Goal: Task Accomplishment & Management: Manage account settings

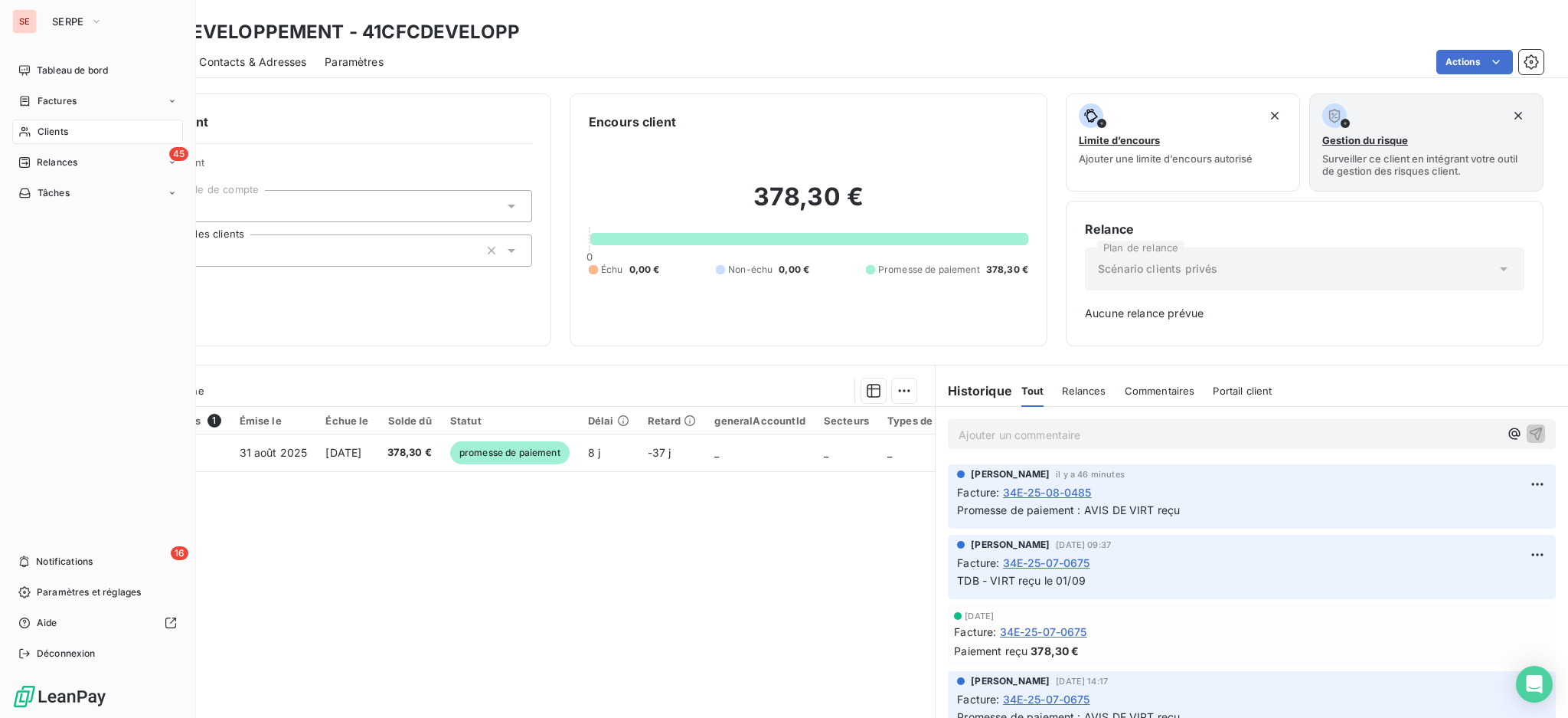
click at [42, 131] on span "Clients" at bounding box center [53, 132] width 31 height 14
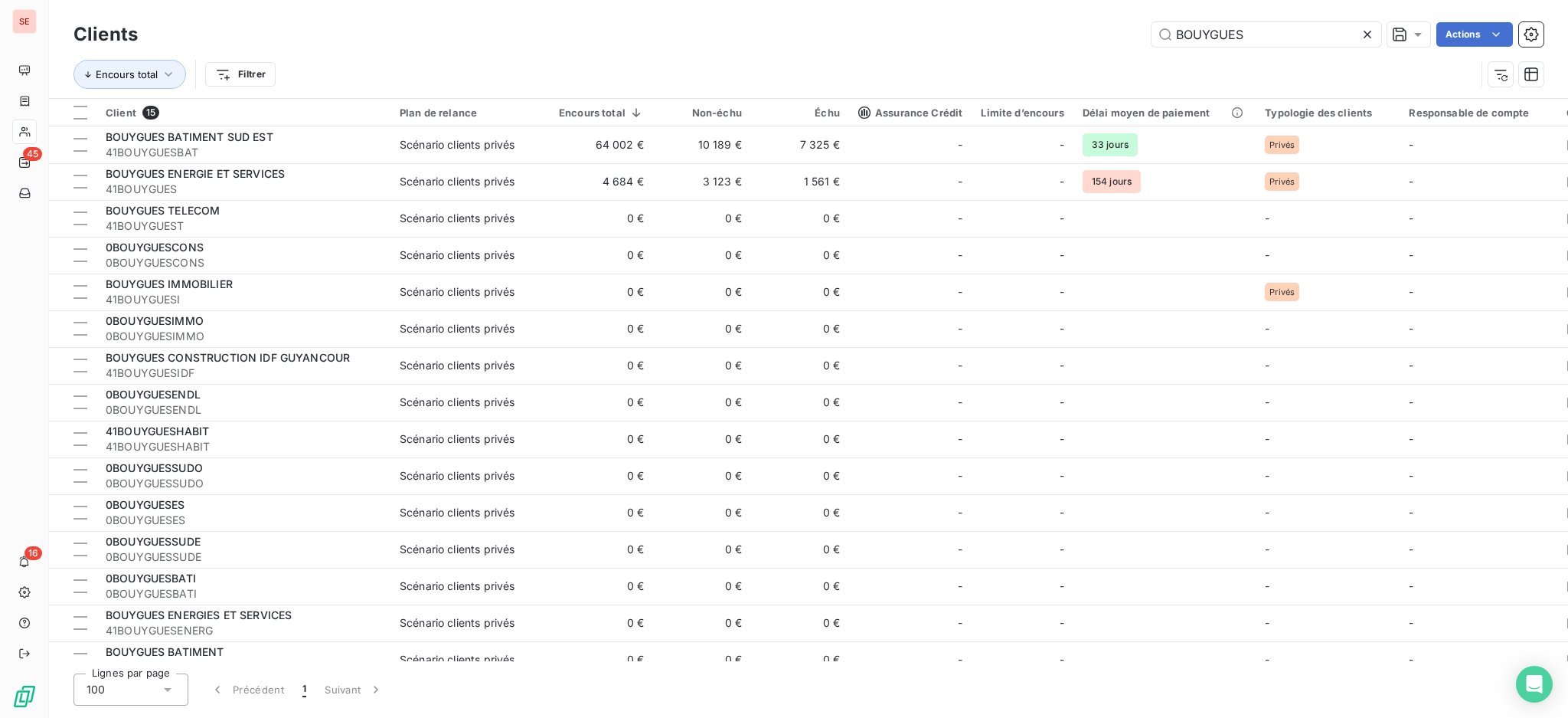
drag, startPoint x: 1252, startPoint y: 26, endPoint x: 1157, endPoint y: -3, distance: 99.3
click at [1157, 0] on html "SE 45 16 Clients BOUYGUES Actions Encours total Filtrer Client 15 Plan de relan…" at bounding box center [784, 359] width 1568 height 718
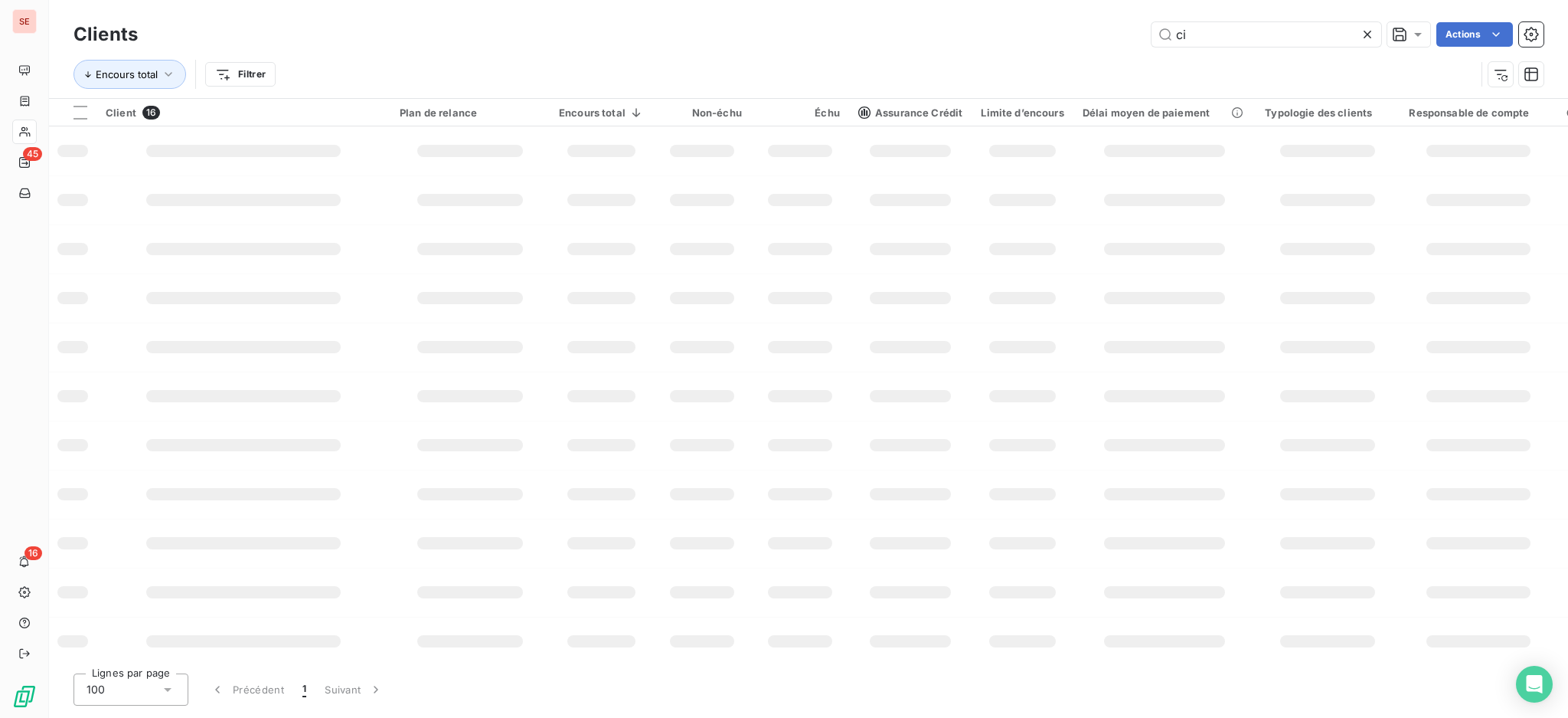
type input "c"
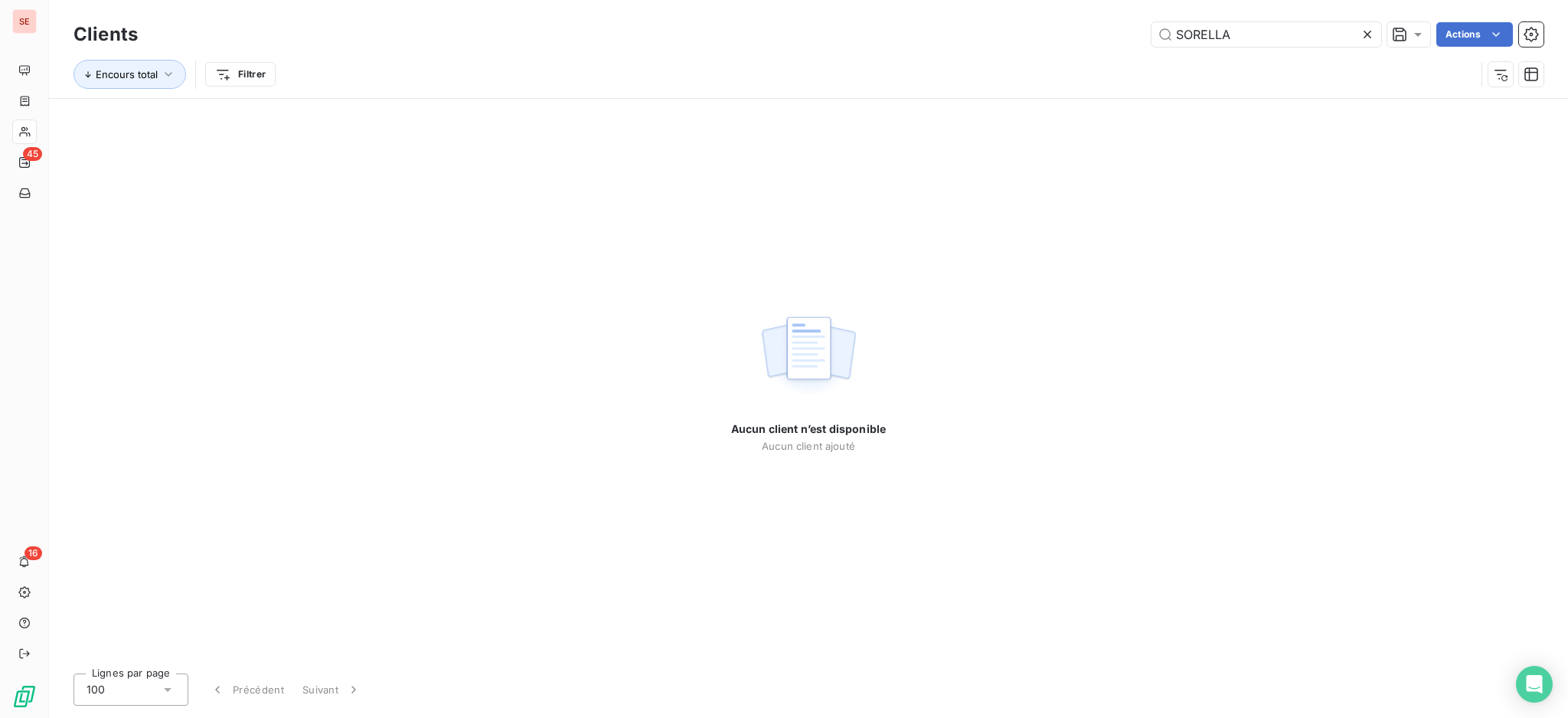
type input "SORELLA"
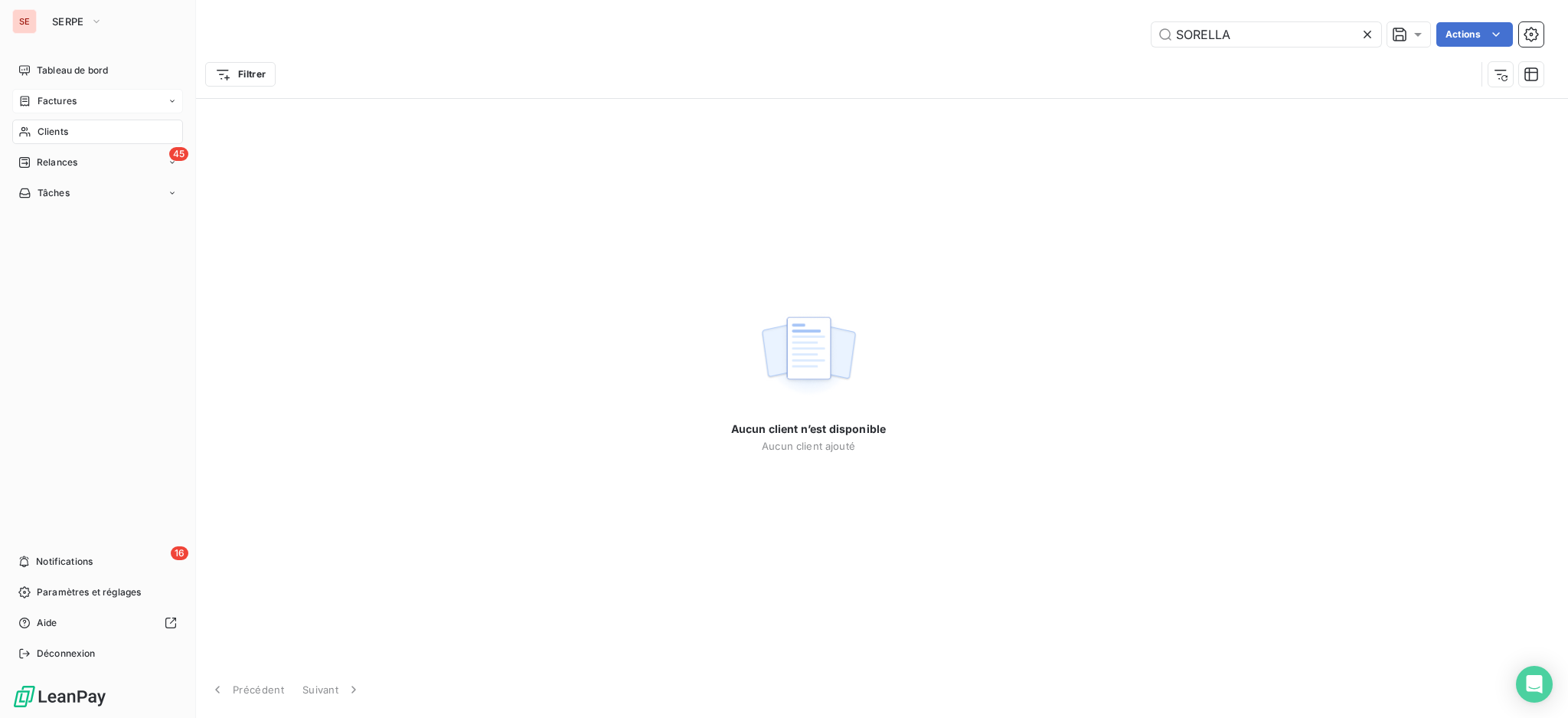
click at [49, 111] on div "Factures" at bounding box center [97, 101] width 171 height 25
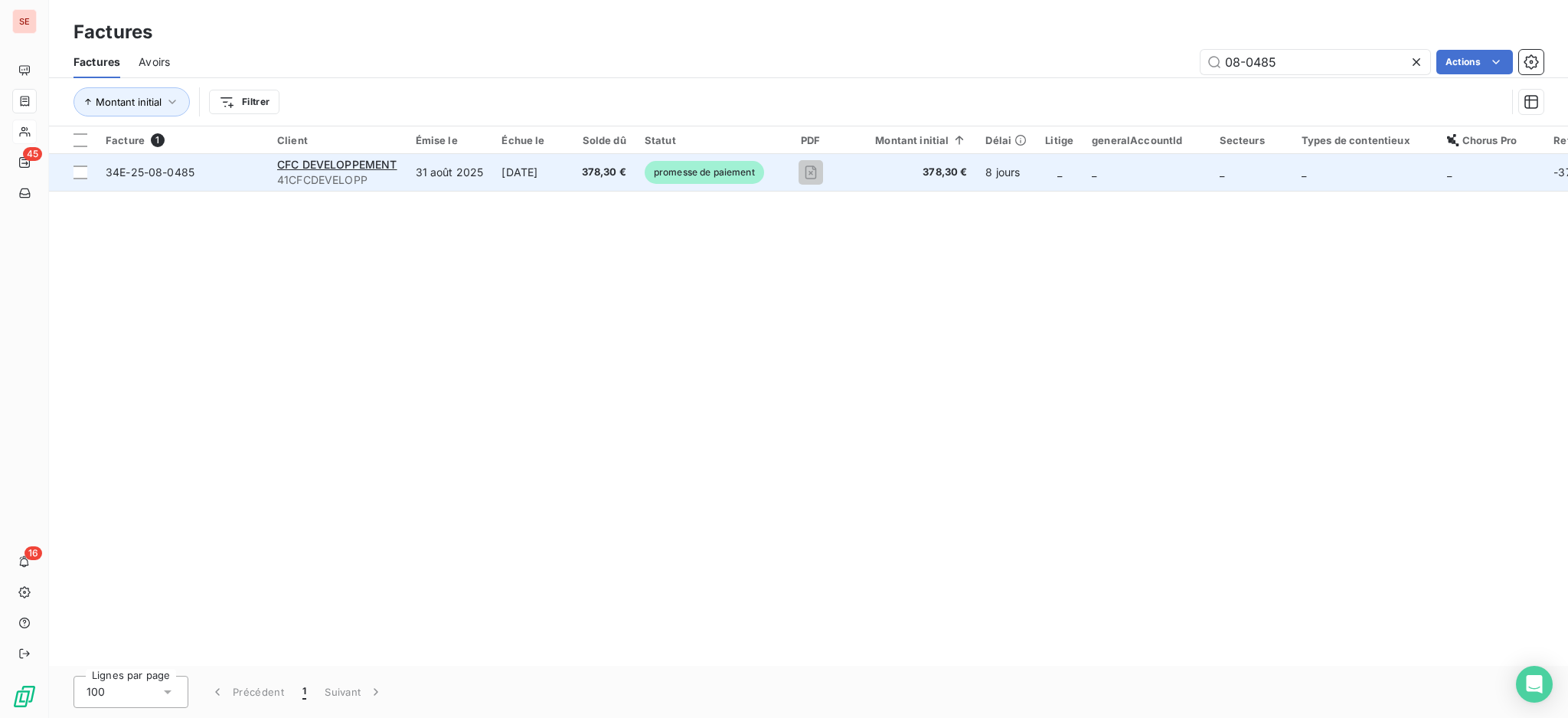
click at [408, 172] on td "31 août 2025" at bounding box center [450, 172] width 86 height 37
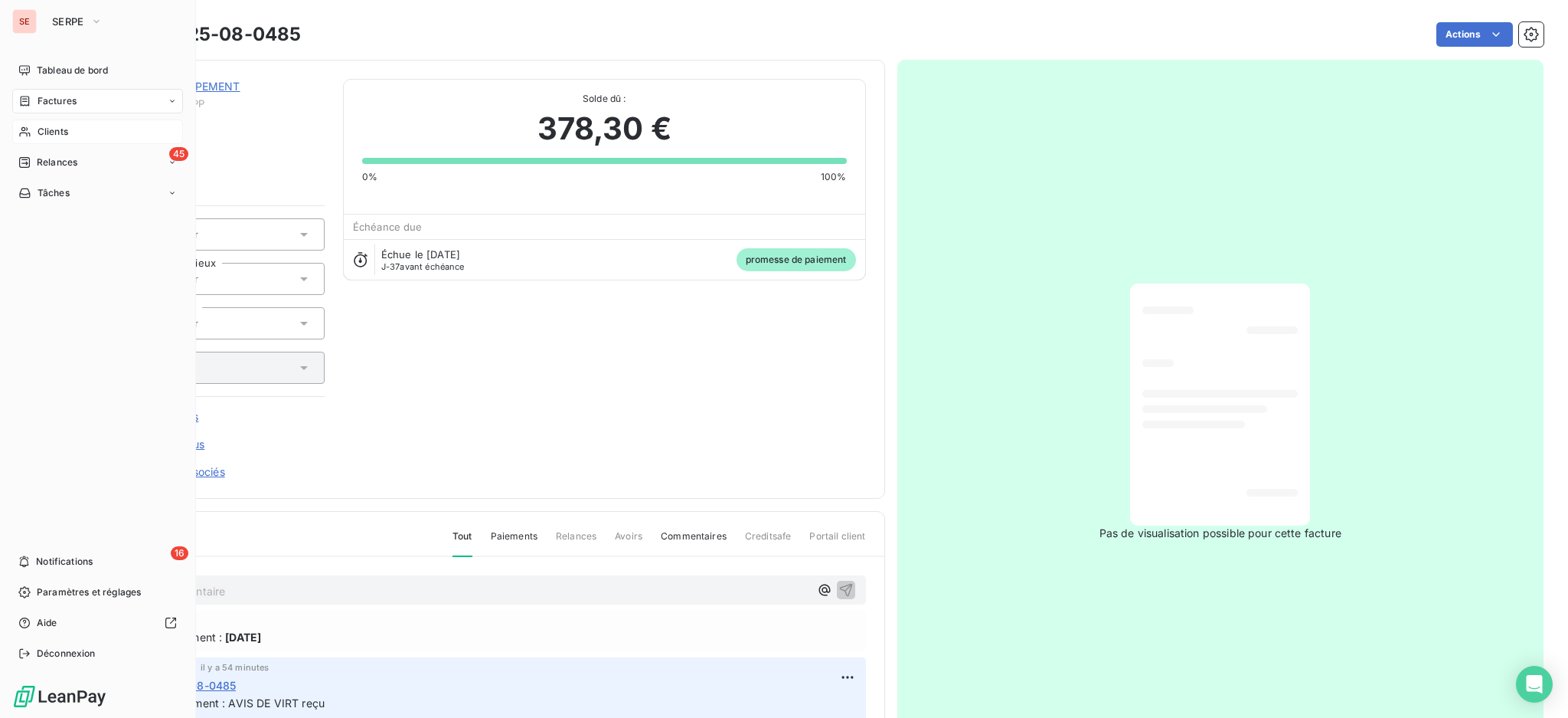
drag, startPoint x: 46, startPoint y: 94, endPoint x: 56, endPoint y: 93, distance: 10.0
click at [46, 95] on span "Factures" at bounding box center [57, 101] width 39 height 14
click at [69, 95] on span "Factures" at bounding box center [57, 101] width 39 height 14
click at [59, 134] on span "Factures" at bounding box center [56, 132] width 39 height 14
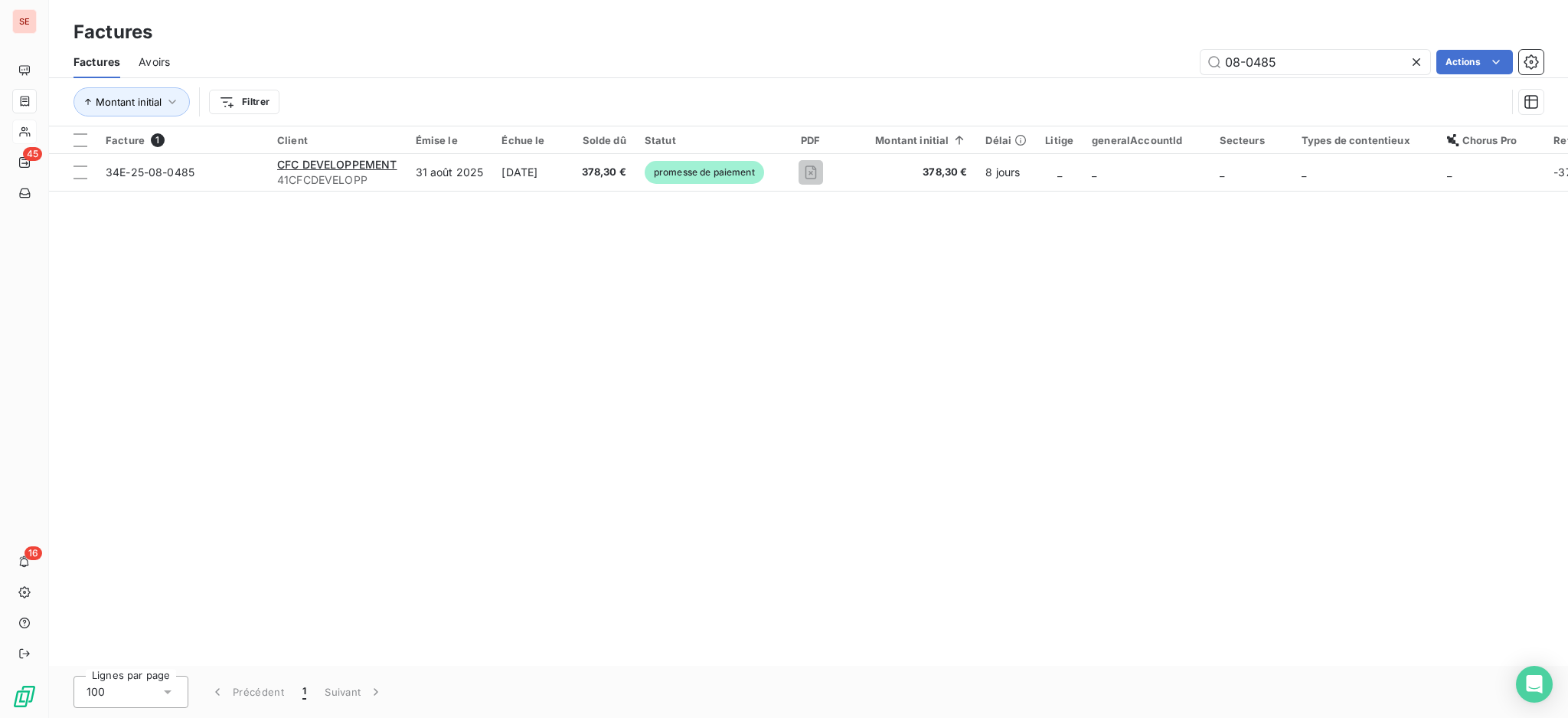
drag, startPoint x: 1340, startPoint y: 61, endPoint x: 956, endPoint y: 29, distance: 385.3
click at [1021, 23] on div "Factures Factures Avoirs 08-0485 Actions Montant initial Filtrer" at bounding box center [809, 63] width 1519 height 127
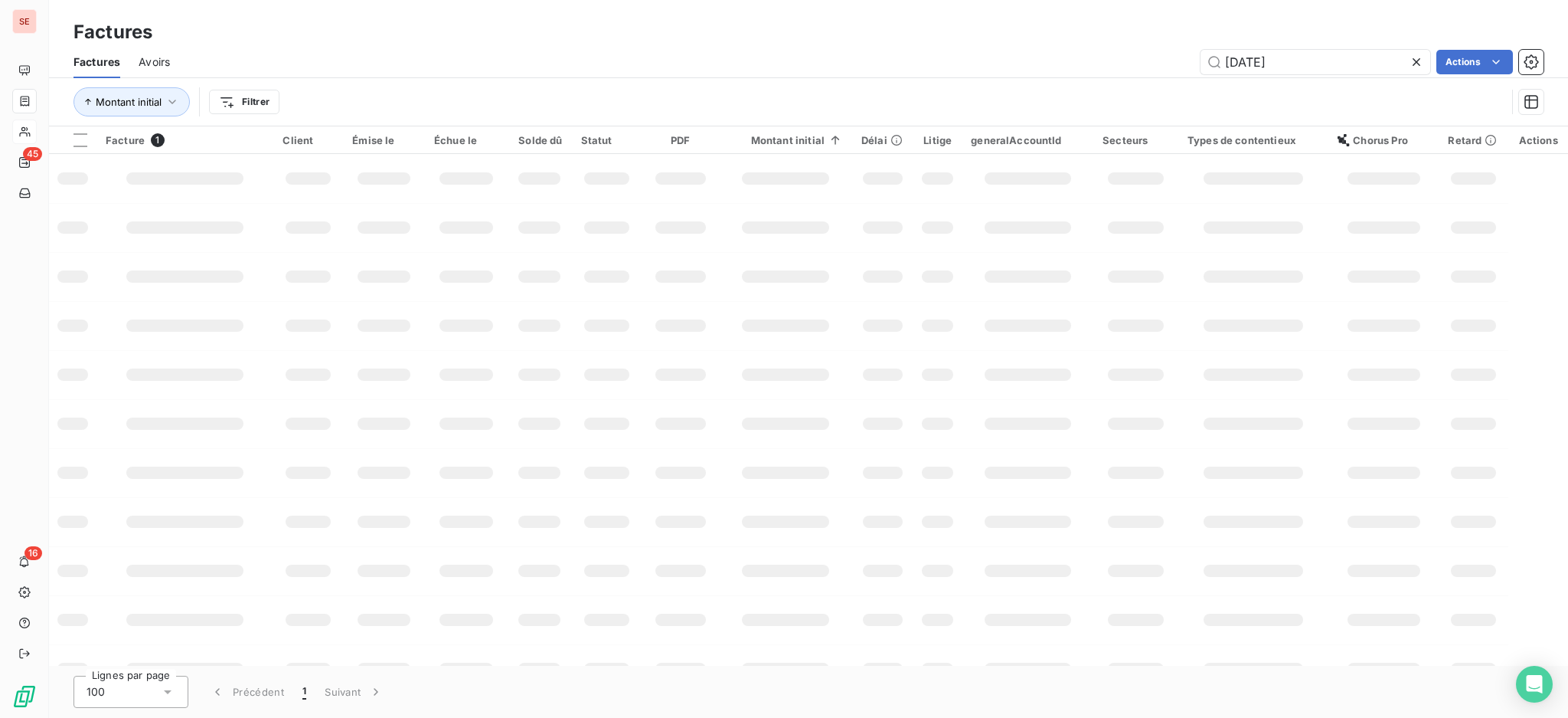
type input "[DATE]"
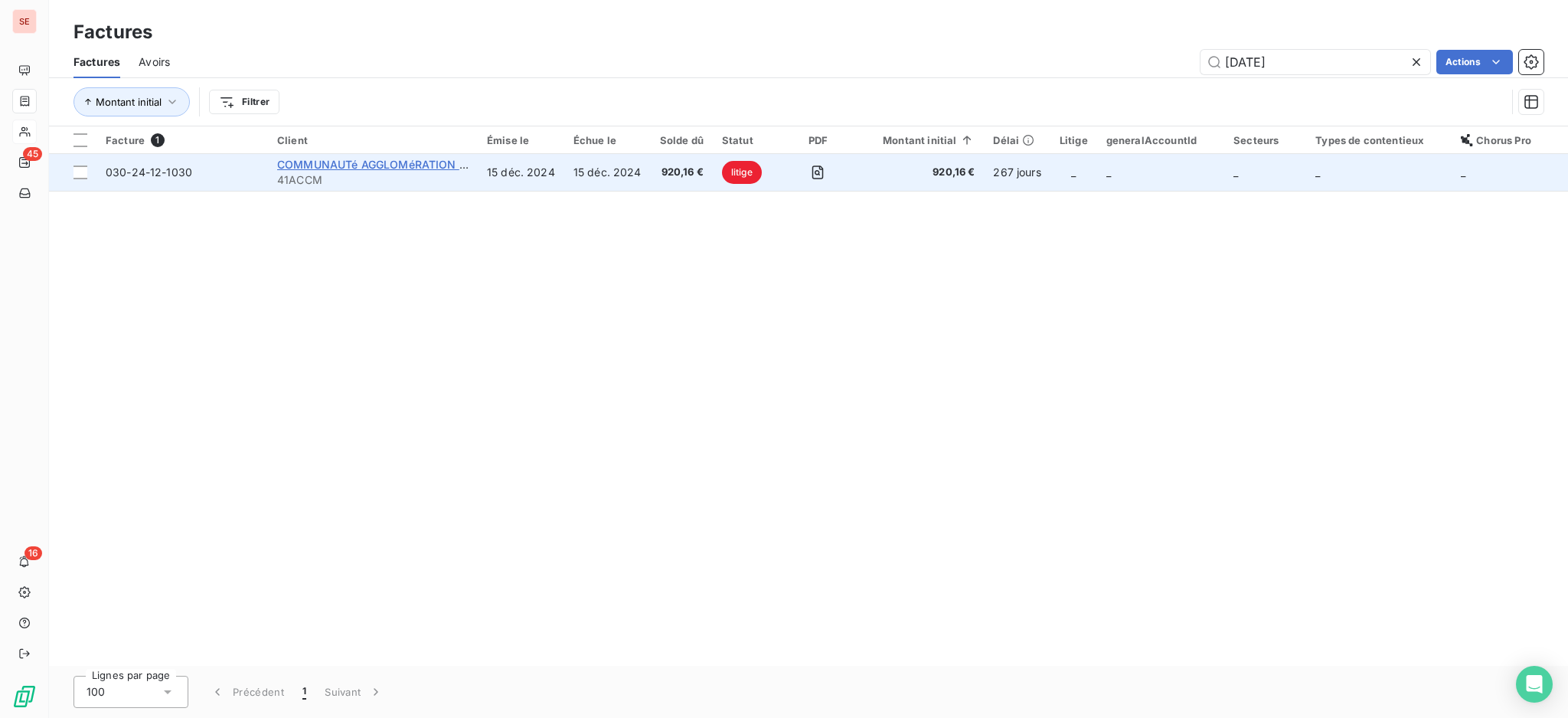
click at [363, 166] on span "COMMUNAUTé AGGLOMéRATION ARLES CRAU" at bounding box center [401, 164] width 249 height 13
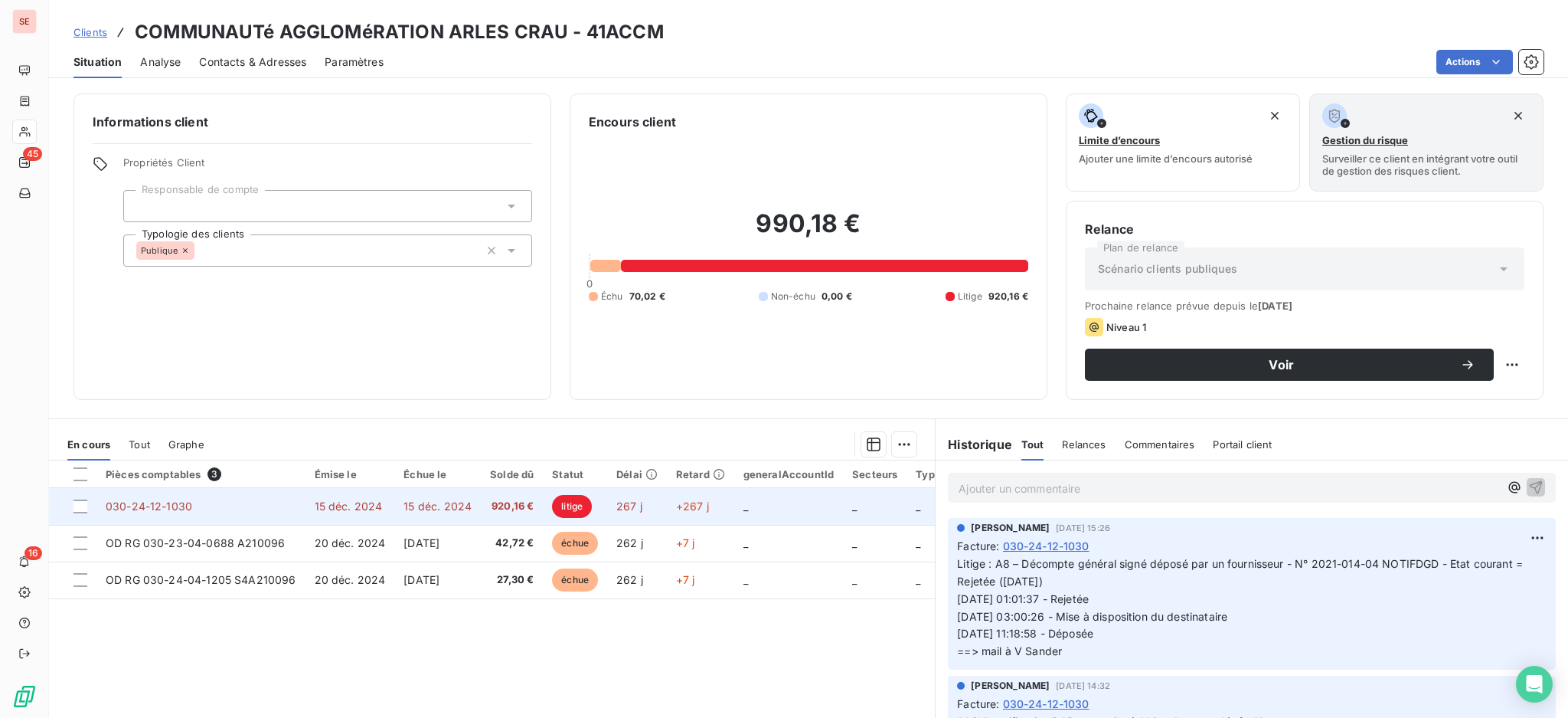
click at [336, 513] on td "15 déc. 2024" at bounding box center [350, 506] width 90 height 37
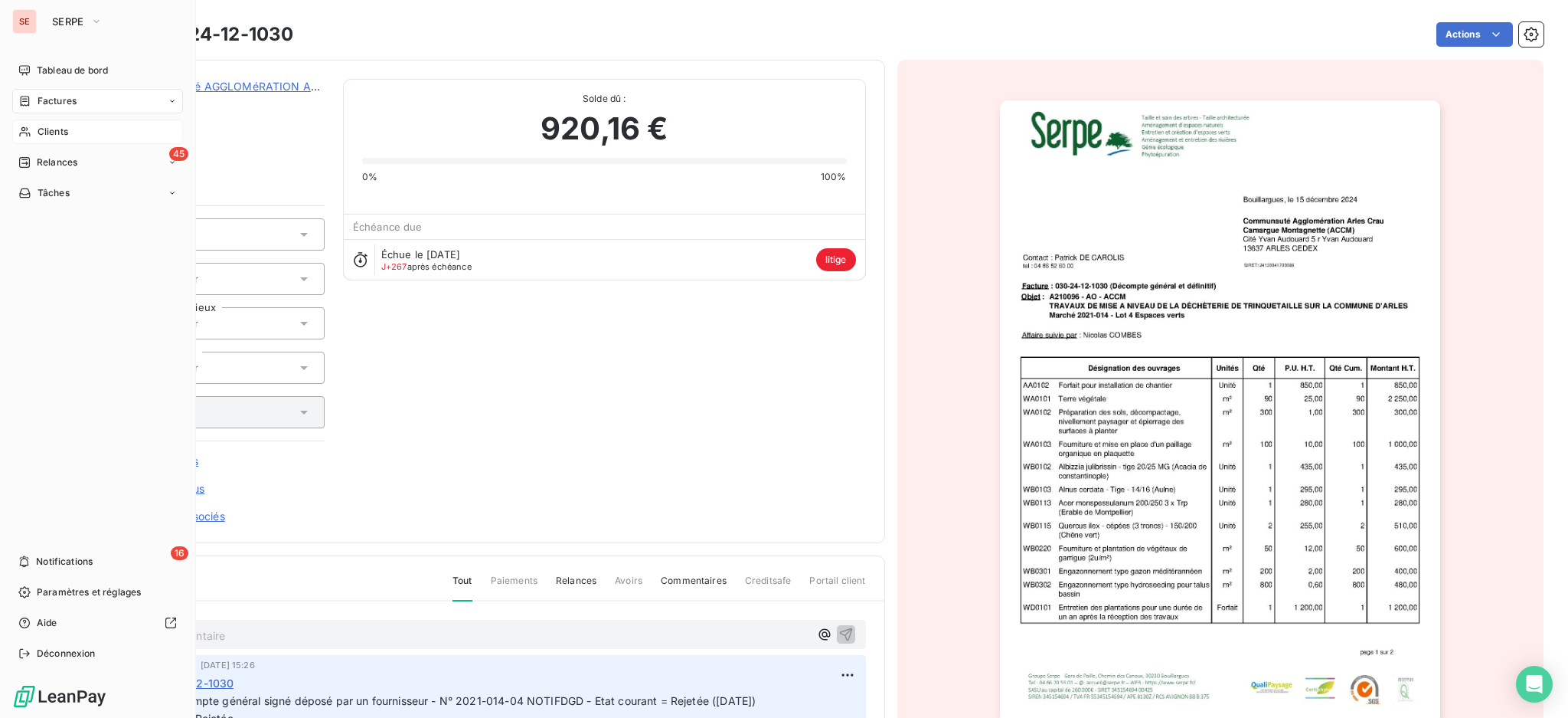
click at [57, 96] on span "Factures" at bounding box center [57, 101] width 39 height 14
click at [59, 100] on span "Factures" at bounding box center [57, 101] width 39 height 14
click at [37, 109] on div "Factures" at bounding box center [97, 101] width 171 height 25
click at [48, 135] on span "Factures" at bounding box center [56, 132] width 39 height 14
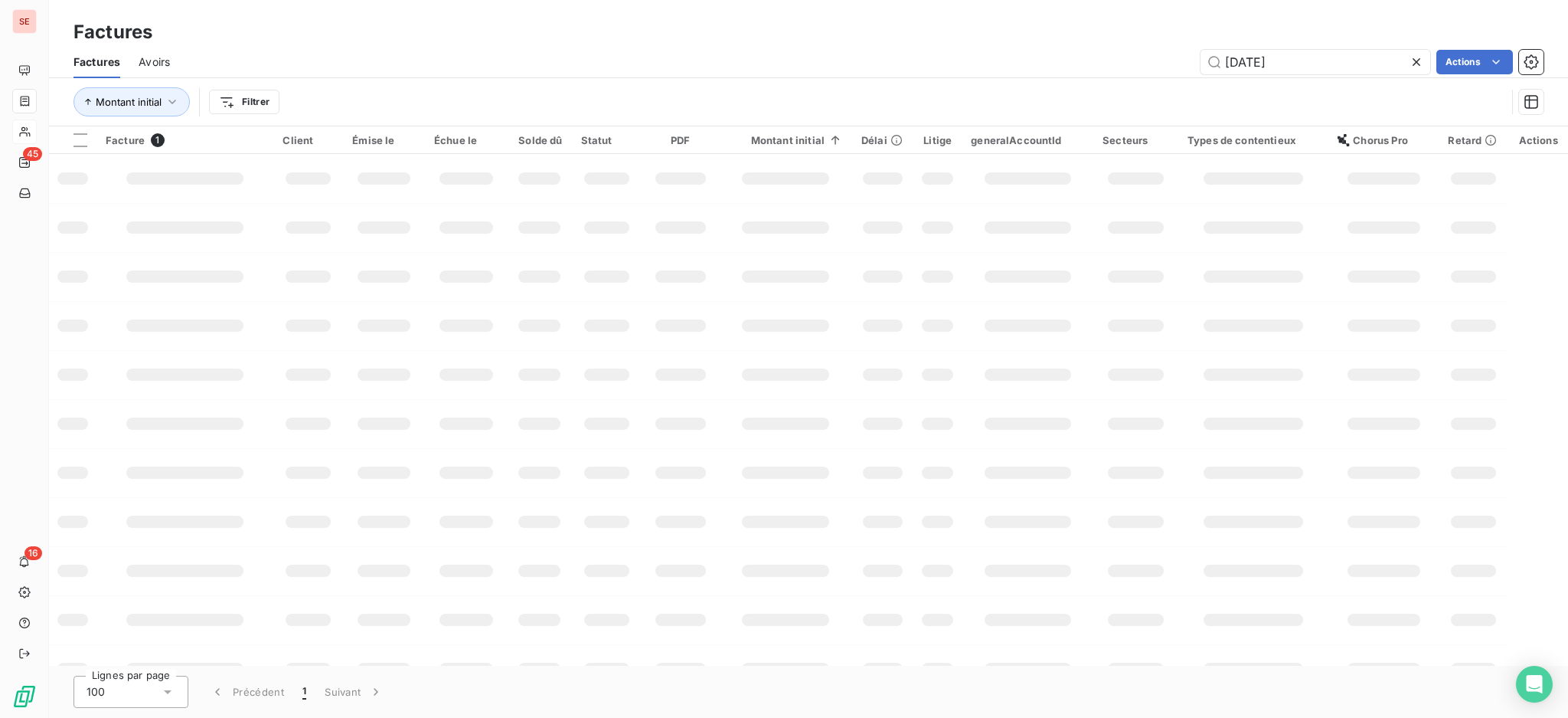
drag, startPoint x: 1337, startPoint y: 68, endPoint x: 1160, endPoint y: 25, distance: 182.1
click at [1176, 26] on div "Factures Factures Avoirs [DATE] Actions Montant initial Filtrer" at bounding box center [809, 63] width 1519 height 127
type input "[DATE]"
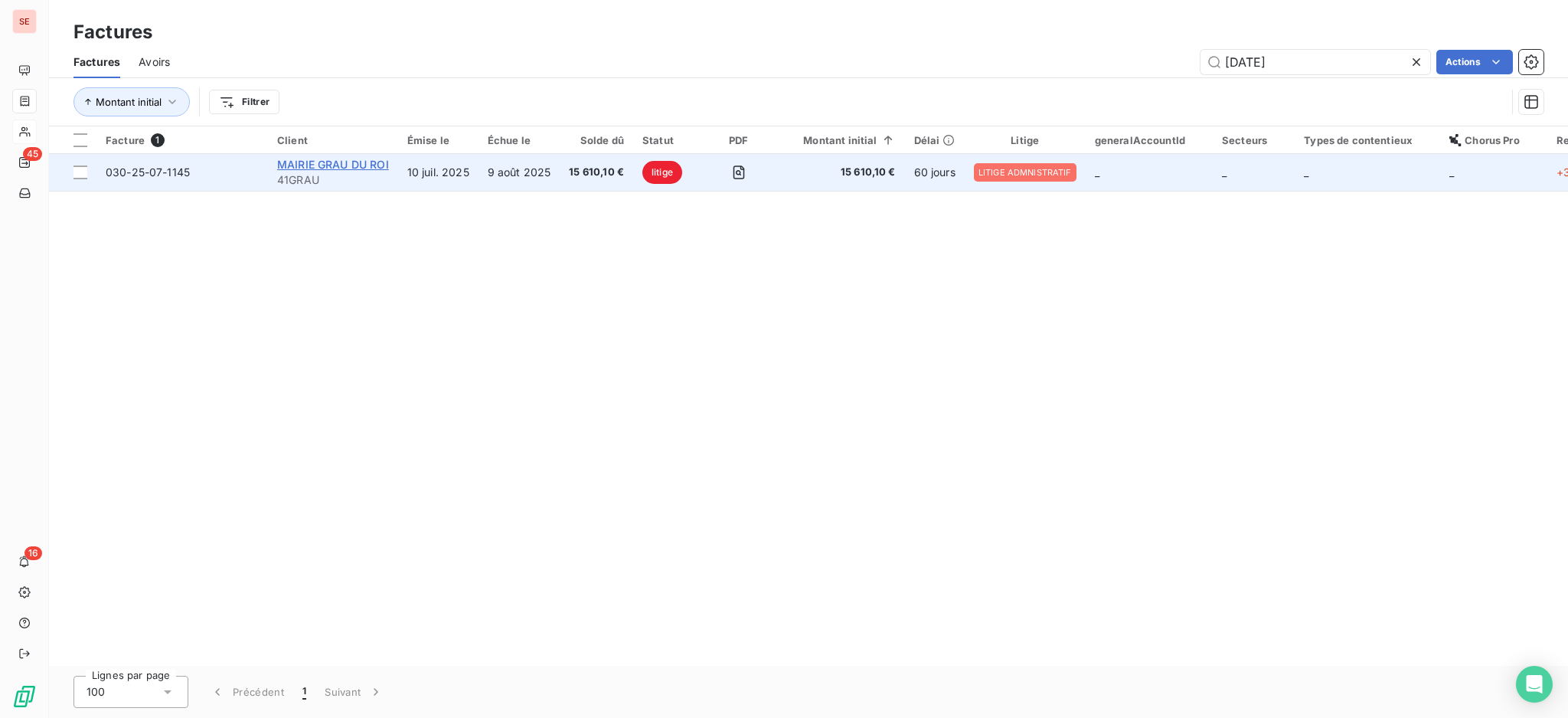
click at [331, 169] on span "MAIRIE GRAU DU ROI" at bounding box center [333, 164] width 112 height 13
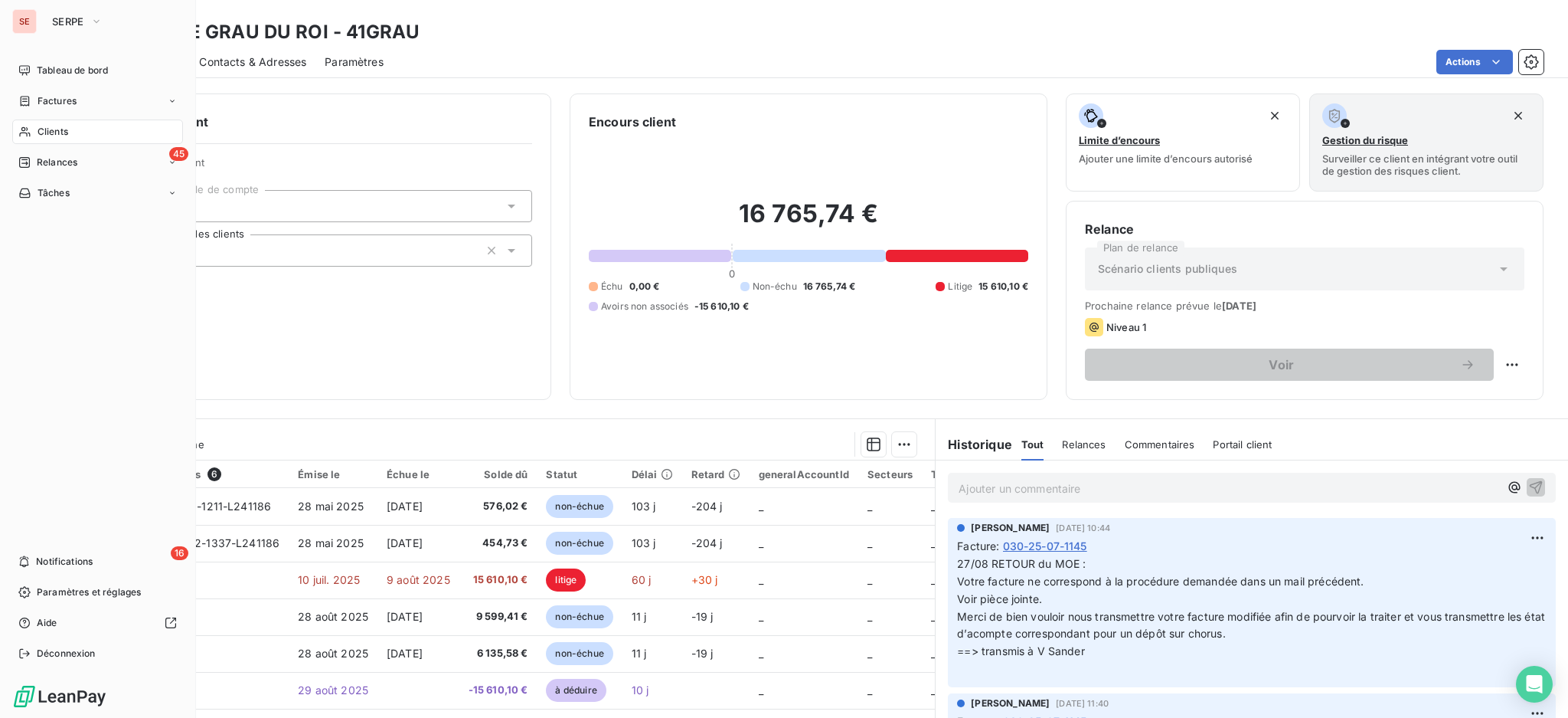
click at [43, 96] on span "Factures" at bounding box center [57, 101] width 39 height 14
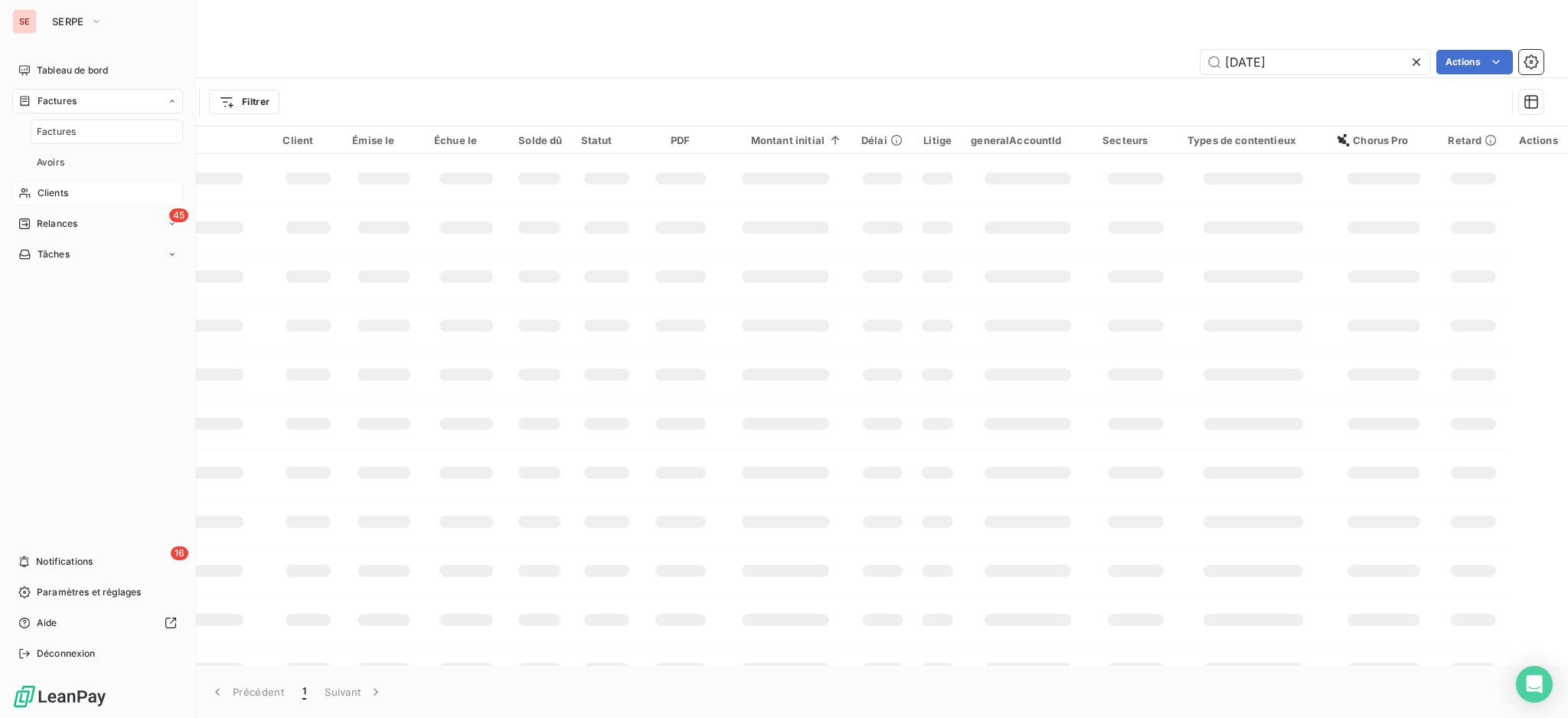
click at [53, 194] on span "Clients" at bounding box center [53, 193] width 31 height 14
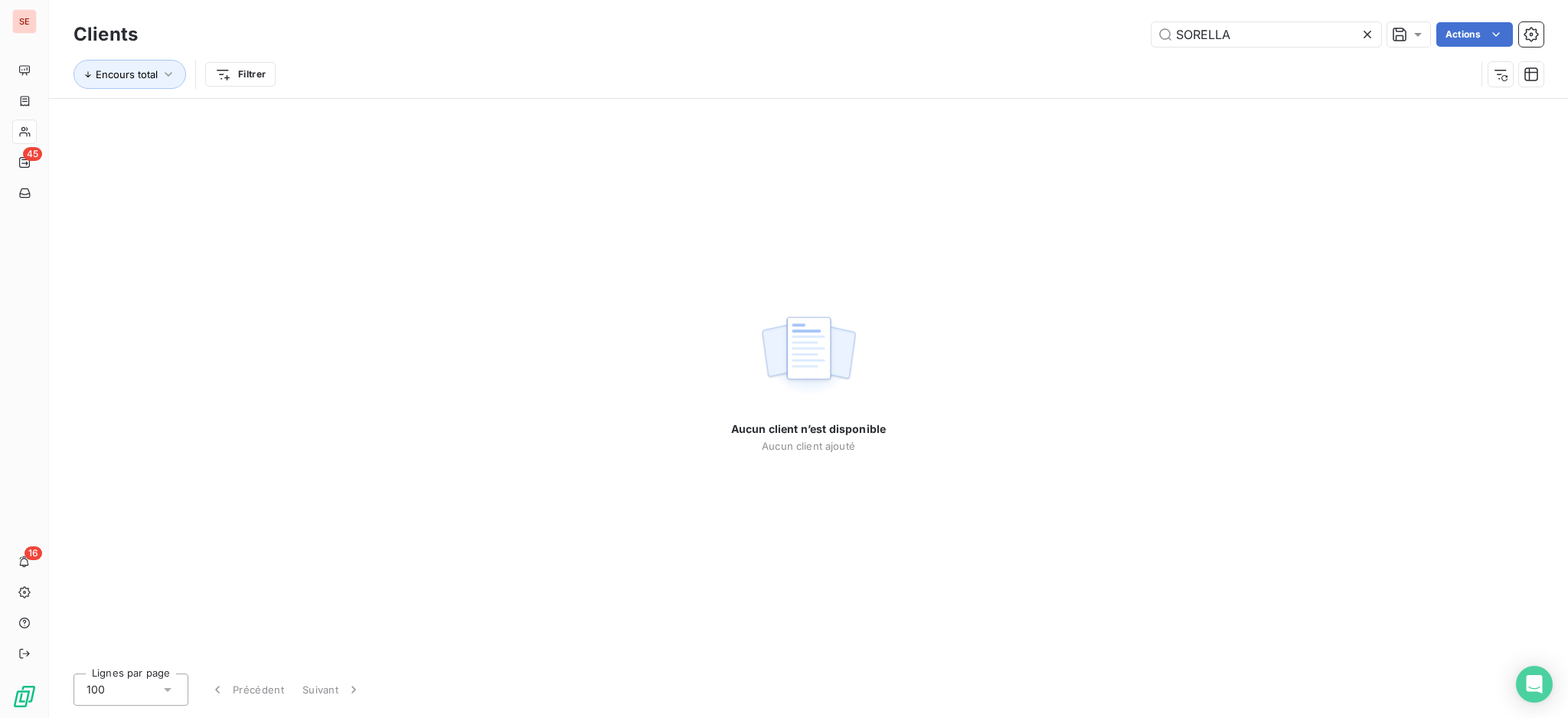
drag, startPoint x: 1252, startPoint y: 25, endPoint x: 1059, endPoint y: 13, distance: 193.4
click at [1060, 12] on div "Clients SORELLA Actions Encours total Filtrer" at bounding box center [809, 49] width 1519 height 98
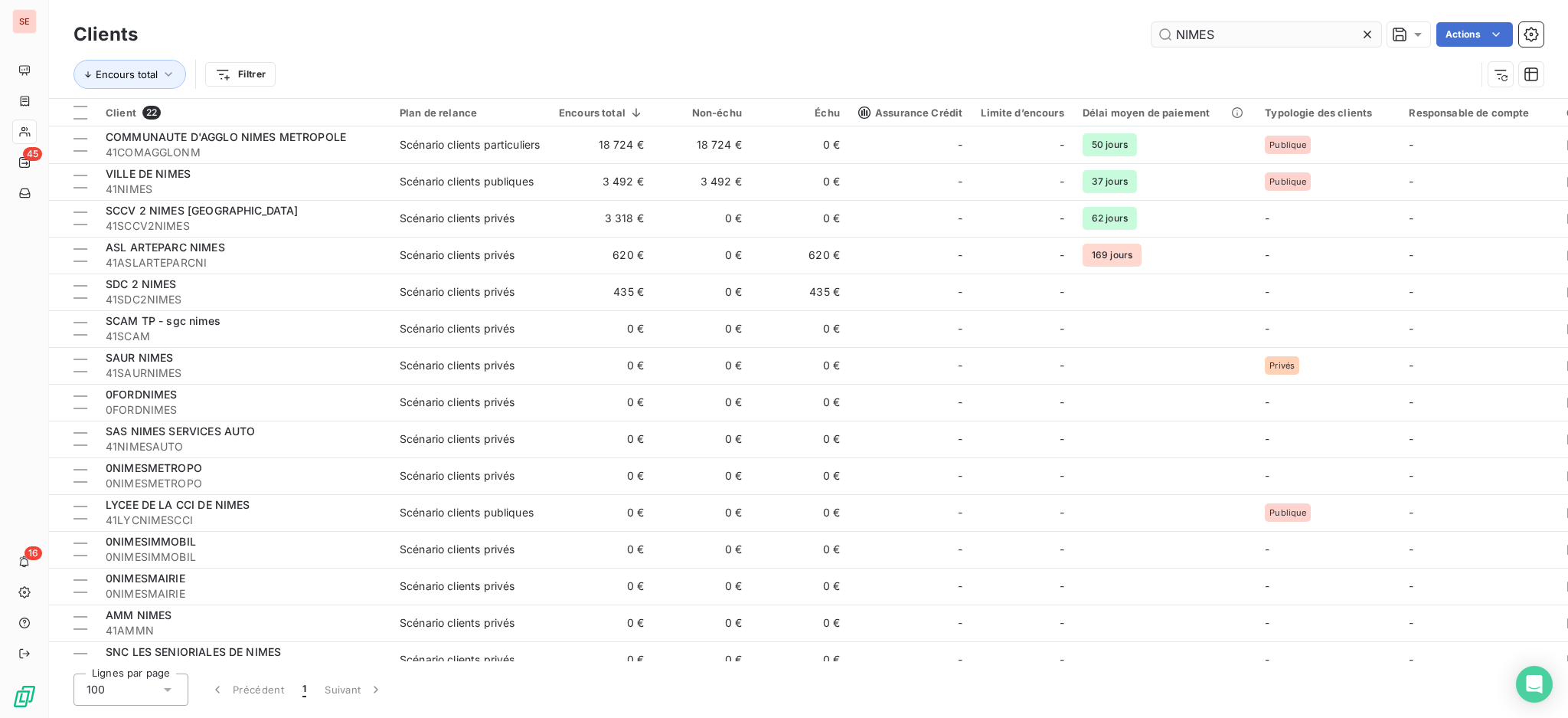
click at [1277, 32] on input "NIMES" at bounding box center [1266, 35] width 230 height 25
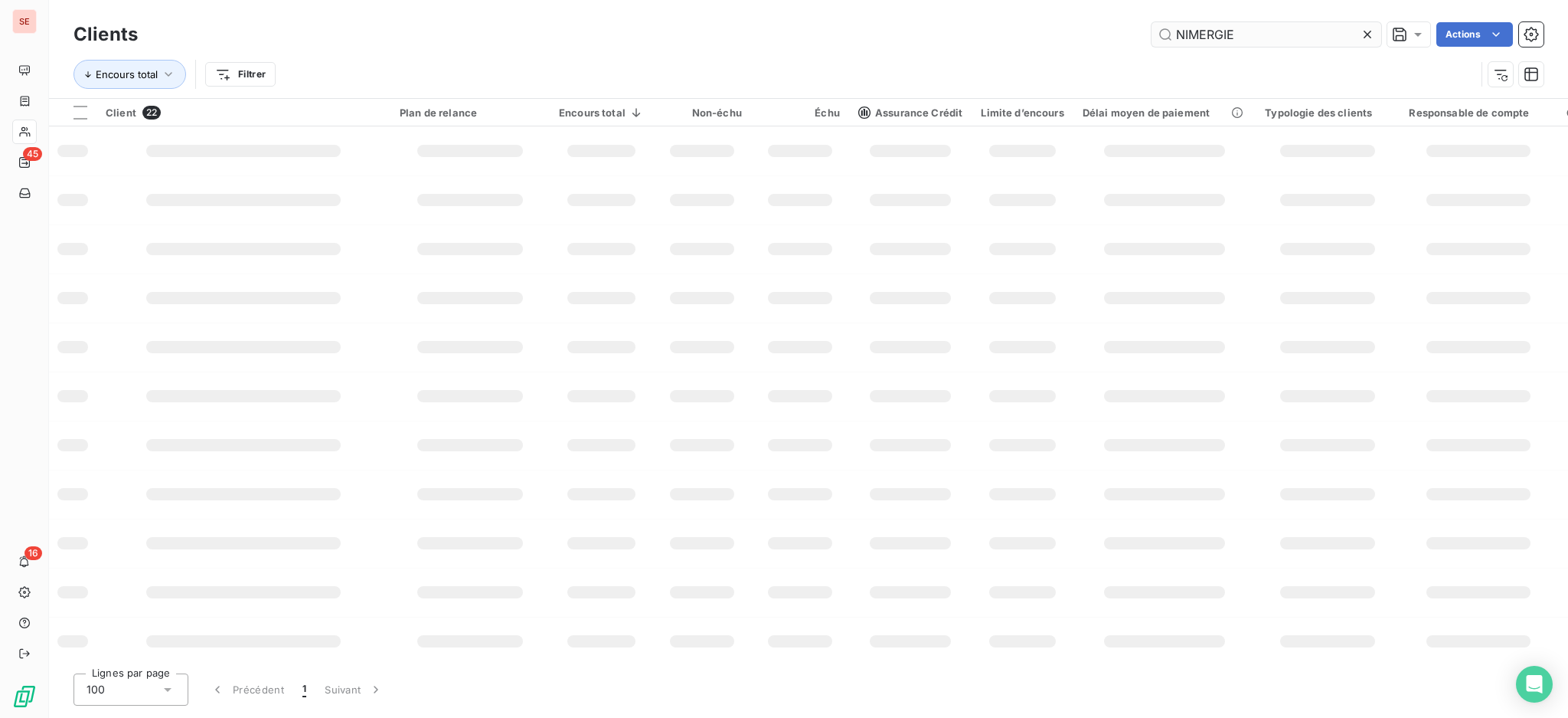
type input "NIMERGIE"
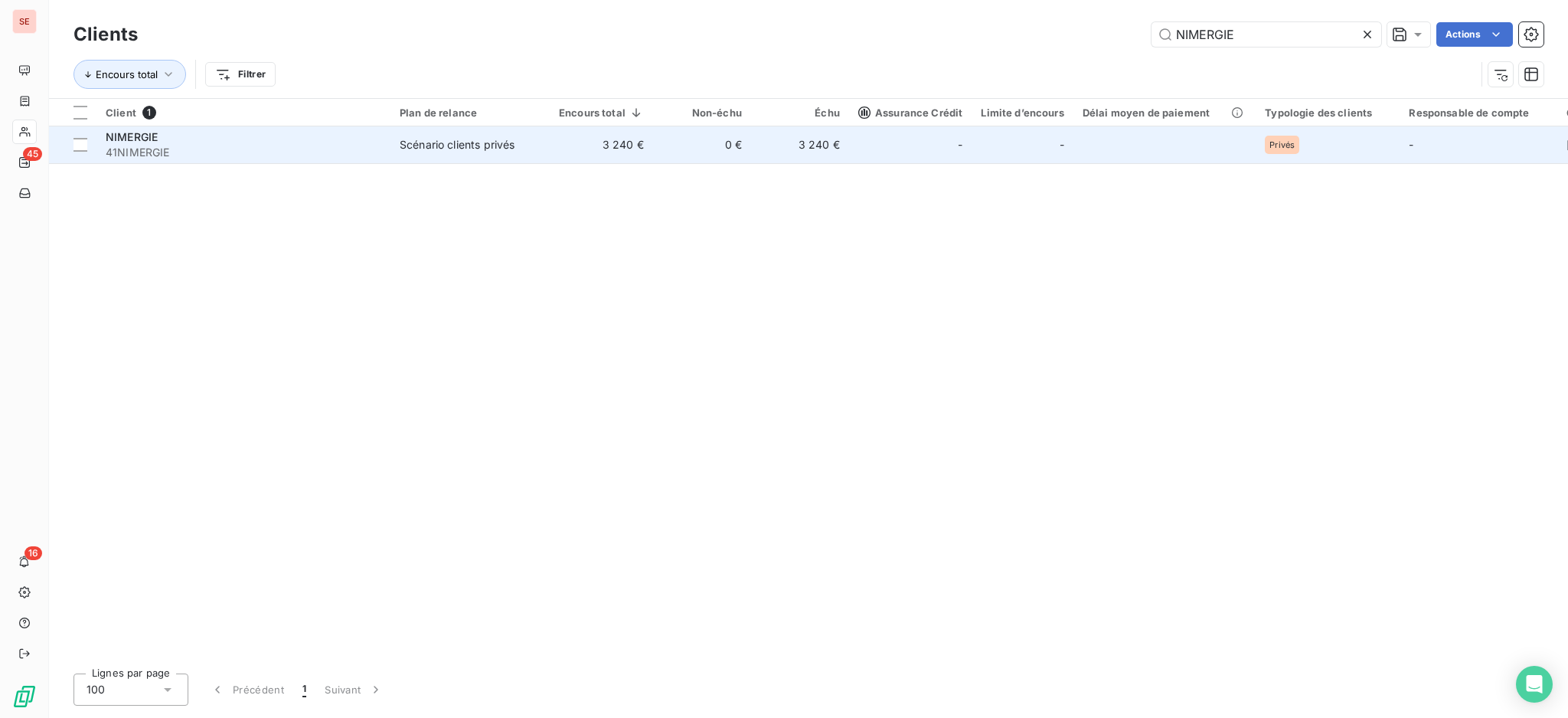
click at [204, 152] on span "41NIMERGIE" at bounding box center [243, 153] width 275 height 15
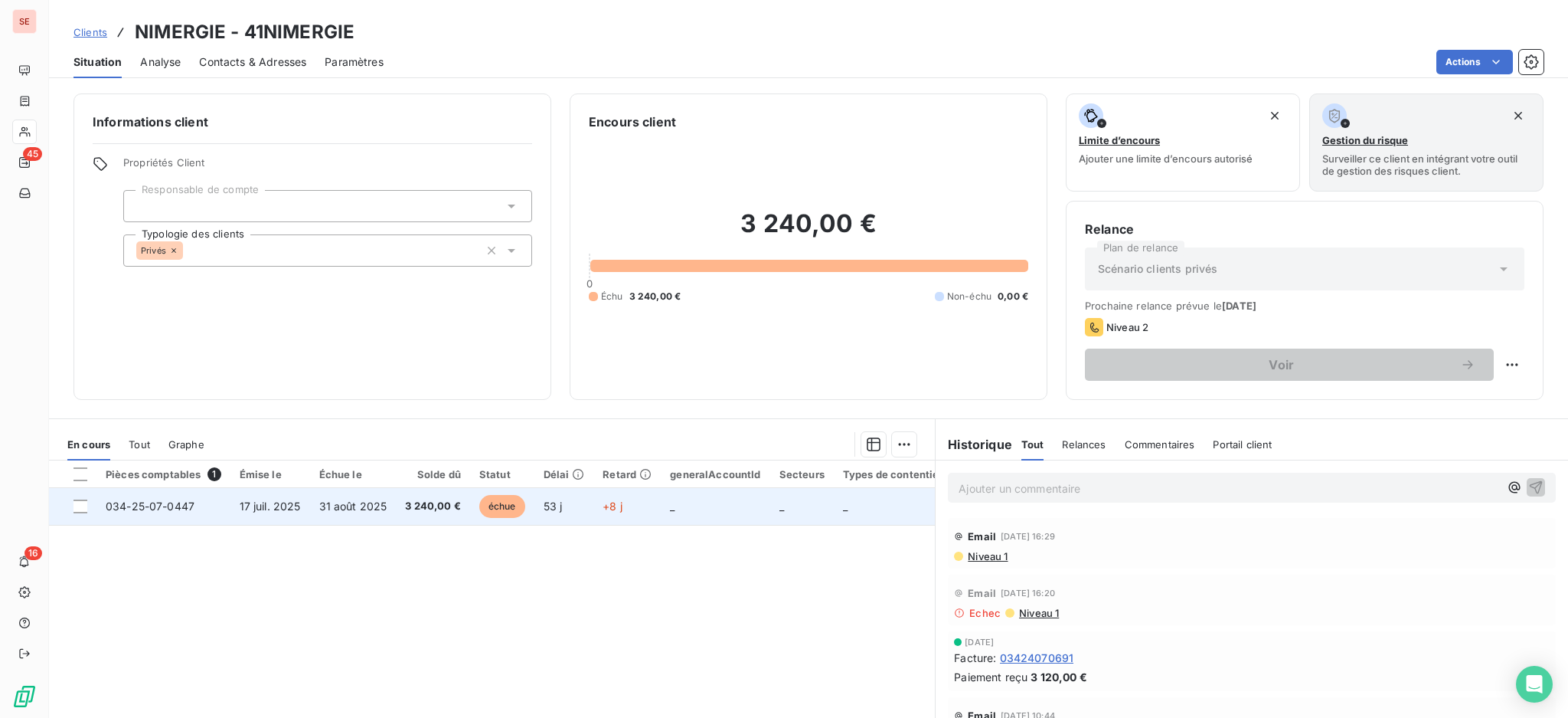
click at [231, 502] on td "17 juil. 2025" at bounding box center [270, 506] width 79 height 37
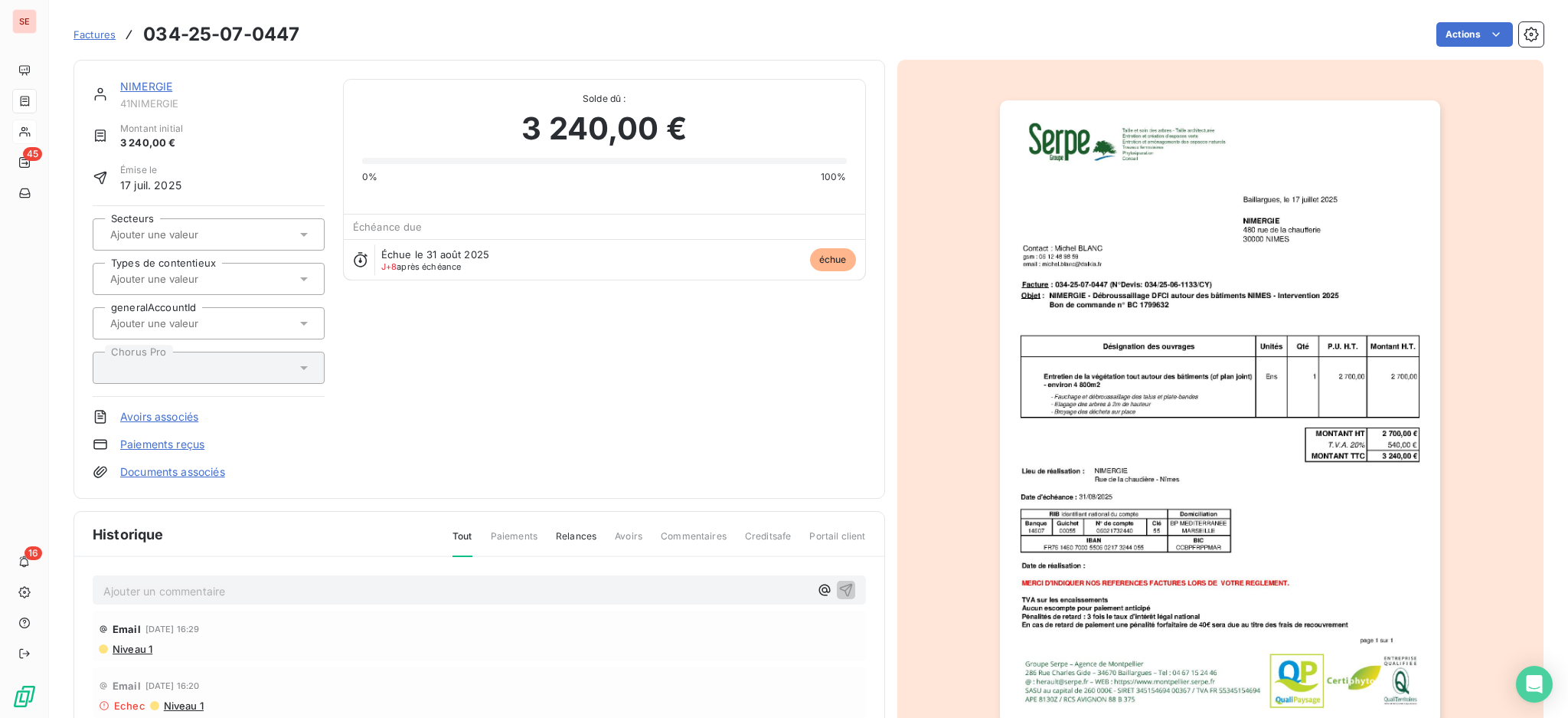
click at [534, 581] on p "Ajouter un commentaire ﻿" at bounding box center [456, 591] width 706 height 19
drag, startPoint x: 840, startPoint y: 584, endPoint x: 1518, endPoint y: 280, distance: 743.0
click at [839, 584] on icon "button" at bounding box center [847, 589] width 15 height 15
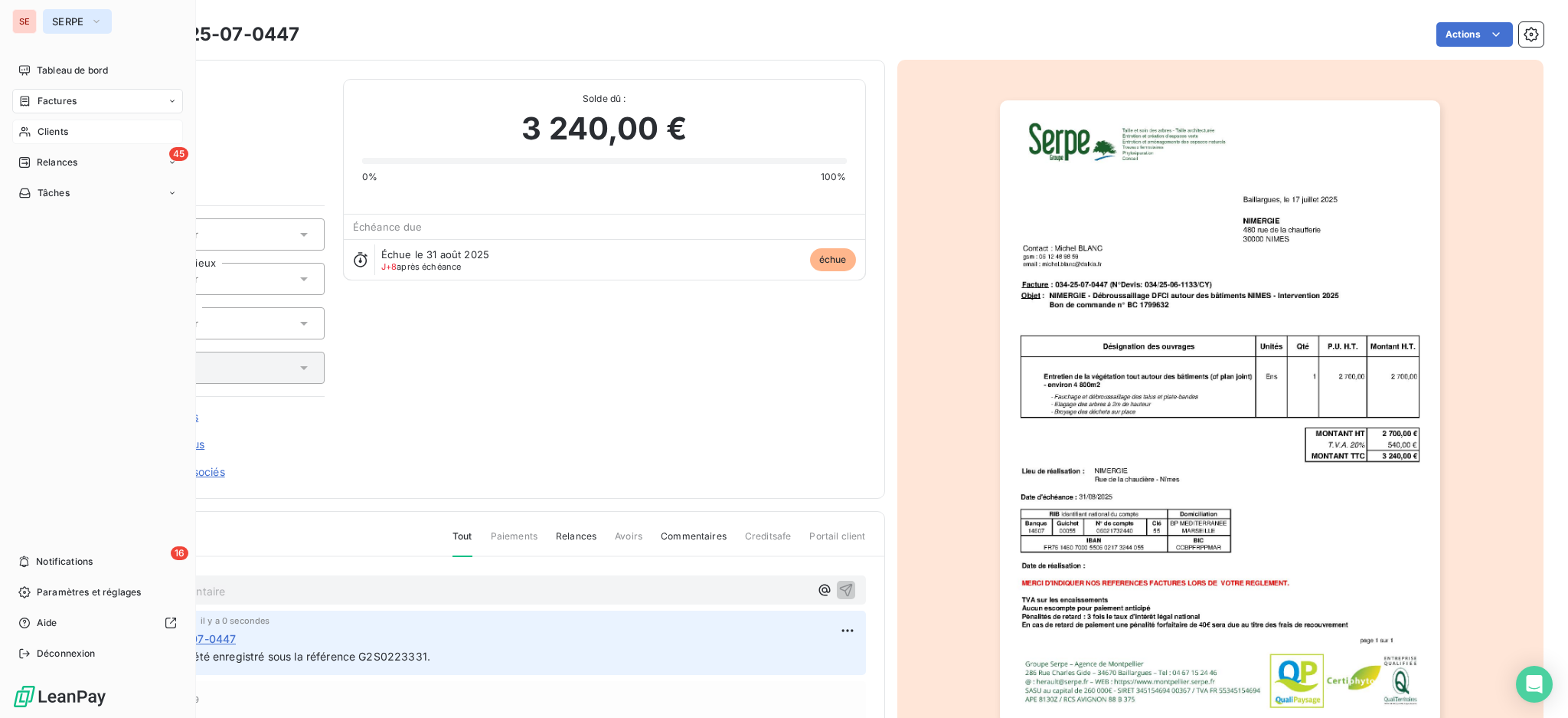
click at [72, 19] on span "SERPE" at bounding box center [68, 22] width 32 height 12
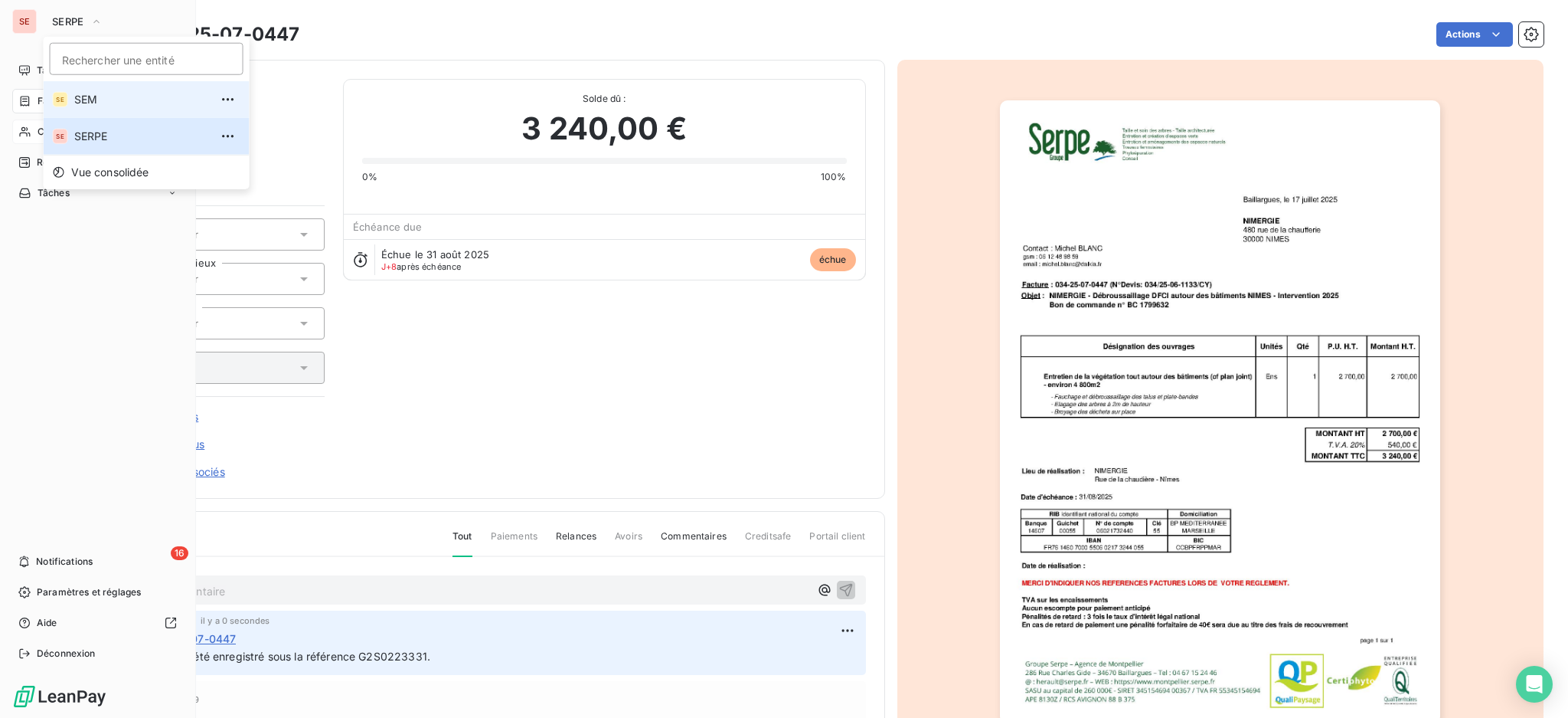
click at [96, 97] on span "SEM" at bounding box center [142, 100] width 136 height 15
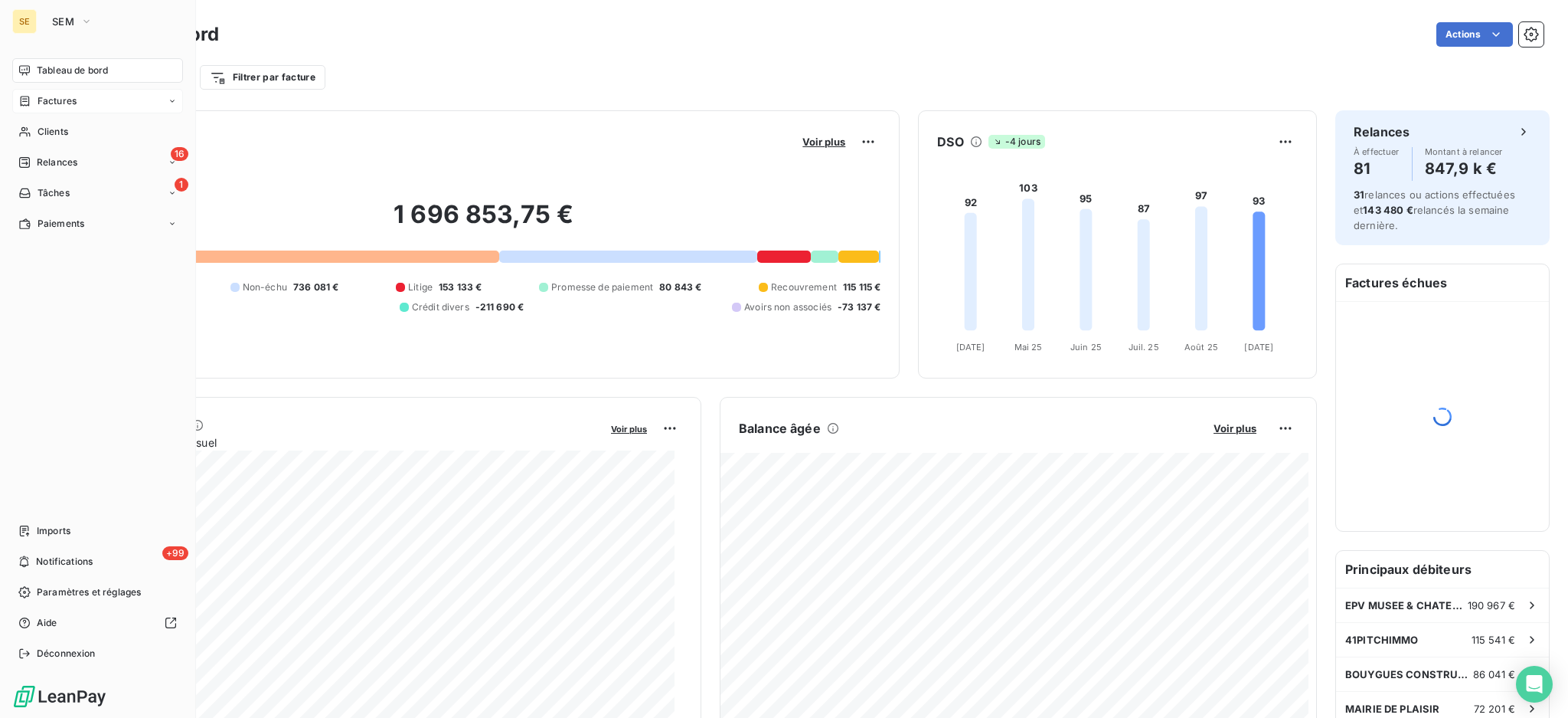
click at [59, 103] on span "Factures" at bounding box center [57, 101] width 39 height 14
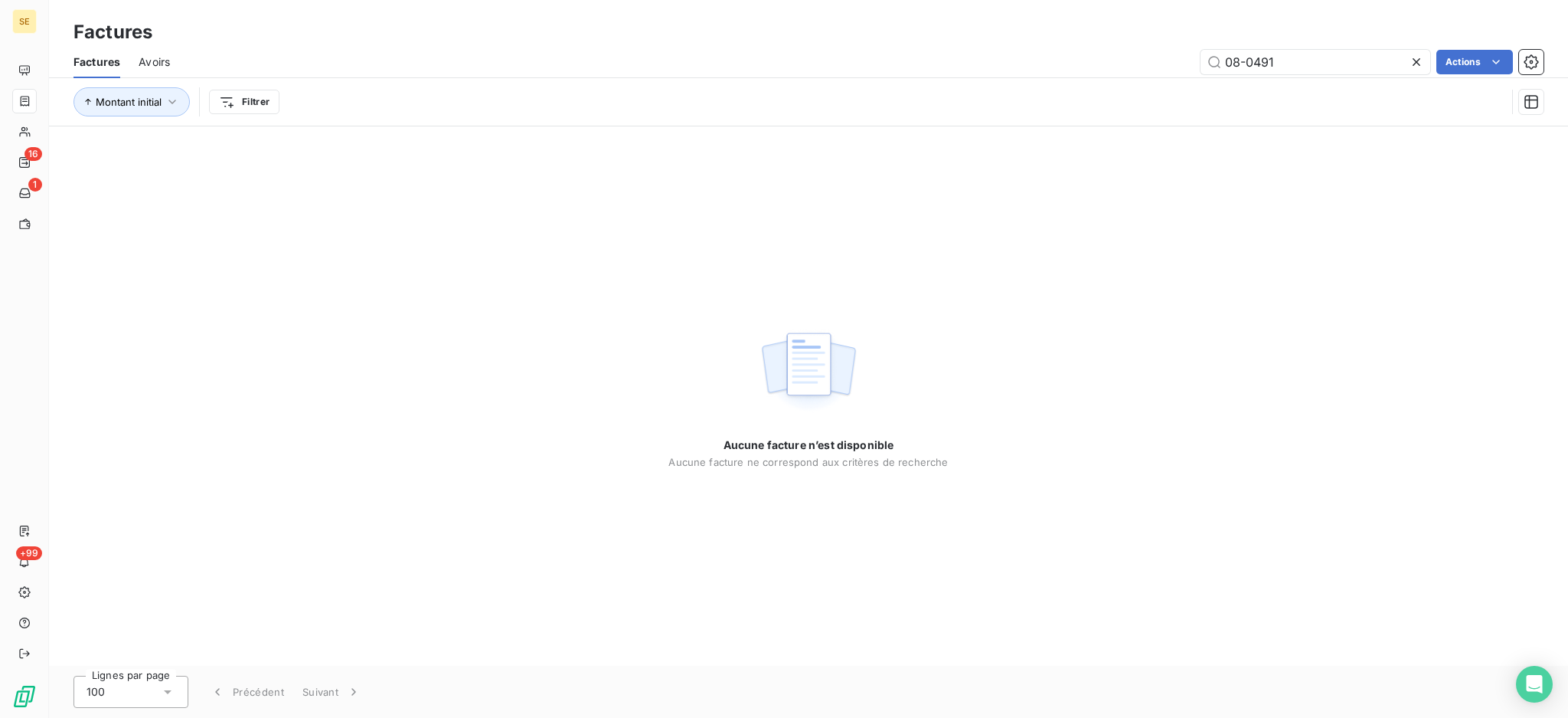
drag, startPoint x: 1318, startPoint y: 65, endPoint x: 1147, endPoint y: 46, distance: 172.1
click at [1147, 46] on div "Factures Avoirs 08-0491 Actions" at bounding box center [809, 63] width 1519 height 32
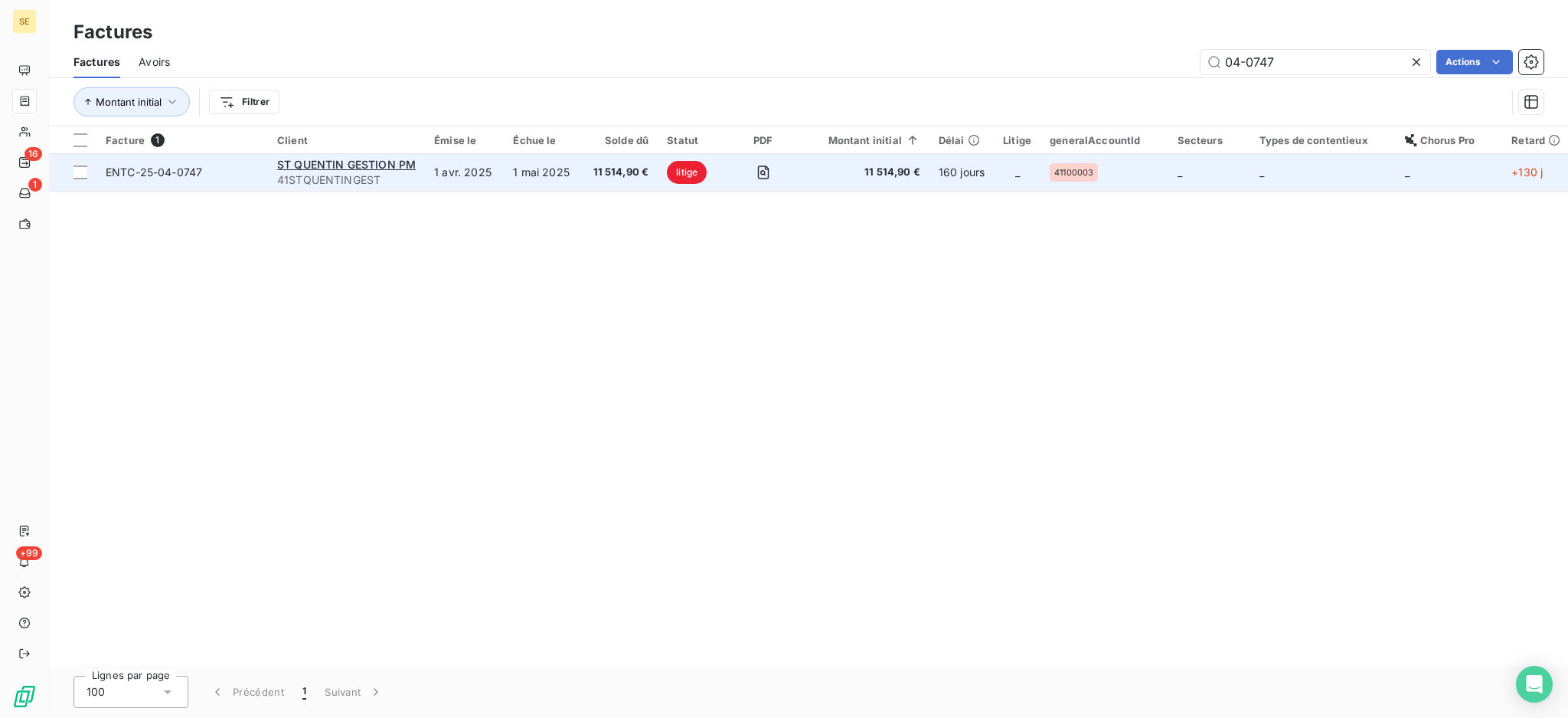
type input "04-0747"
click at [326, 182] on span "41STQUENTINGEST" at bounding box center [346, 180] width 139 height 15
click at [360, 167] on span "ST QUENTIN GESTION PM" at bounding box center [346, 164] width 139 height 13
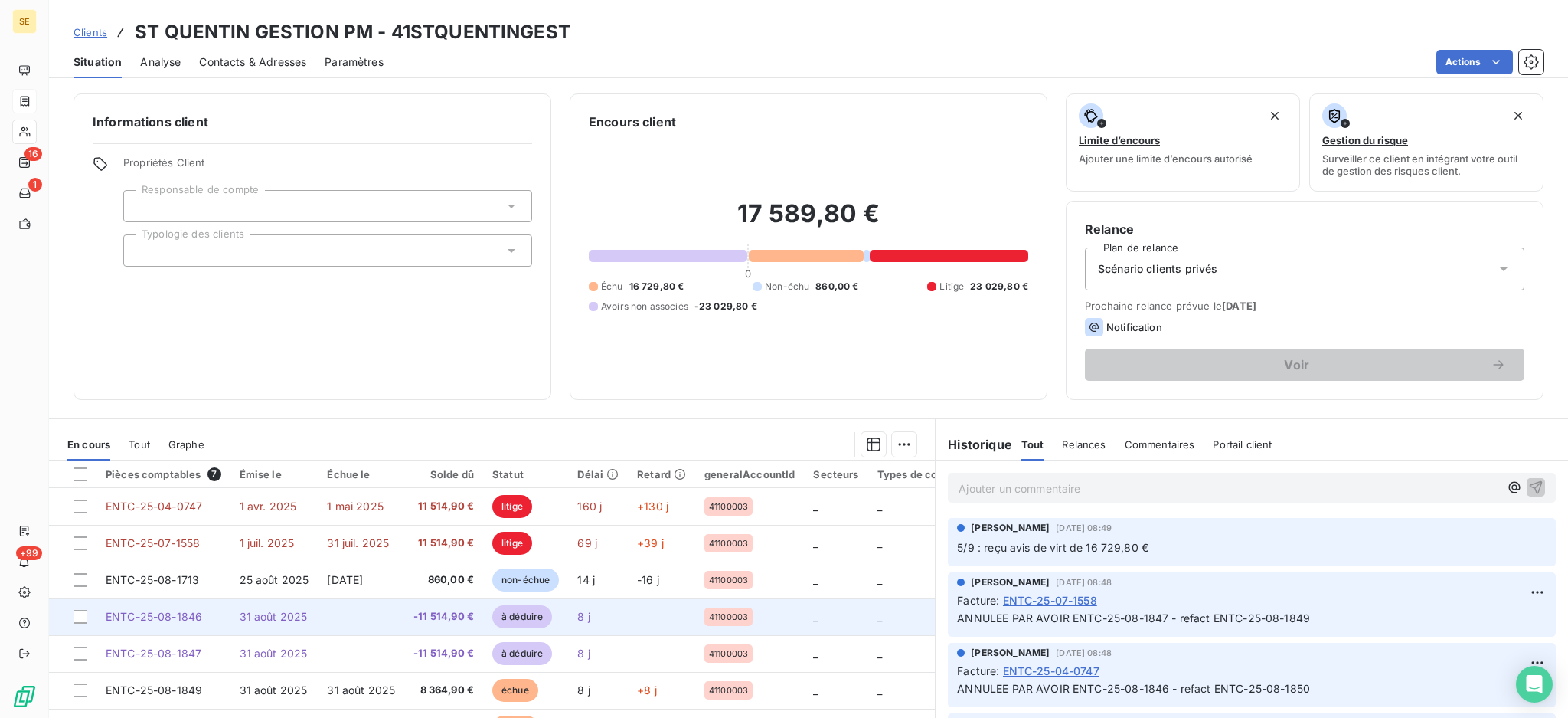
scroll to position [83, 0]
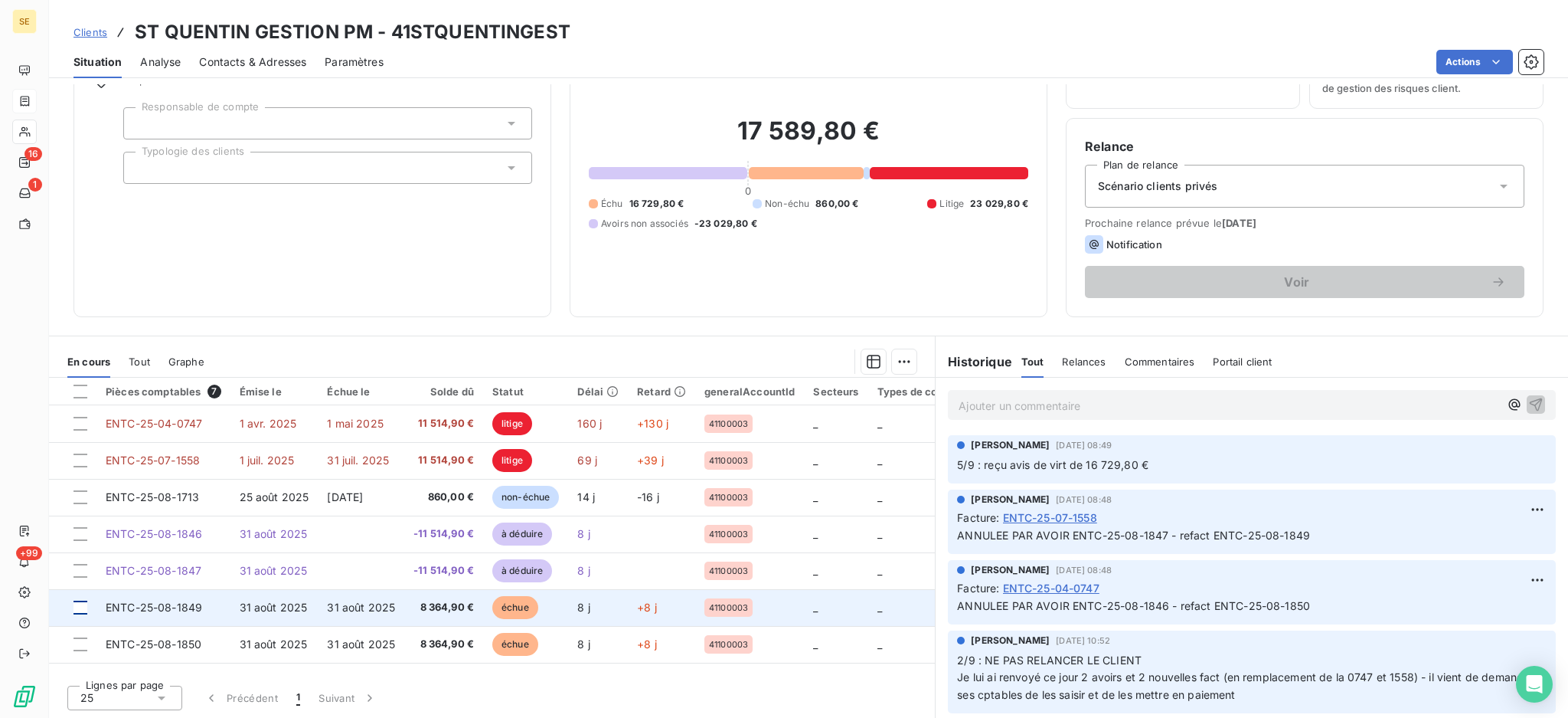
click at [82, 601] on div at bounding box center [80, 608] width 14 height 14
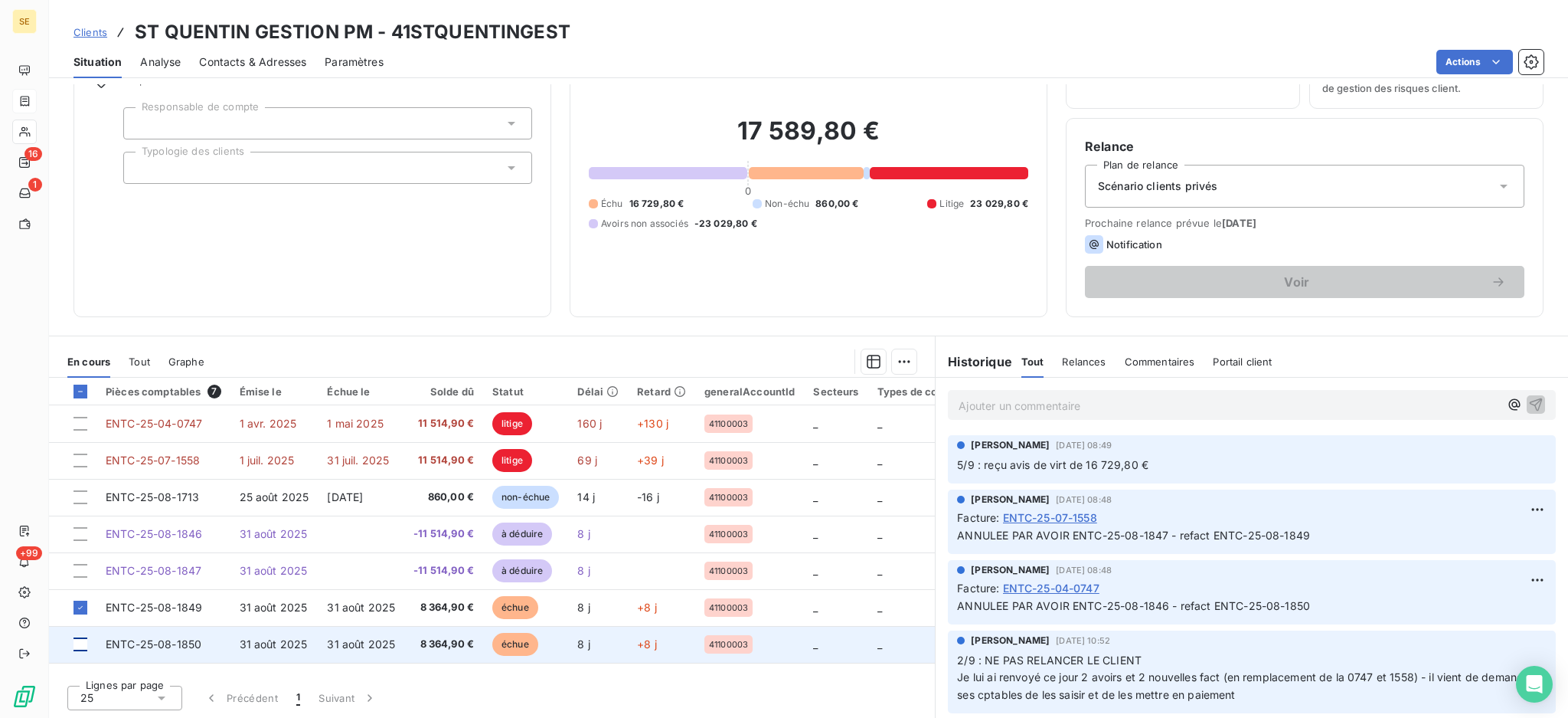
click at [76, 648] on div at bounding box center [80, 645] width 14 height 14
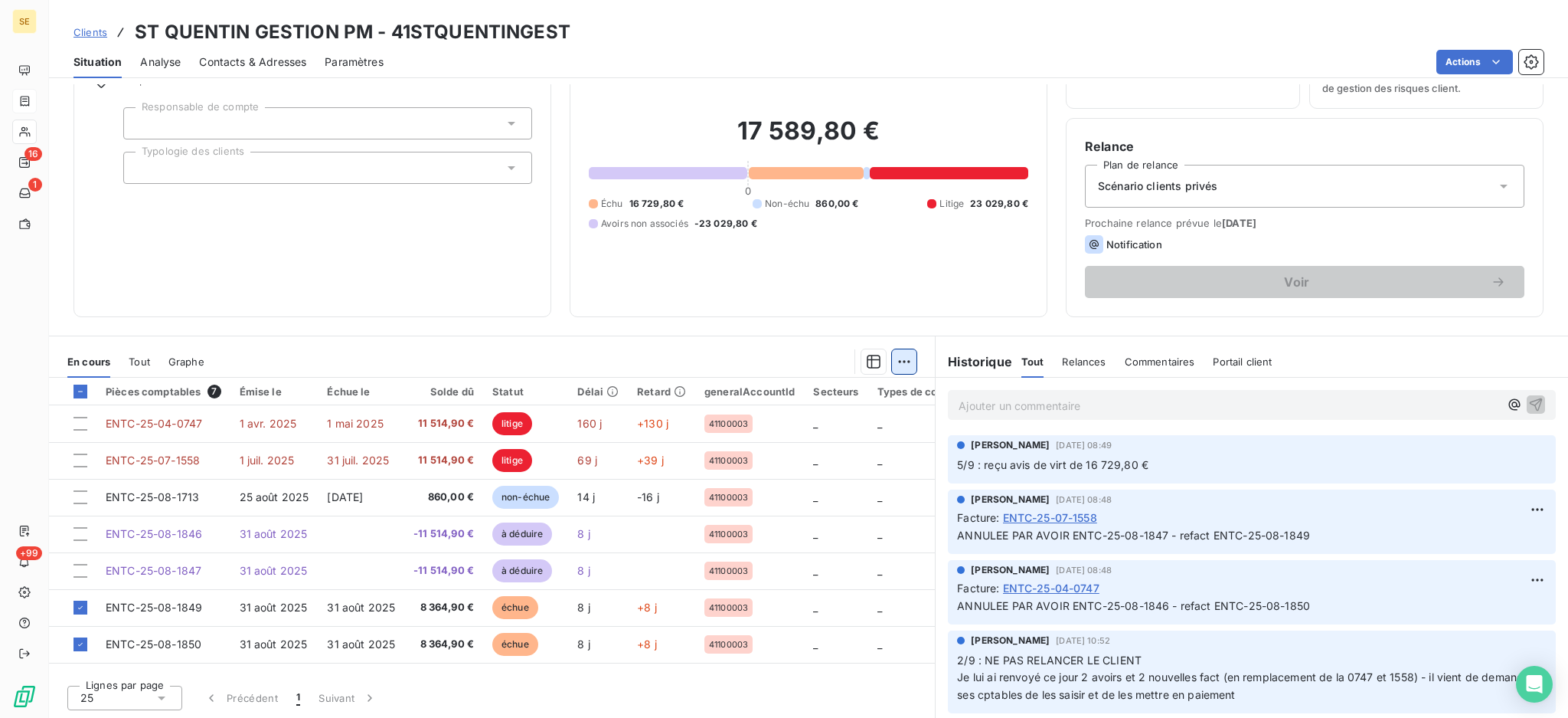
click at [890, 366] on html "SE 16 1 +99 Clients ST QUENTIN GESTION PM - 41STQUENTINGEST Situation Analyse C…" at bounding box center [784, 359] width 1568 height 718
click at [797, 408] on div "Mettre en litige (2 factures) Ajouter une promesse de paiement (2 factures)" at bounding box center [761, 408] width 290 height 64
click at [794, 423] on div "Ajouter une promesse de paiement (2 factures)" at bounding box center [761, 422] width 278 height 25
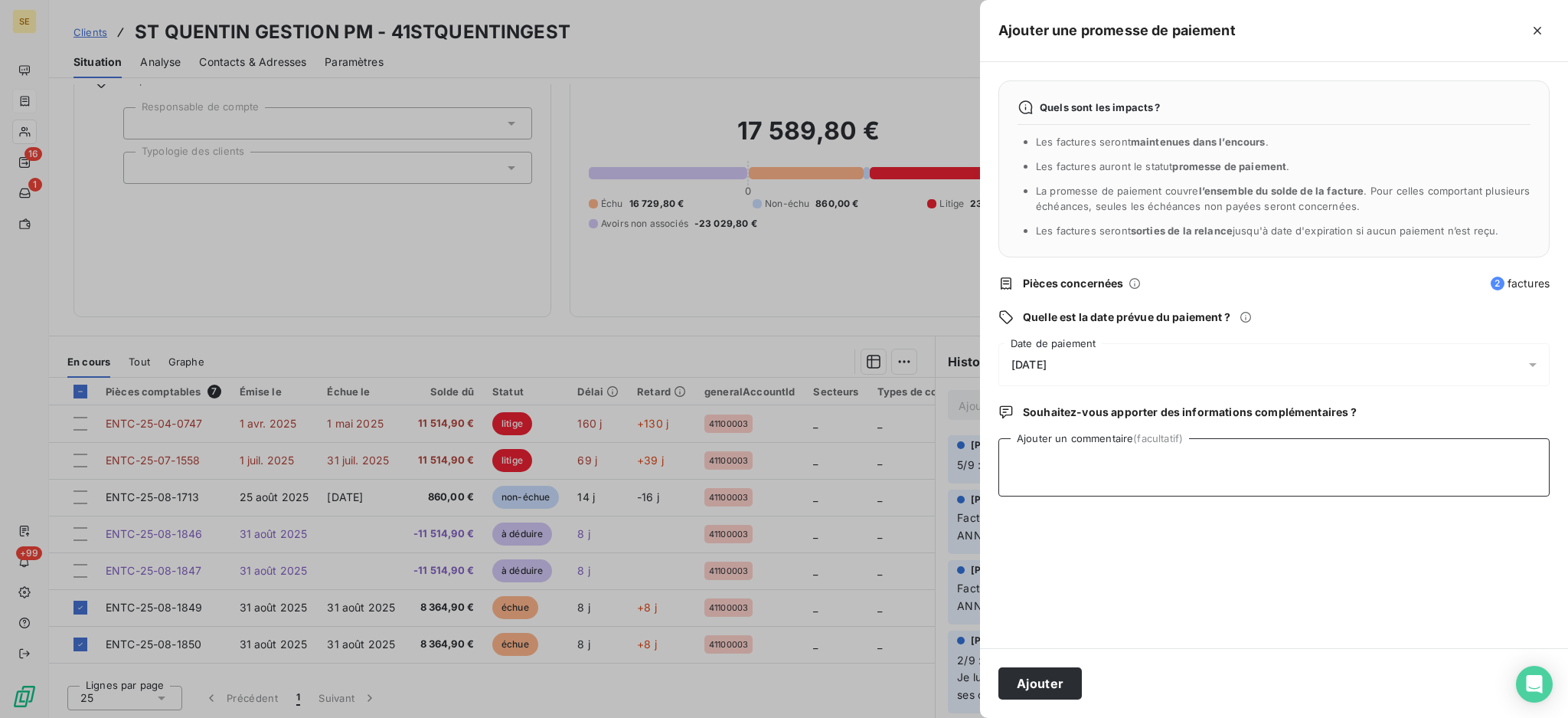
click at [1092, 460] on textarea "Ajouter un commentaire (facultatif)" at bounding box center [1274, 467] width 551 height 58
type textarea "AVIS DE VIRT reçu"
click at [1026, 665] on div "Ajouter" at bounding box center [1274, 682] width 588 height 69
click at [1024, 678] on button "Ajouter" at bounding box center [1040, 683] width 83 height 32
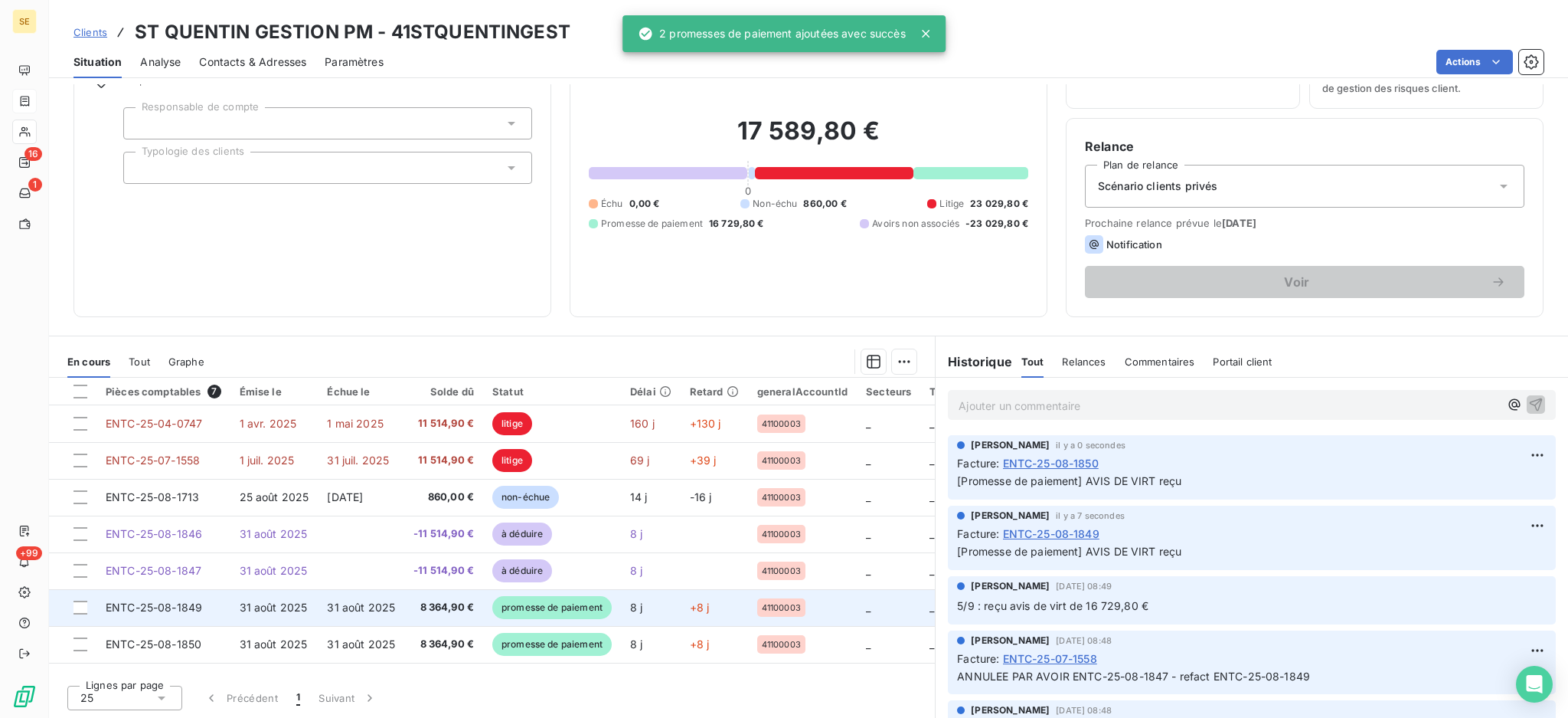
click at [319, 617] on td "31 août 2025" at bounding box center [361, 608] width 86 height 37
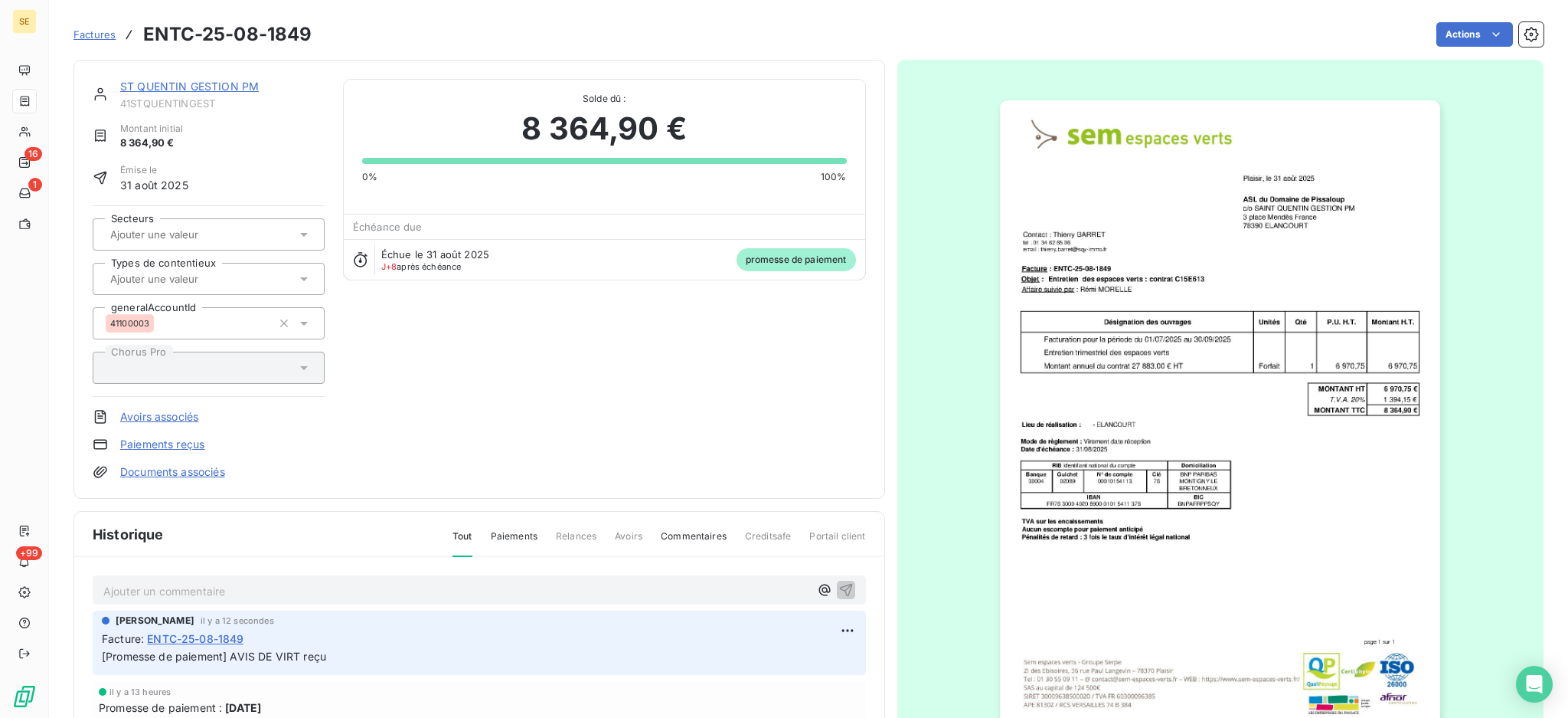
click at [165, 471] on link "Documents associés" at bounding box center [173, 472] width 105 height 15
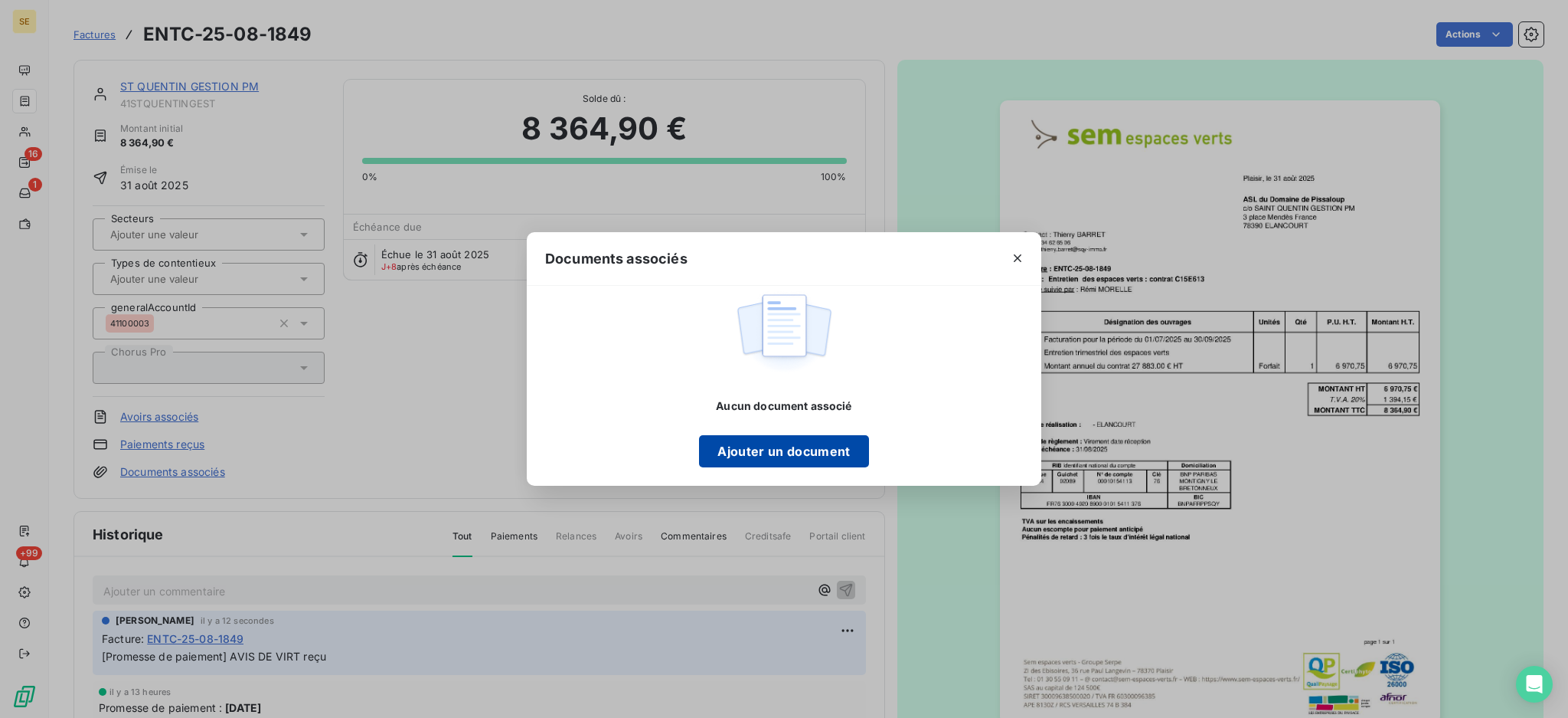
click at [806, 452] on button "Ajouter un document" at bounding box center [783, 452] width 169 height 32
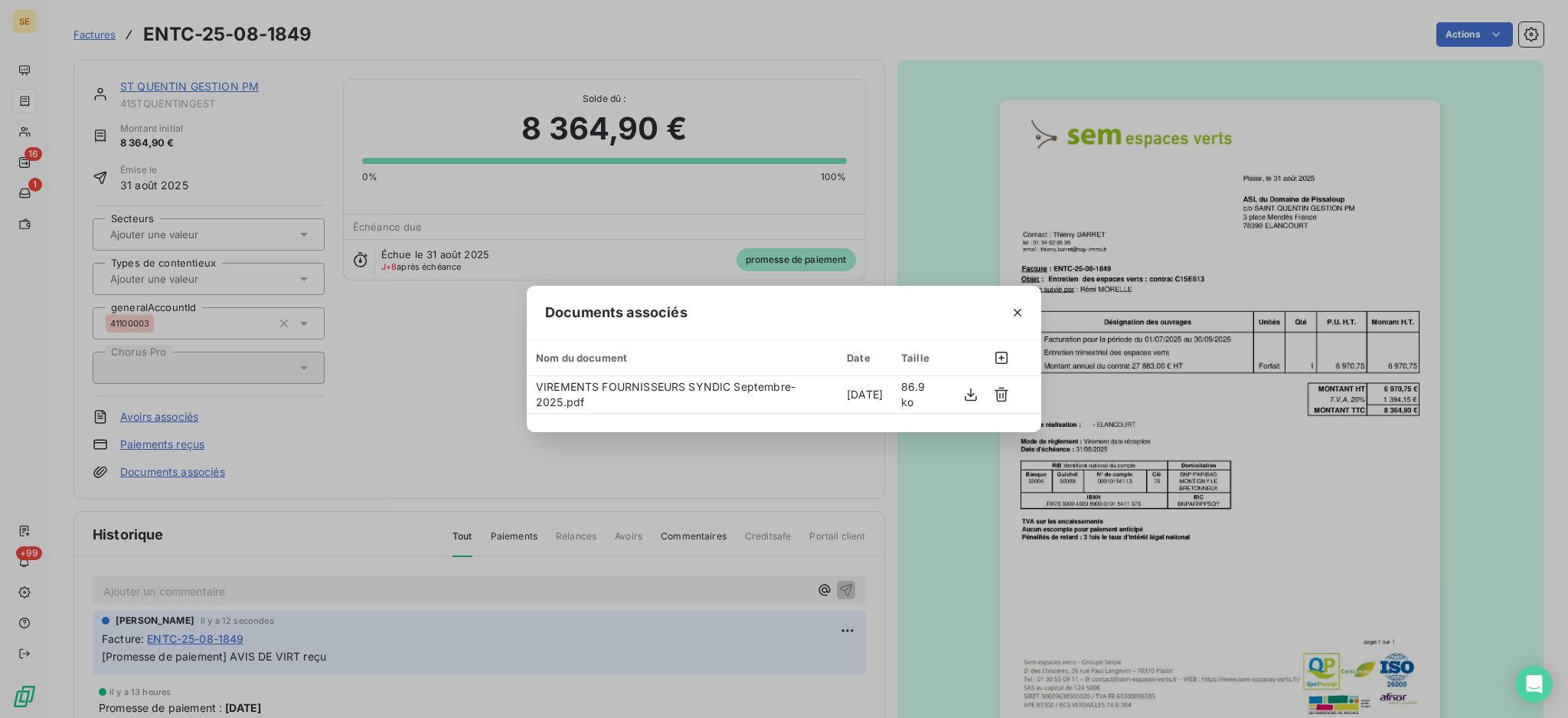
click at [1015, 316] on icon "button" at bounding box center [1018, 313] width 15 height 15
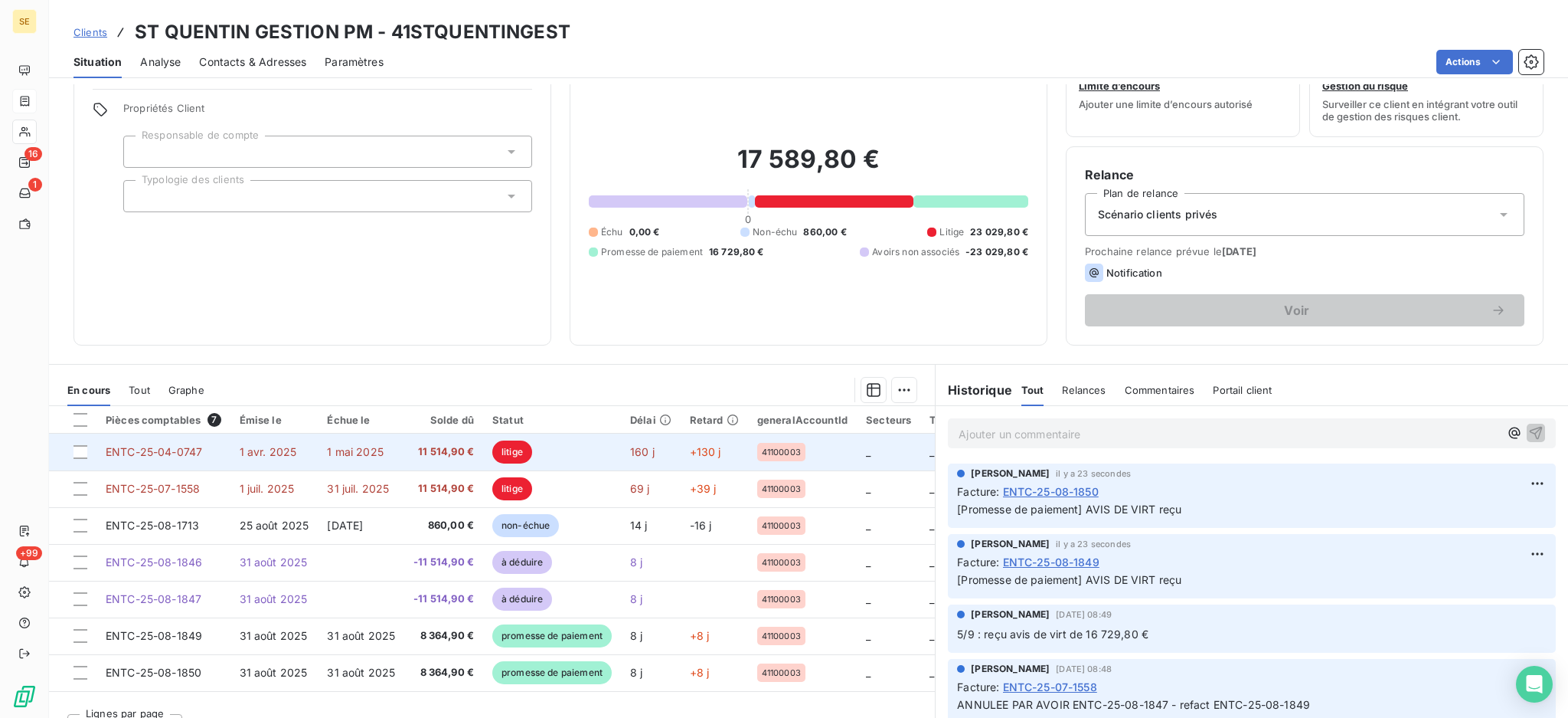
scroll to position [83, 0]
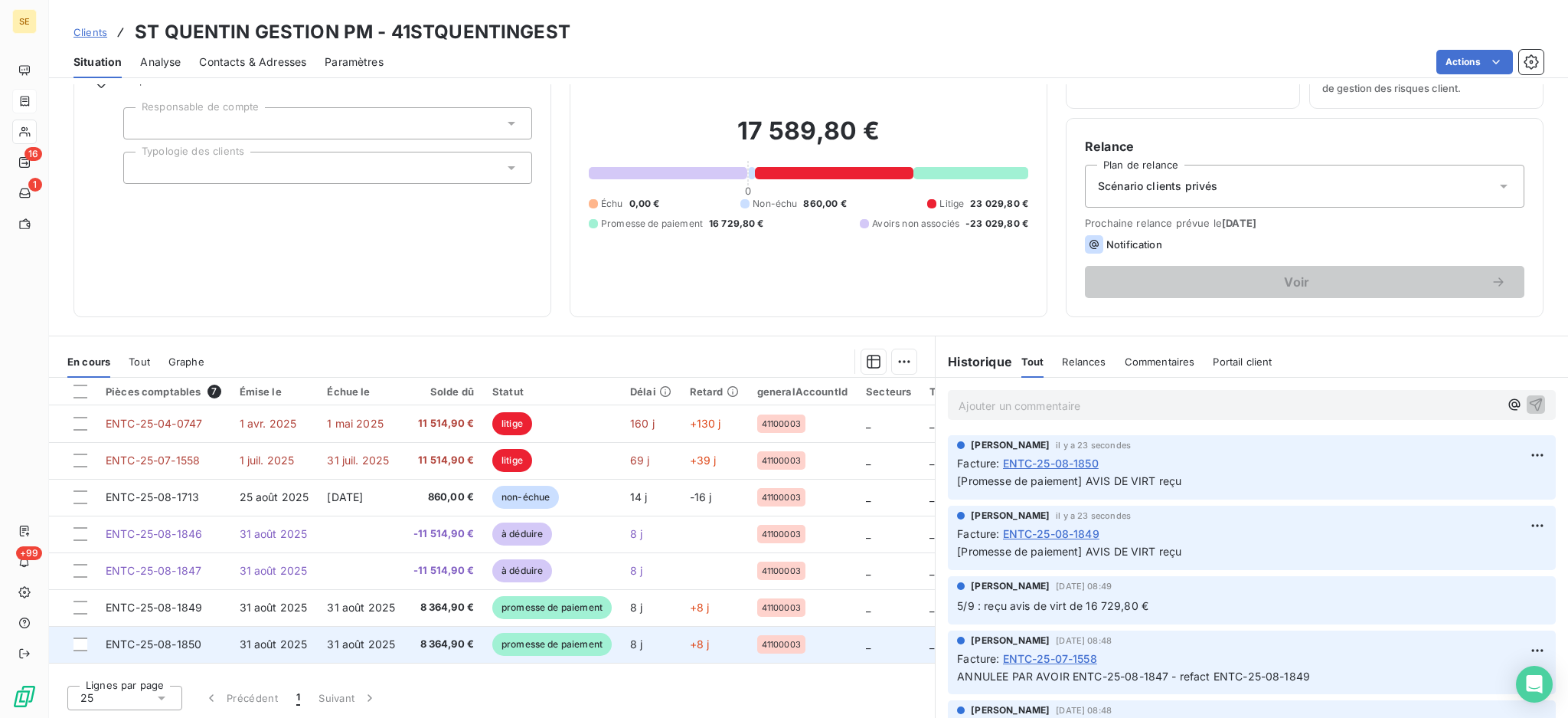
click at [313, 646] on td "31 août 2025" at bounding box center [275, 645] width 88 height 37
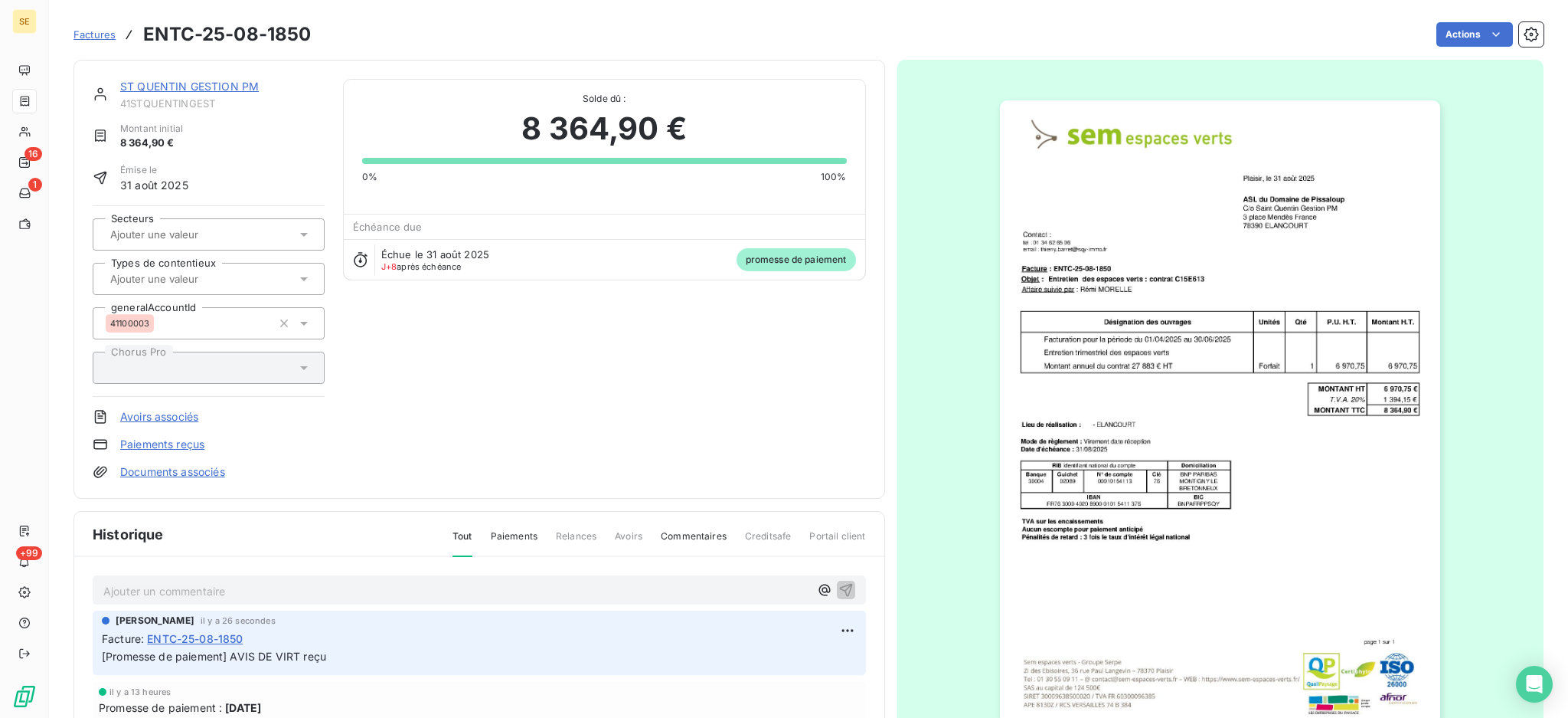
click at [188, 472] on link "Documents associés" at bounding box center [173, 472] width 105 height 15
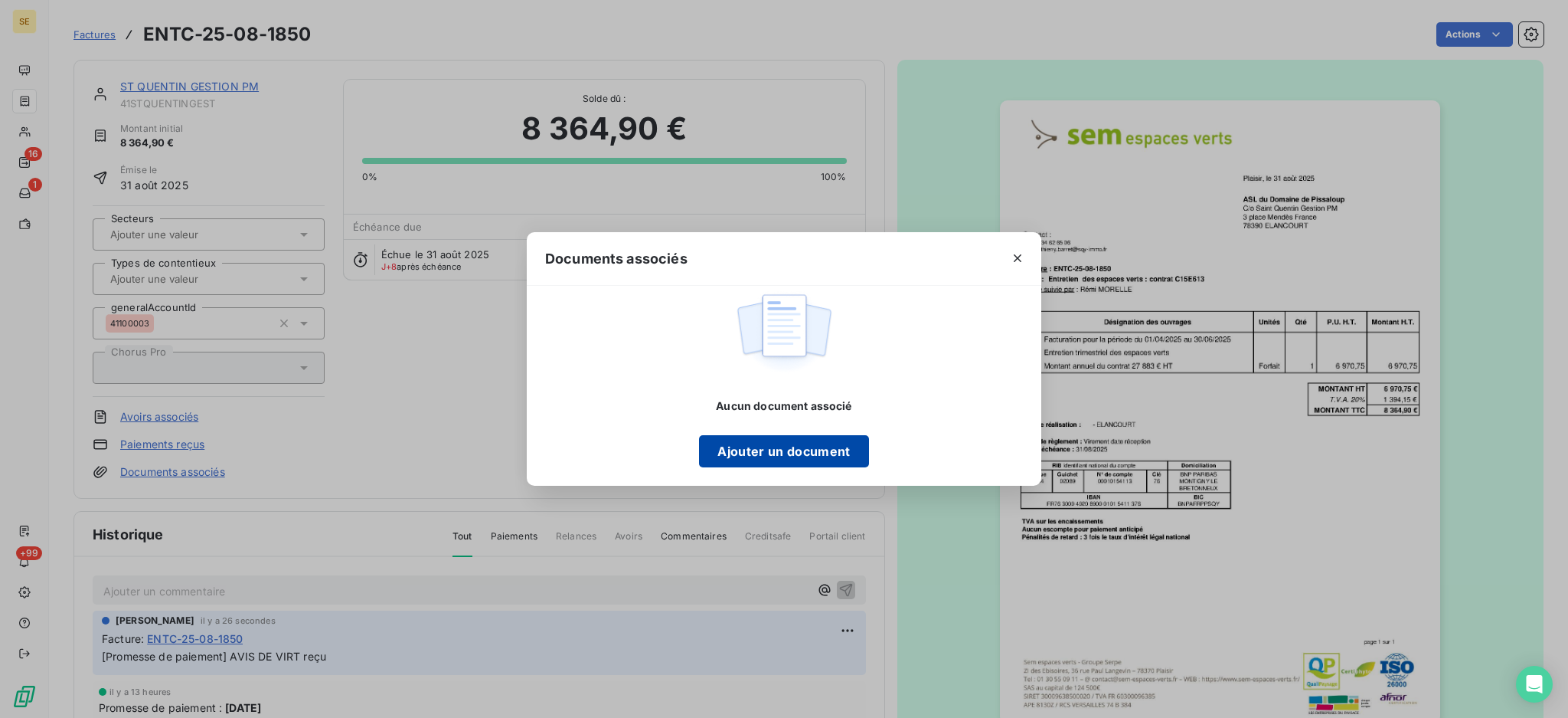
click at [821, 452] on button "Ajouter un document" at bounding box center [783, 452] width 169 height 32
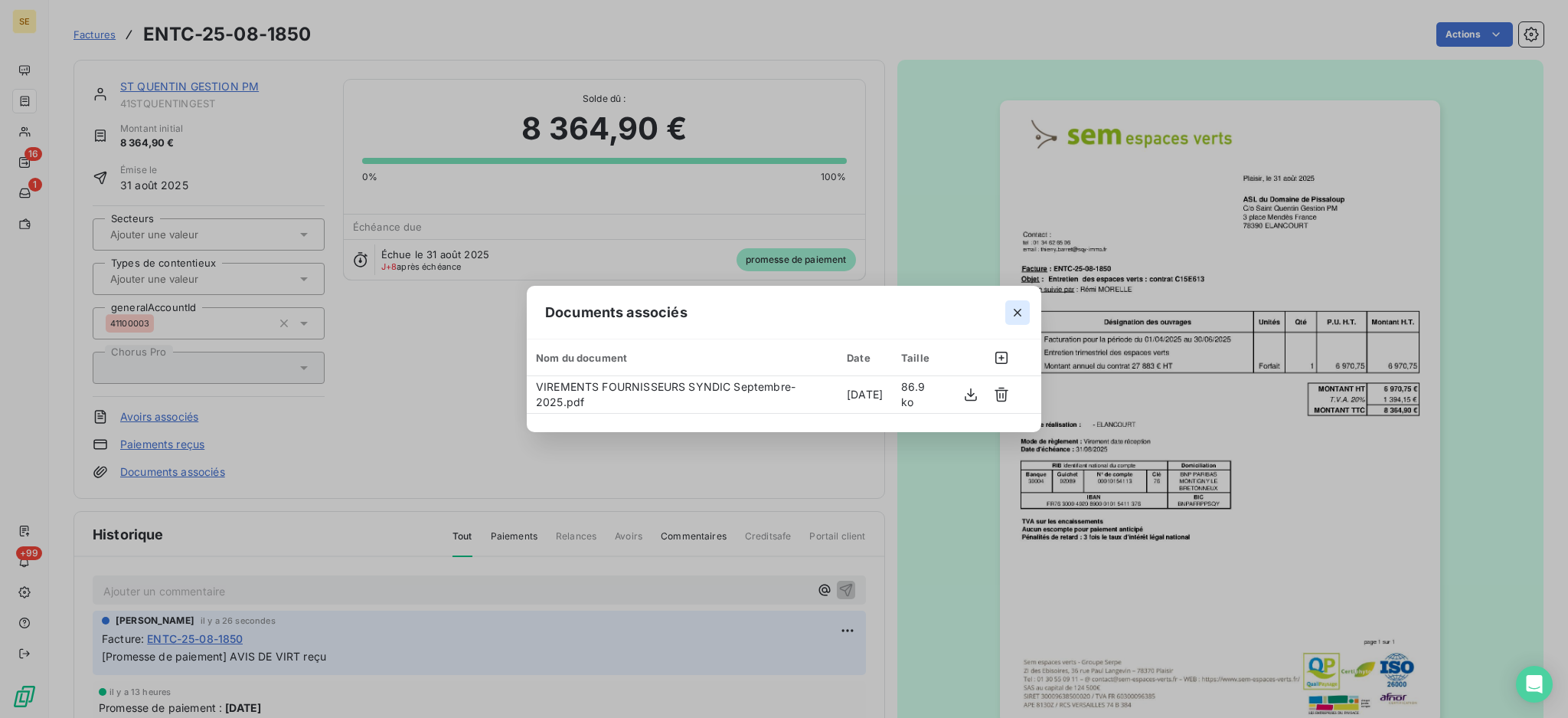
click at [1013, 313] on icon "button" at bounding box center [1018, 313] width 15 height 15
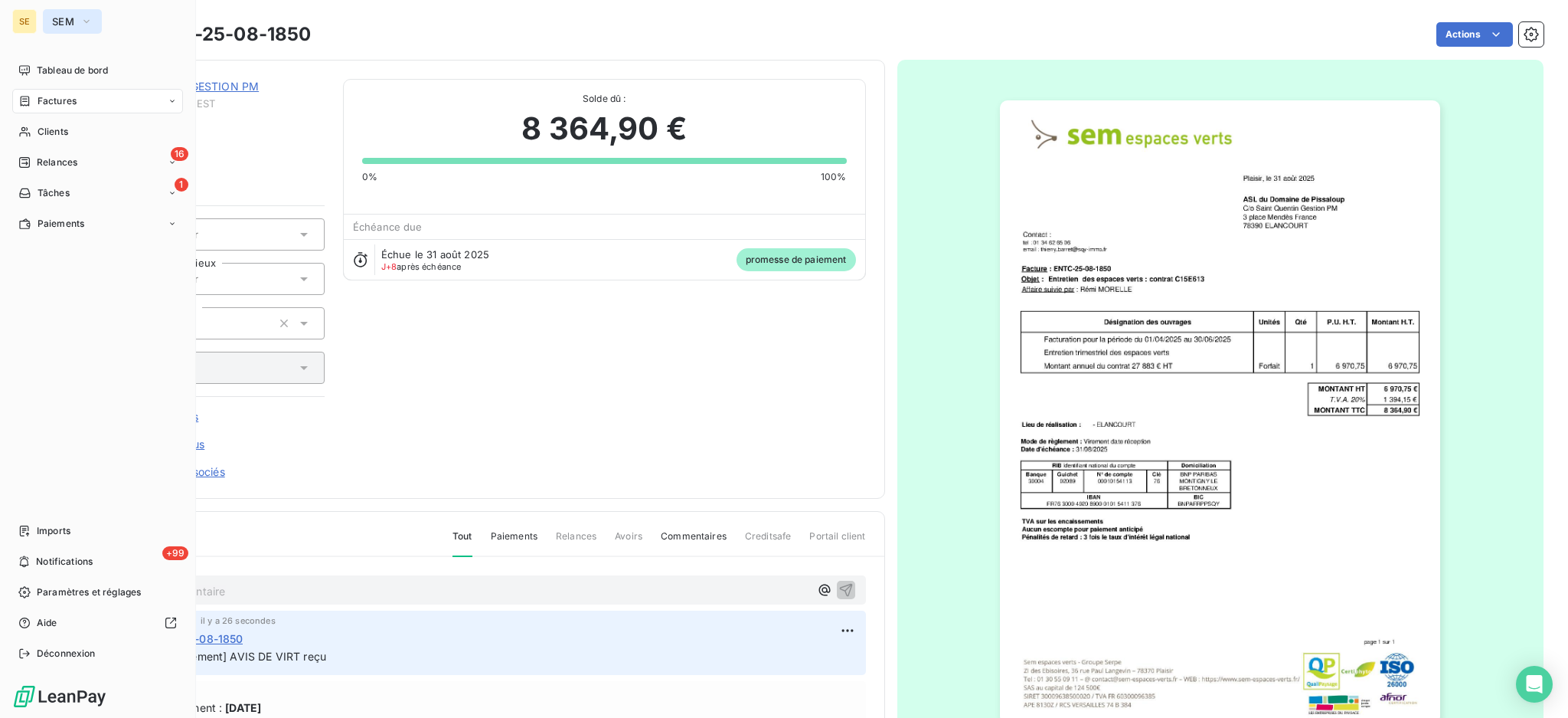
click at [83, 22] on icon "button" at bounding box center [86, 22] width 12 height 15
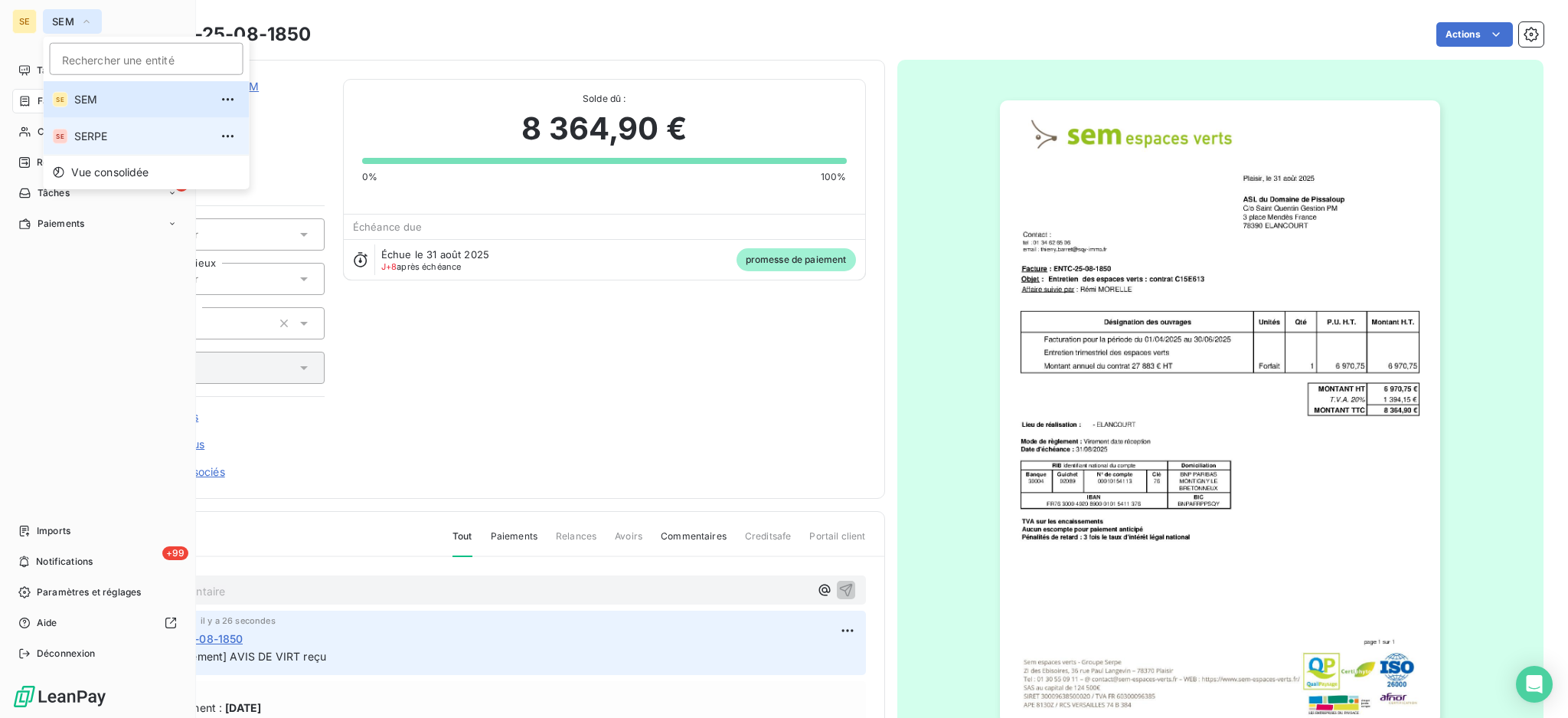
click at [101, 139] on span "SERPE" at bounding box center [142, 137] width 136 height 15
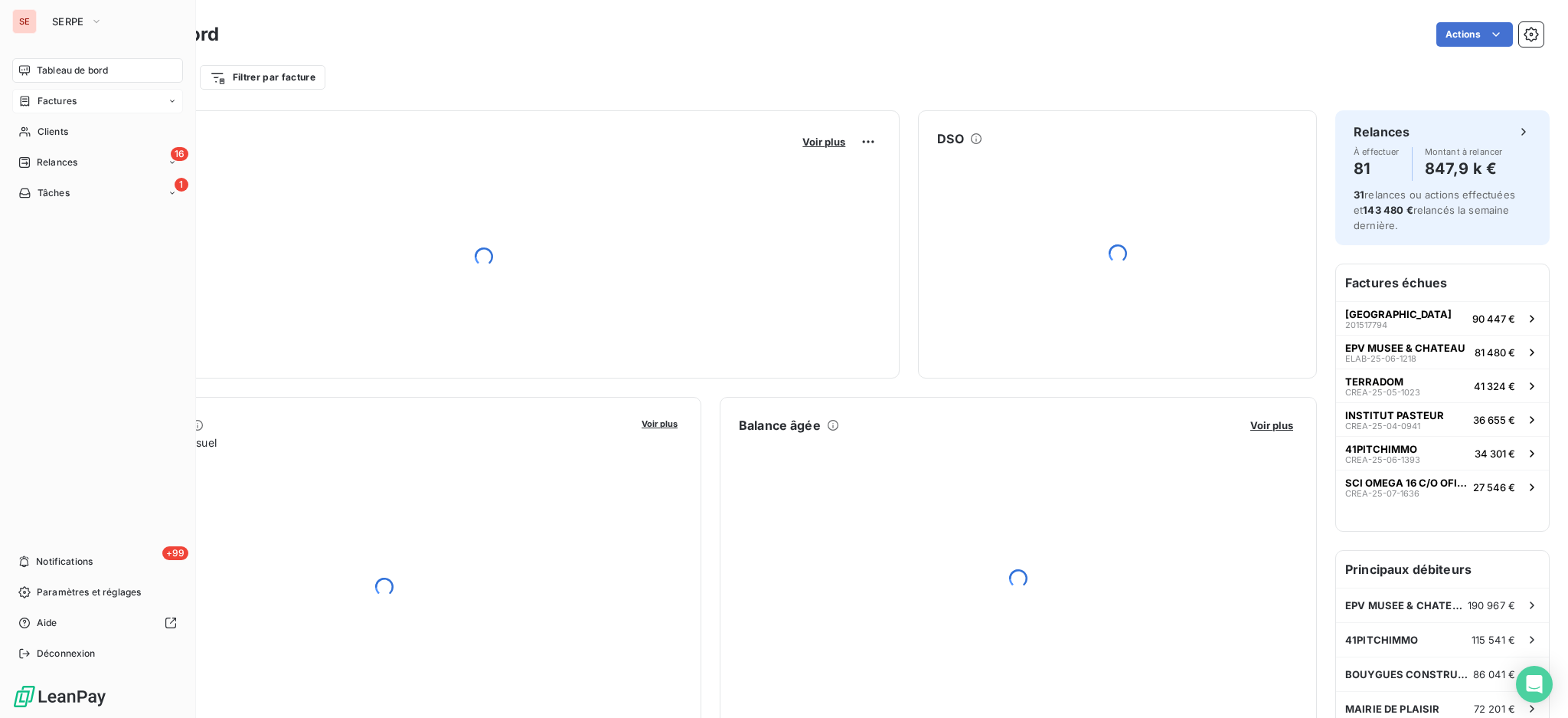
click at [50, 101] on span "Factures" at bounding box center [57, 101] width 39 height 14
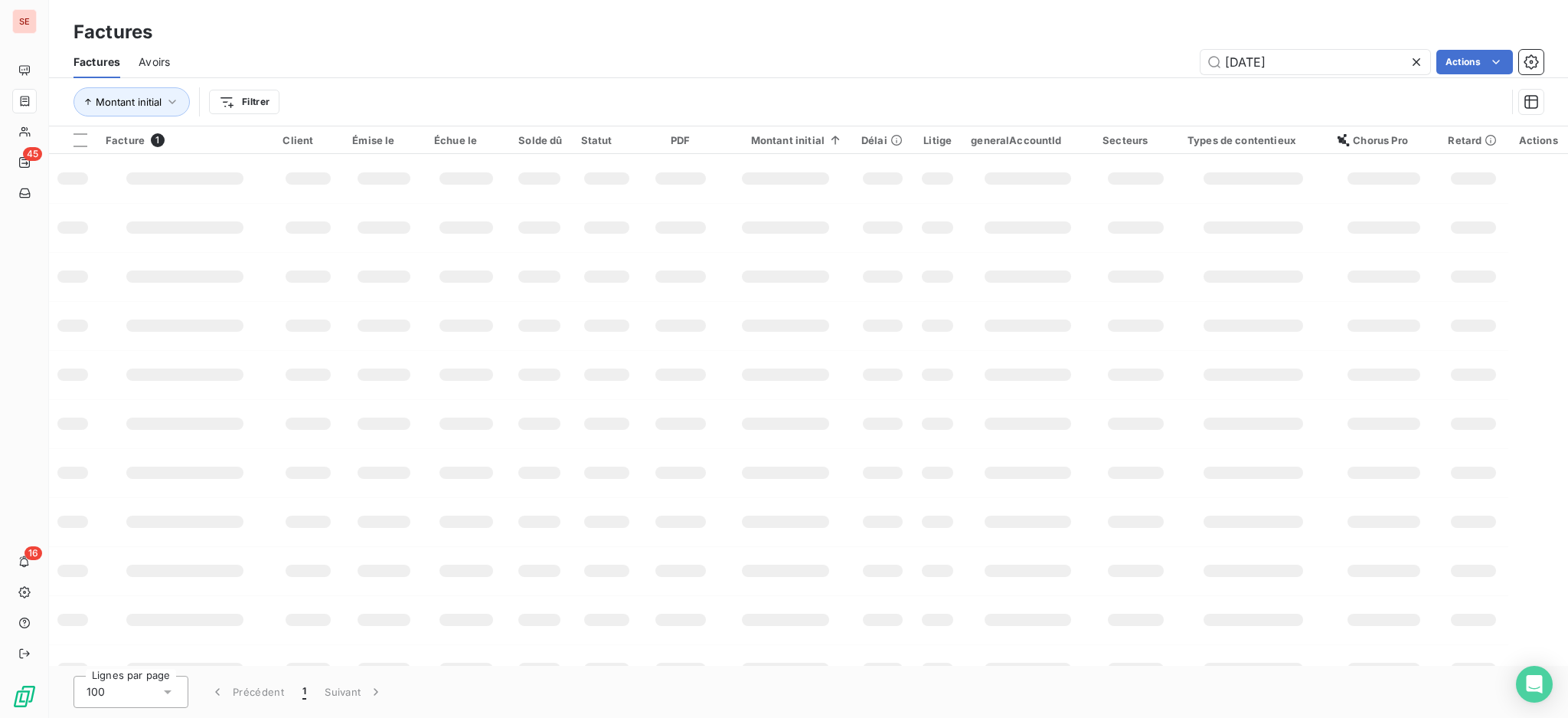
drag, startPoint x: 1353, startPoint y: 69, endPoint x: 1249, endPoint y: 42, distance: 107.4
click at [1249, 42] on div "Factures Factures Avoirs [DATE] Actions Montant initial Filtrer" at bounding box center [809, 63] width 1519 height 127
type input "[DATE]"
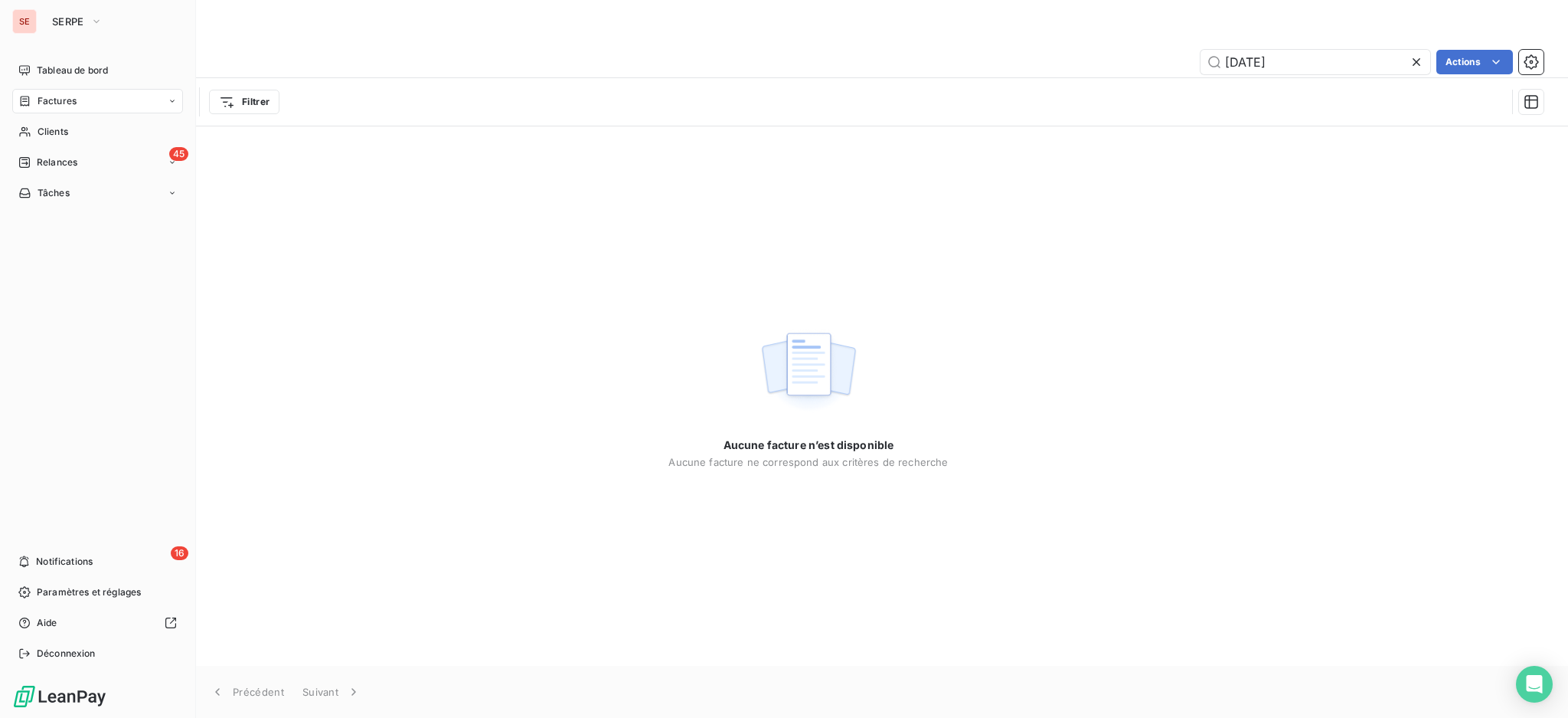
click at [50, 95] on span "Factures" at bounding box center [57, 101] width 39 height 14
click at [48, 195] on span "Clients" at bounding box center [53, 193] width 31 height 14
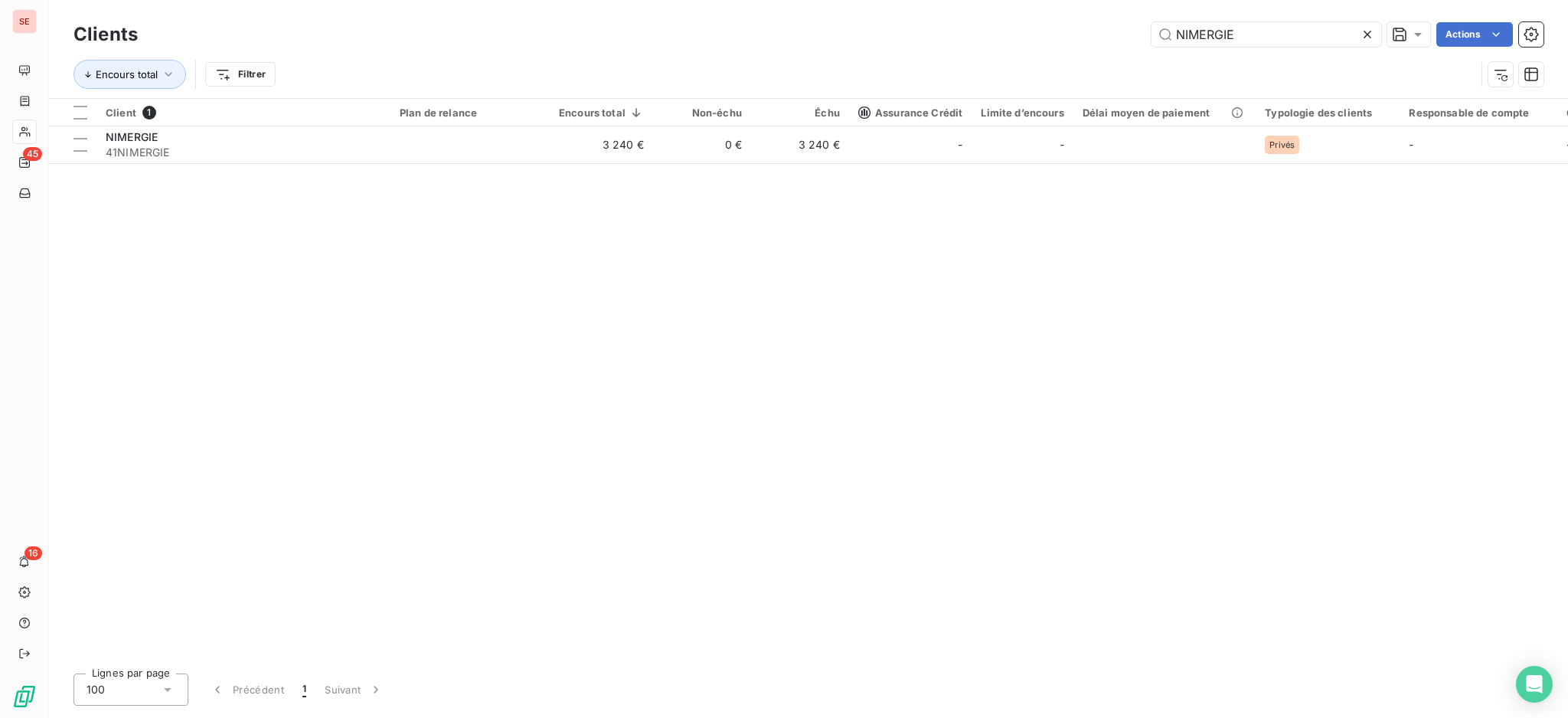
drag, startPoint x: 1285, startPoint y: 35, endPoint x: 1073, endPoint y: -2, distance: 215.2
click at [1073, 0] on html "SE 45 16 Clients NIMERGIE Actions Encours total Filtrer Client 1 Plan de relanc…" at bounding box center [784, 359] width 1568 height 718
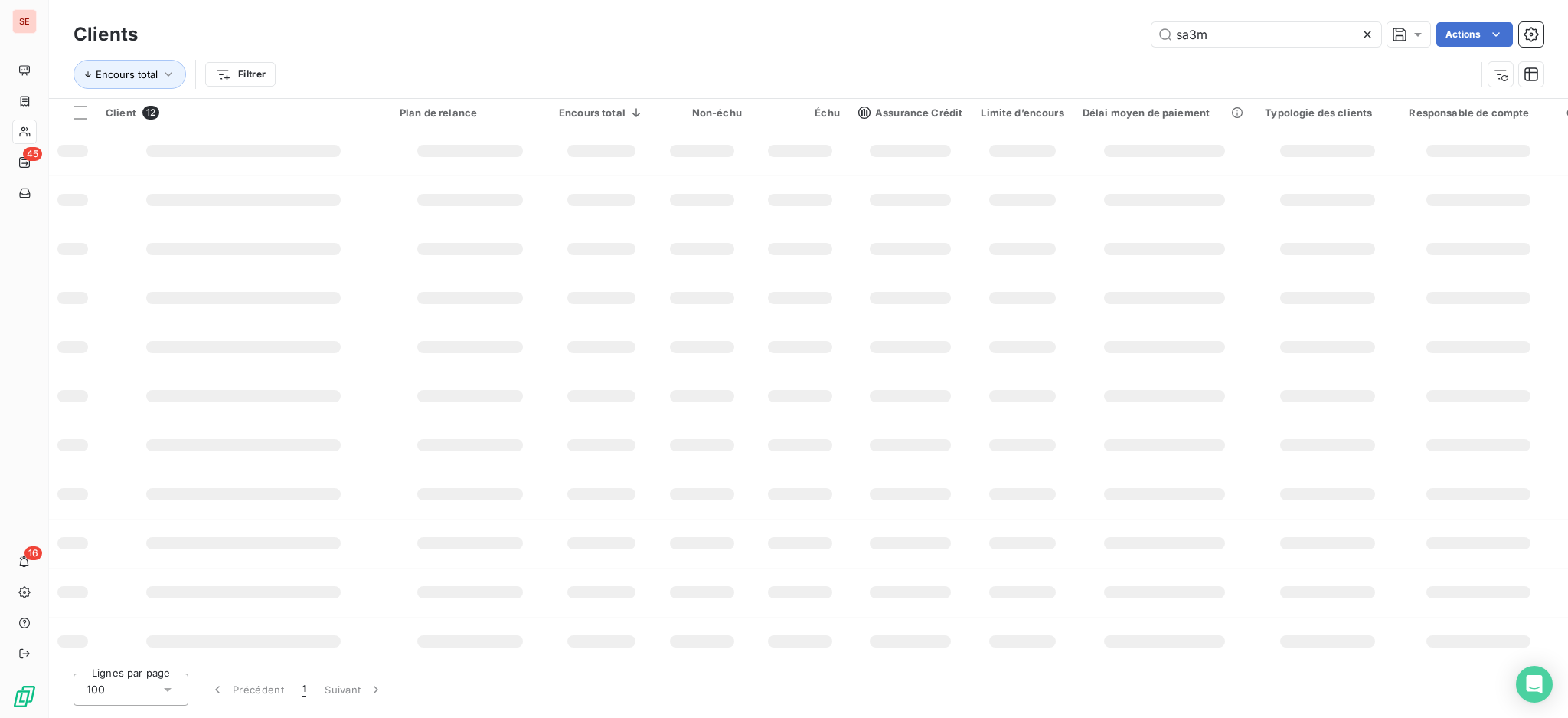
type input "sa3m"
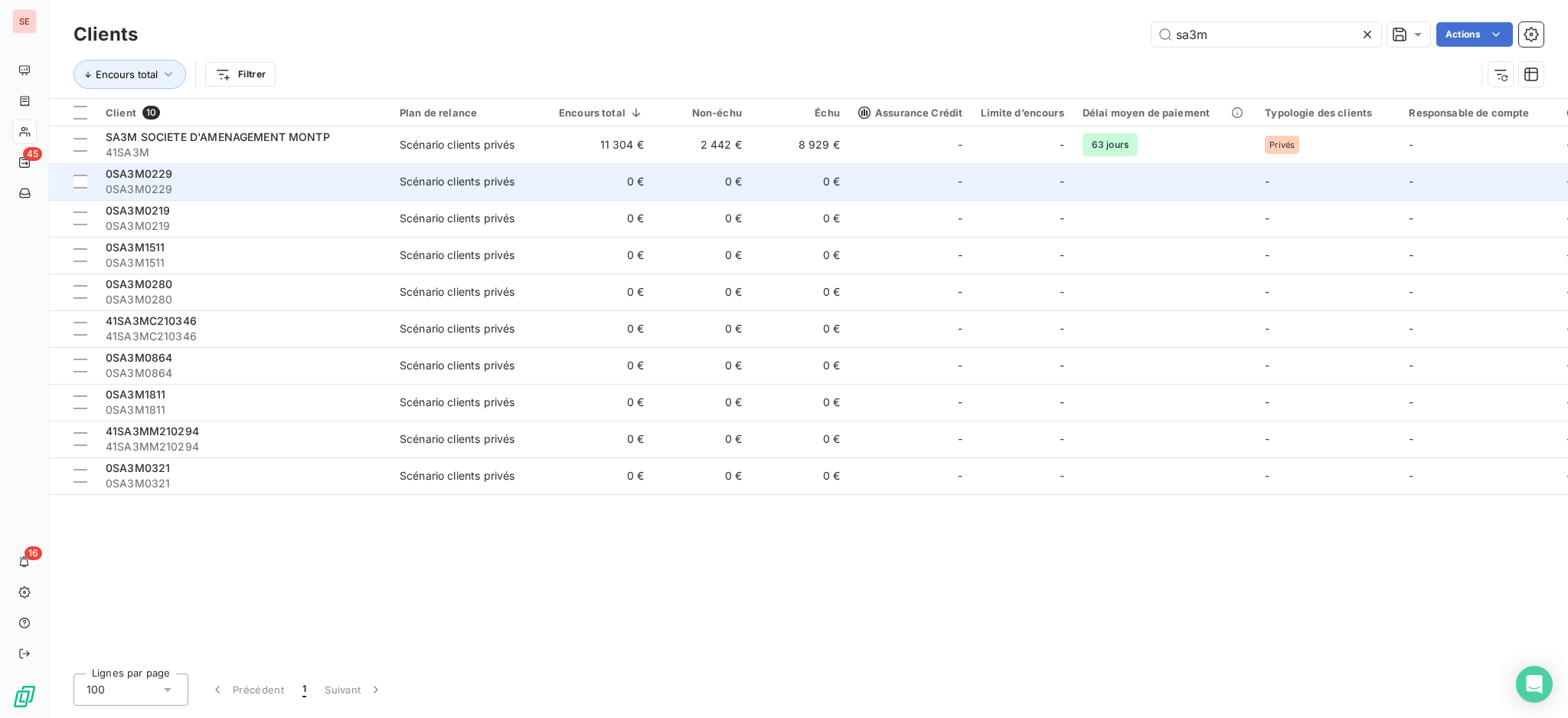
click at [448, 163] on td "Scénario clients privés" at bounding box center [470, 181] width 159 height 37
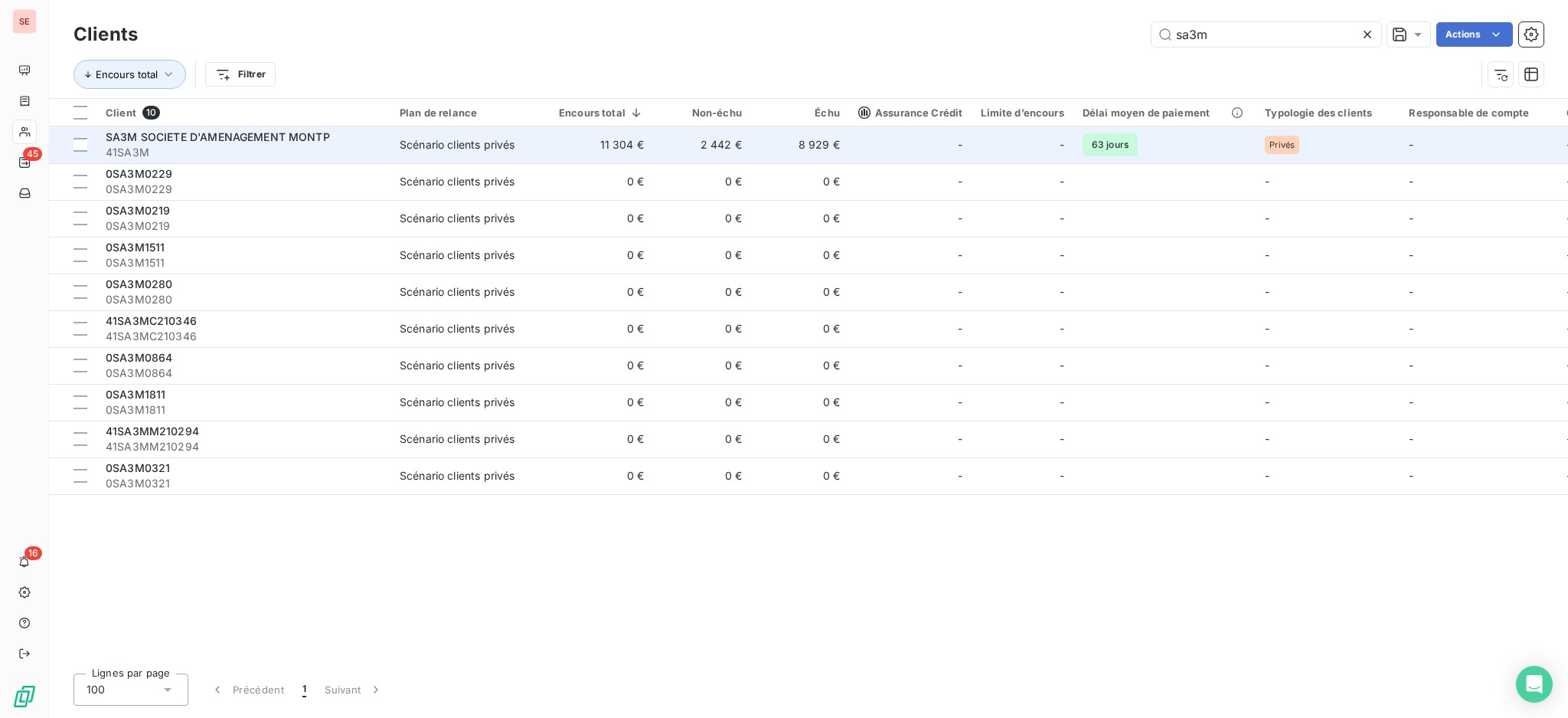
click at [590, 143] on td "11 304 €" at bounding box center [601, 145] width 103 height 37
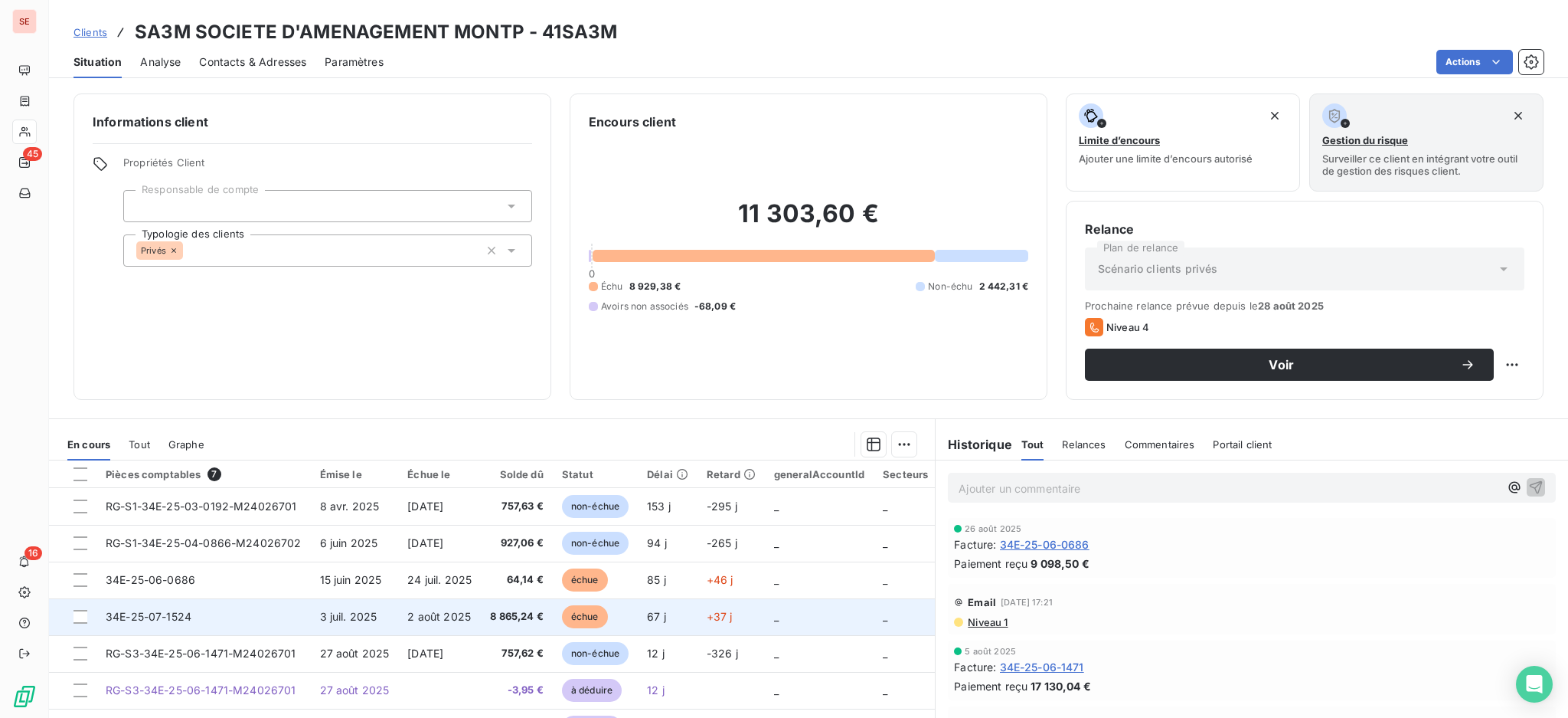
scroll to position [83, 0]
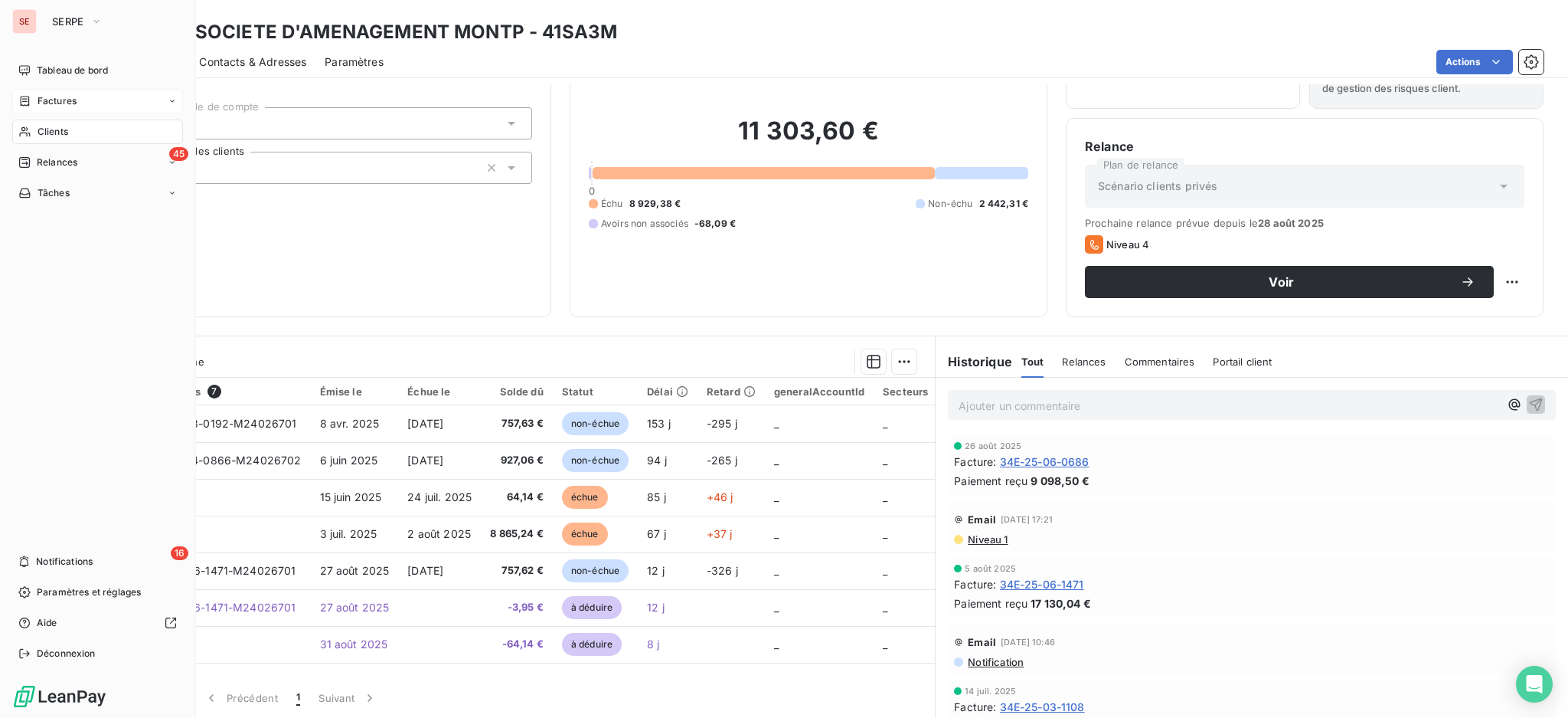
click at [55, 99] on span "Factures" at bounding box center [57, 101] width 39 height 14
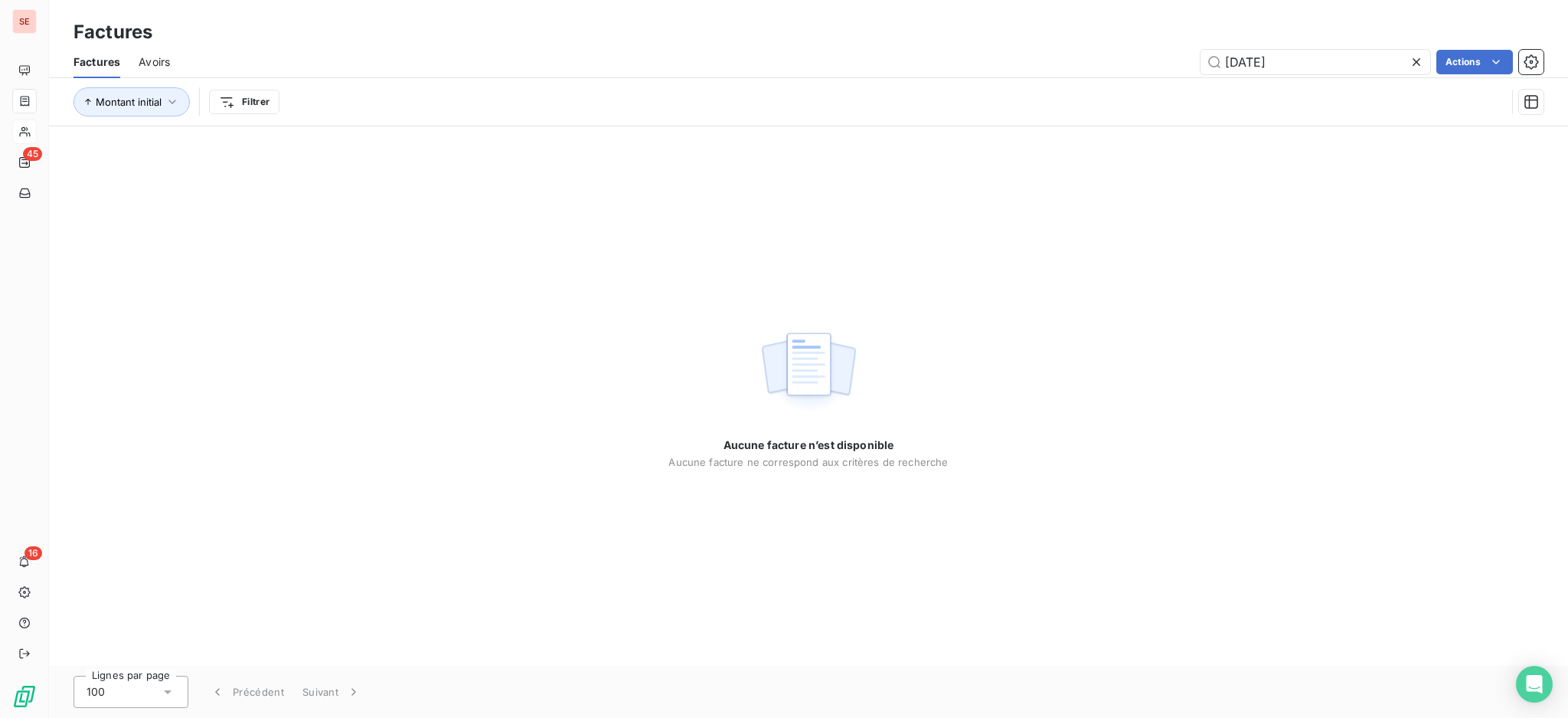
drag, startPoint x: 1357, startPoint y: 62, endPoint x: 1142, endPoint y: 43, distance: 215.8
click at [1150, 43] on div "Factures Factures Avoirs [DATE] Actions Montant initial Filtrer" at bounding box center [809, 63] width 1519 height 127
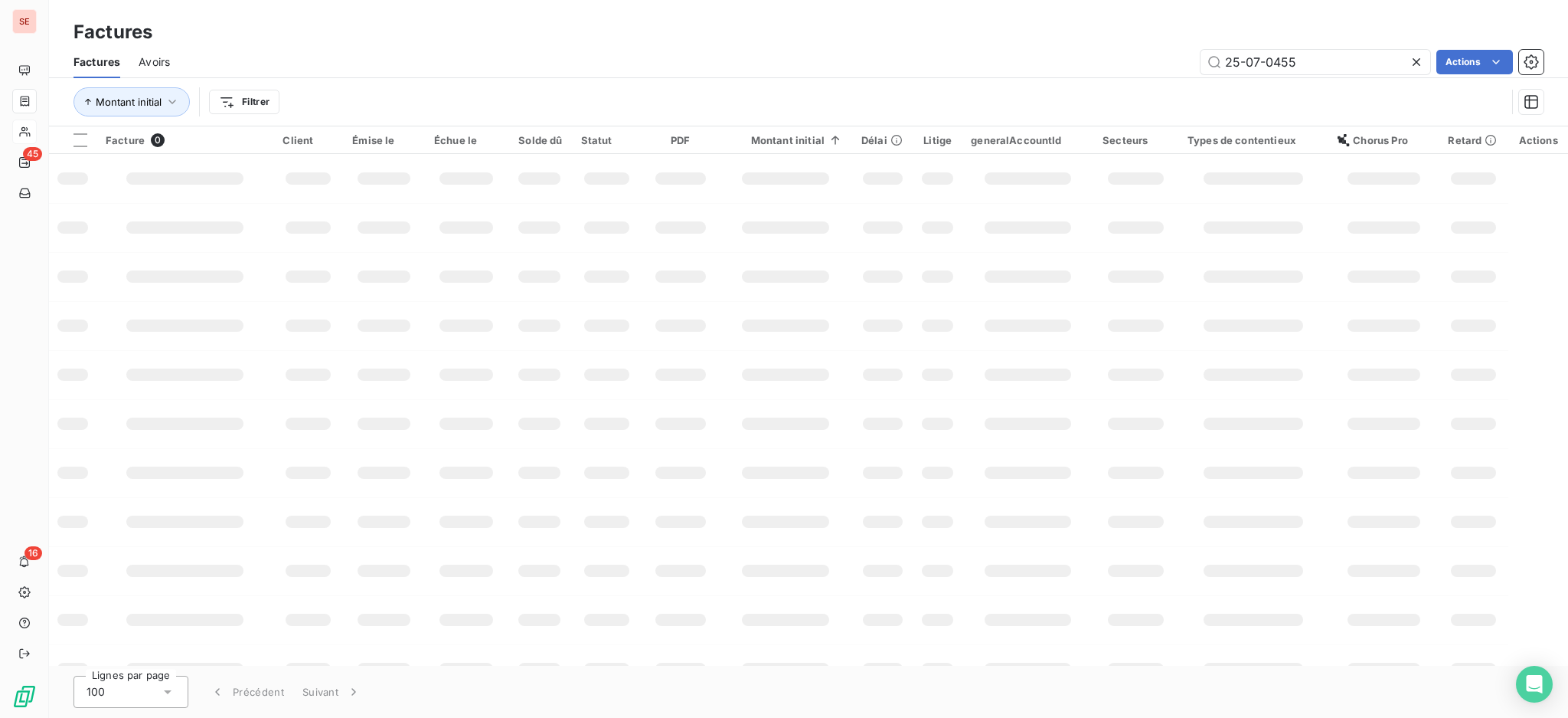
type input "25-07-0455"
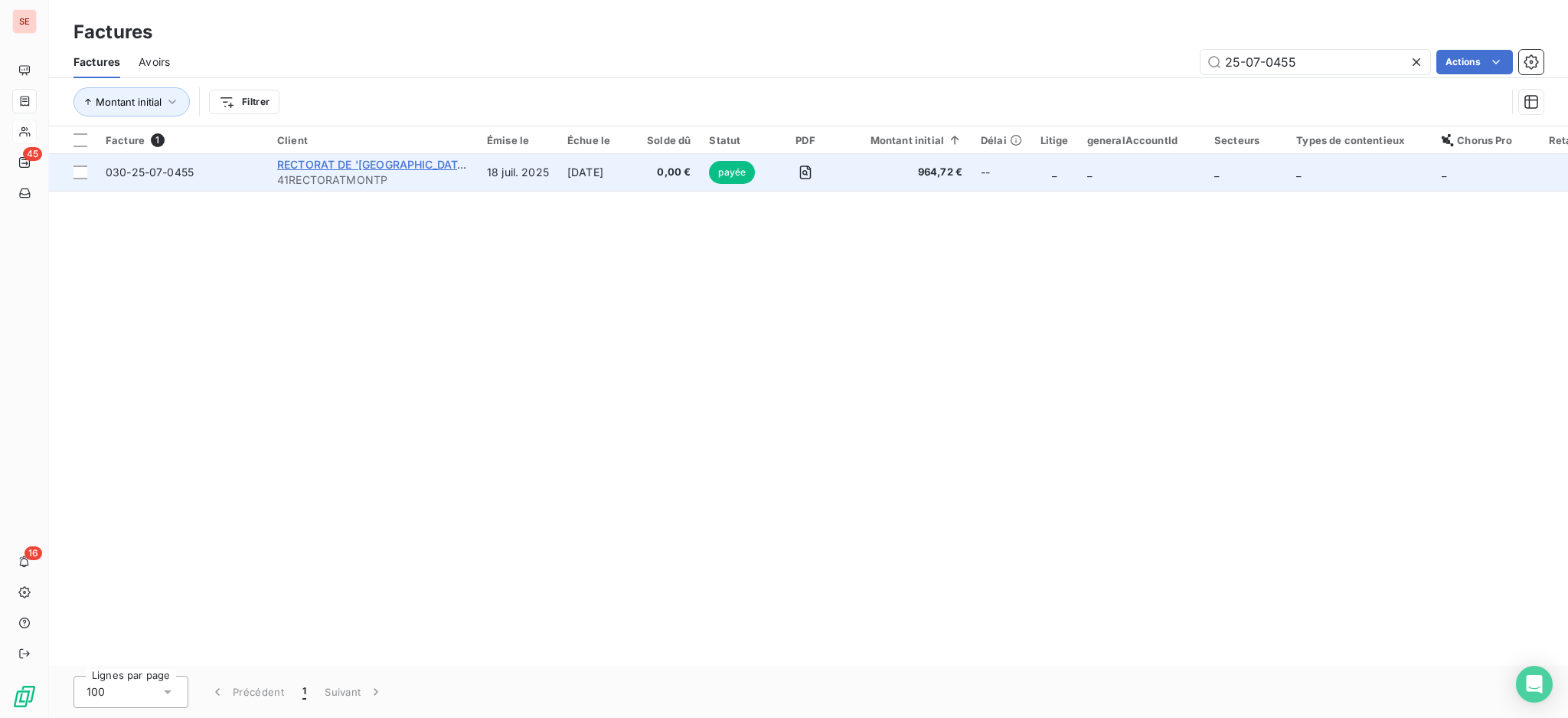
click at [364, 168] on span "RECTORAT DE '[GEOGRAPHIC_DATA]" at bounding box center [373, 164] width 192 height 13
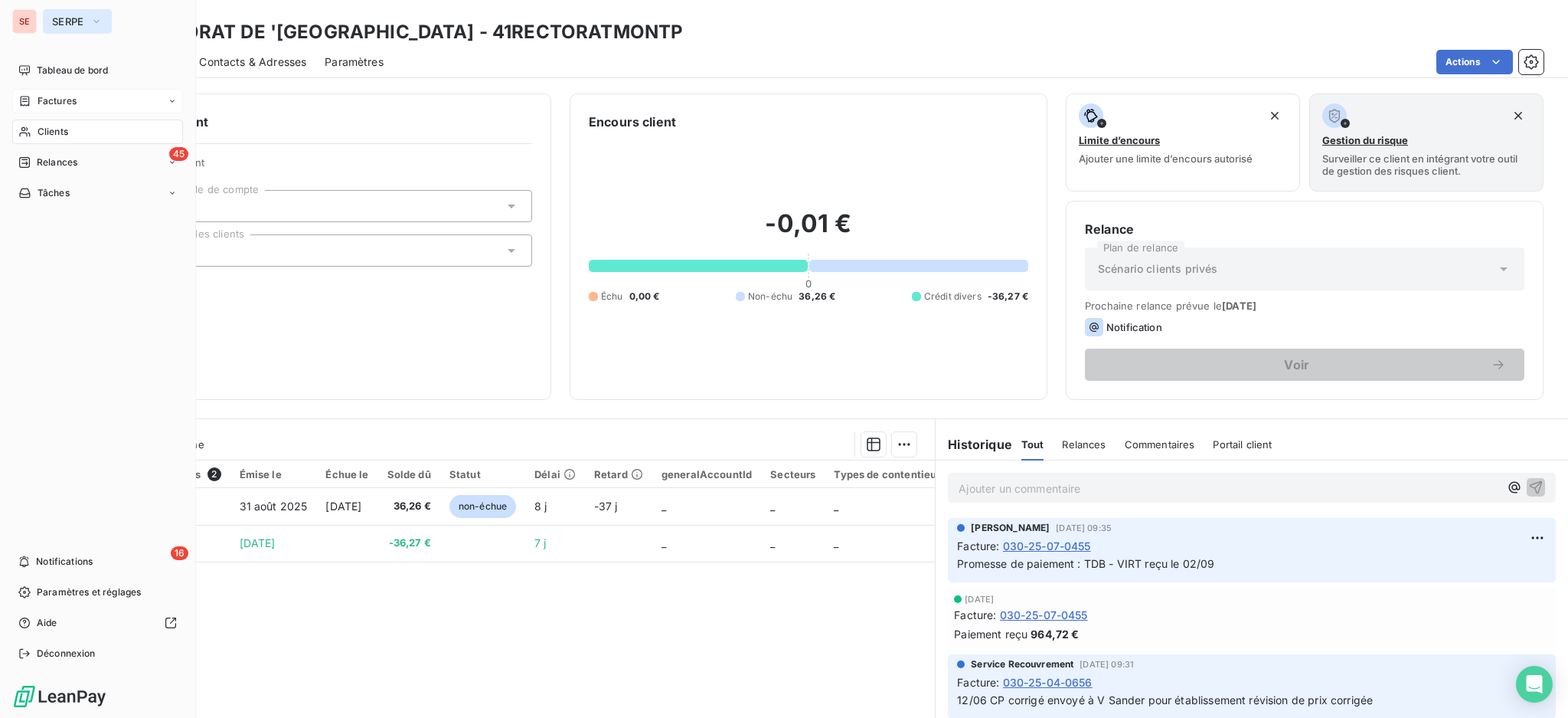
click at [76, 11] on button "SERPE" at bounding box center [77, 22] width 69 height 25
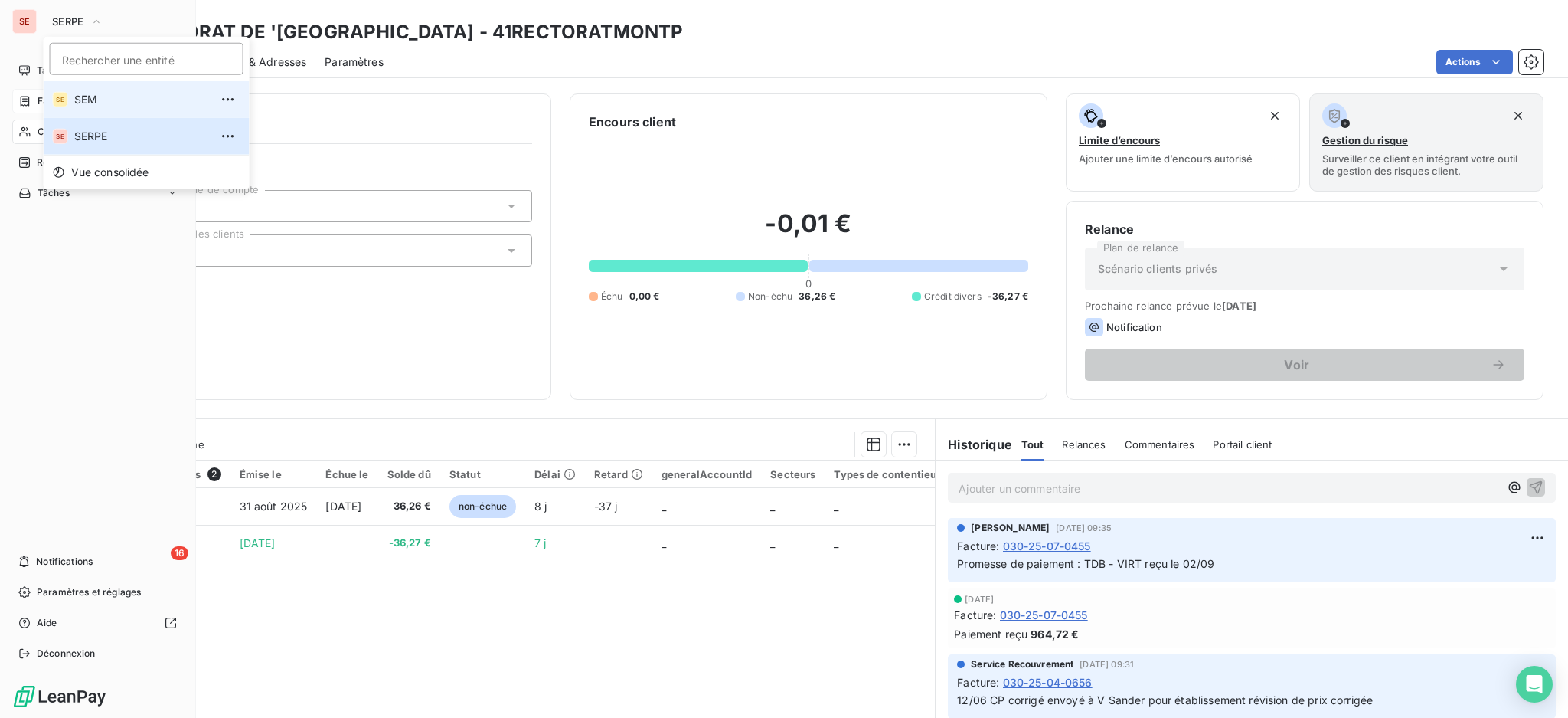
click at [90, 93] on span "SEM" at bounding box center [142, 100] width 136 height 15
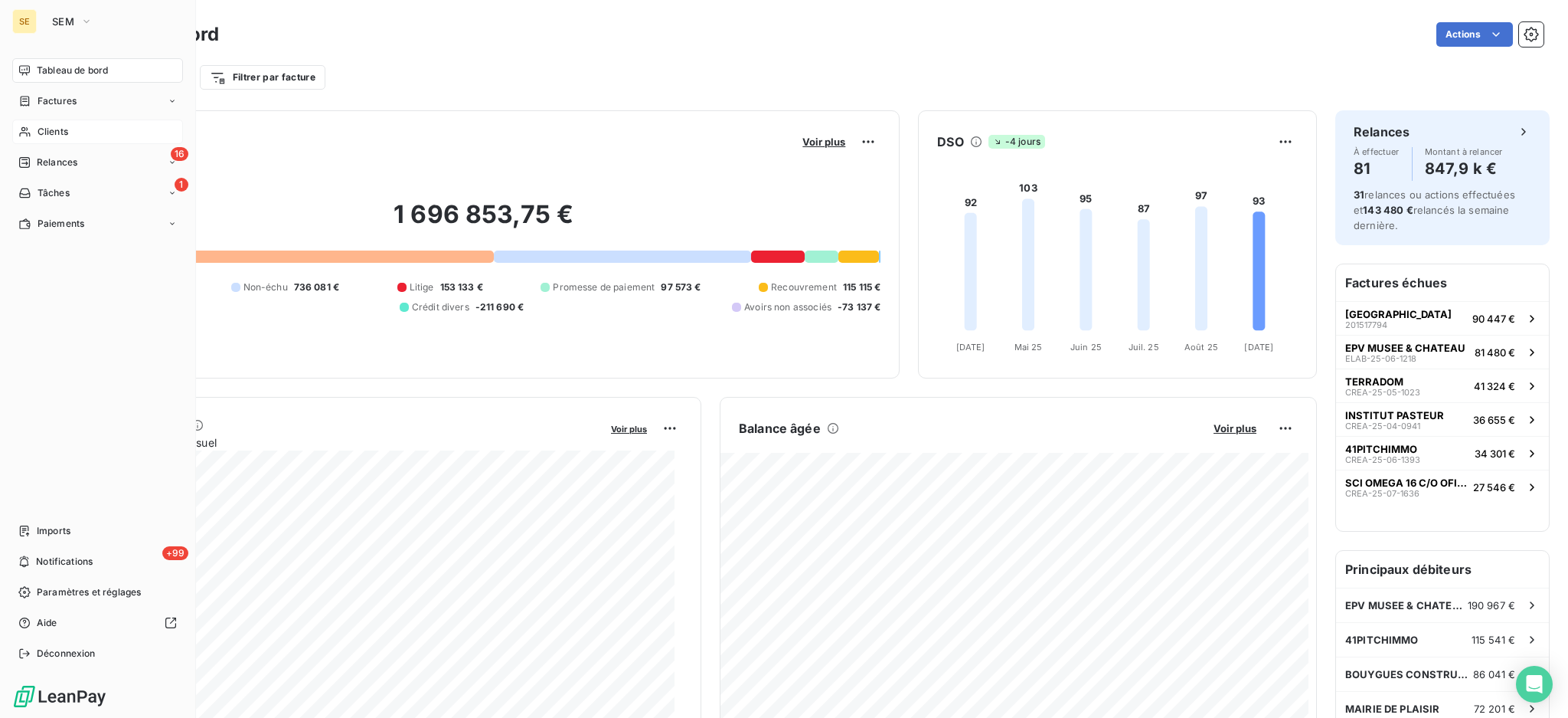
click at [62, 132] on span "Clients" at bounding box center [53, 132] width 31 height 14
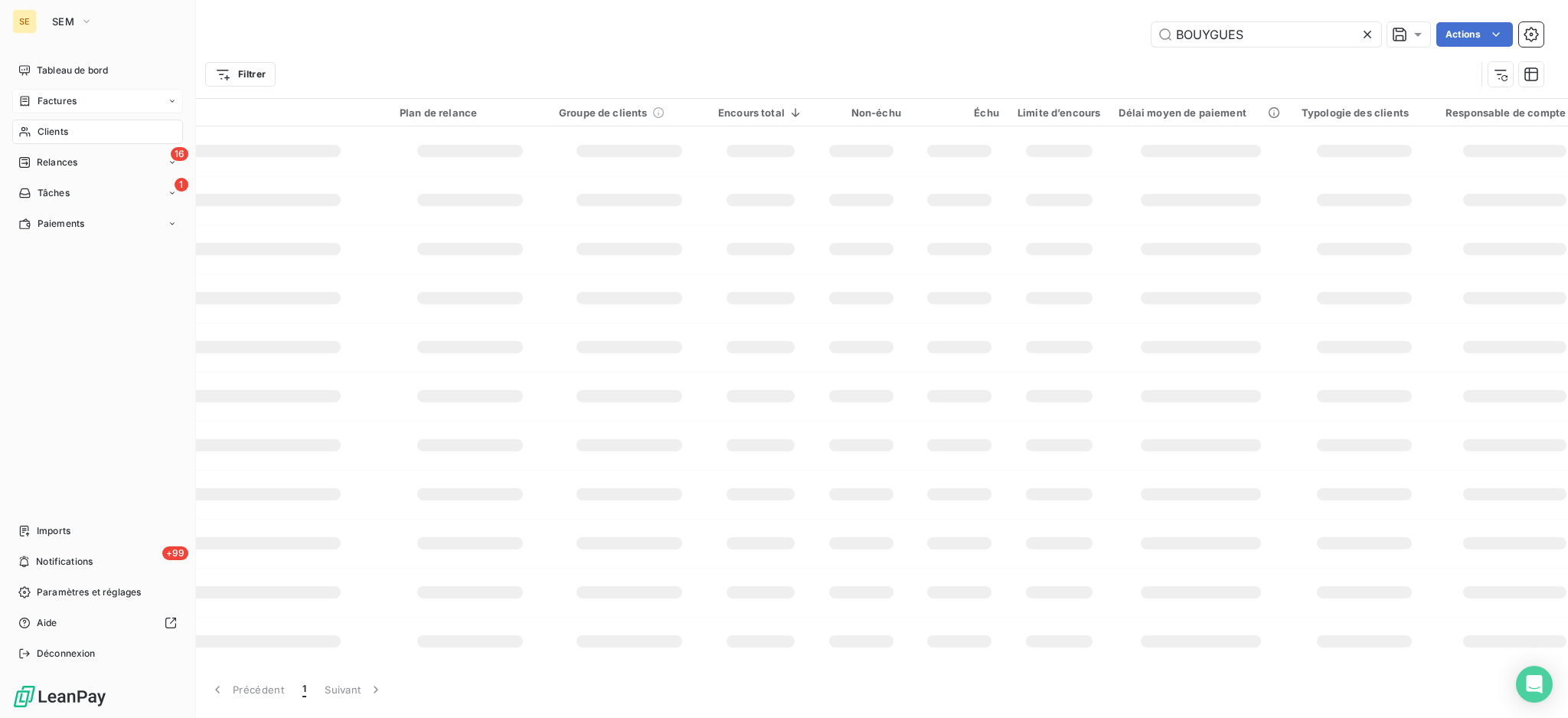
type input "sa3m"
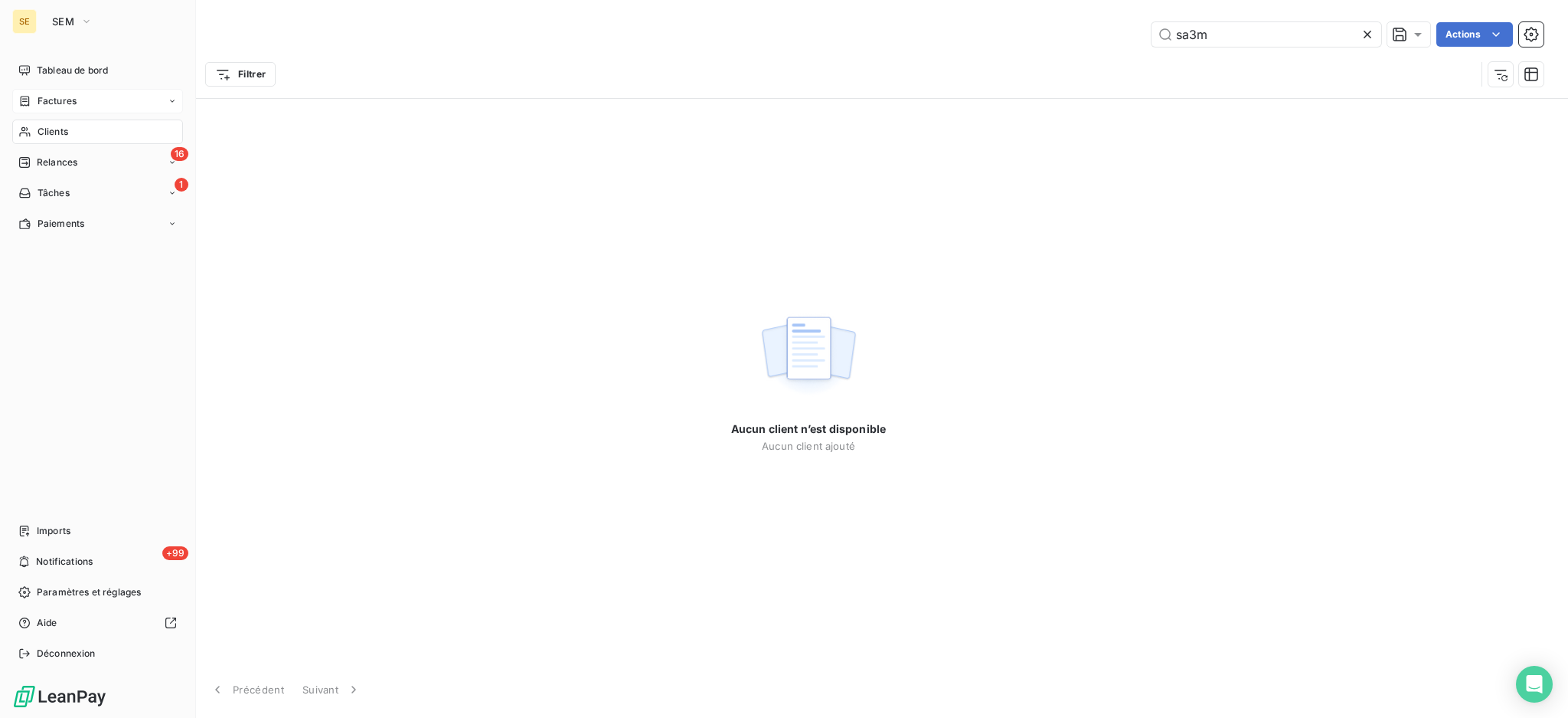
click at [62, 97] on span "Factures" at bounding box center [57, 101] width 39 height 14
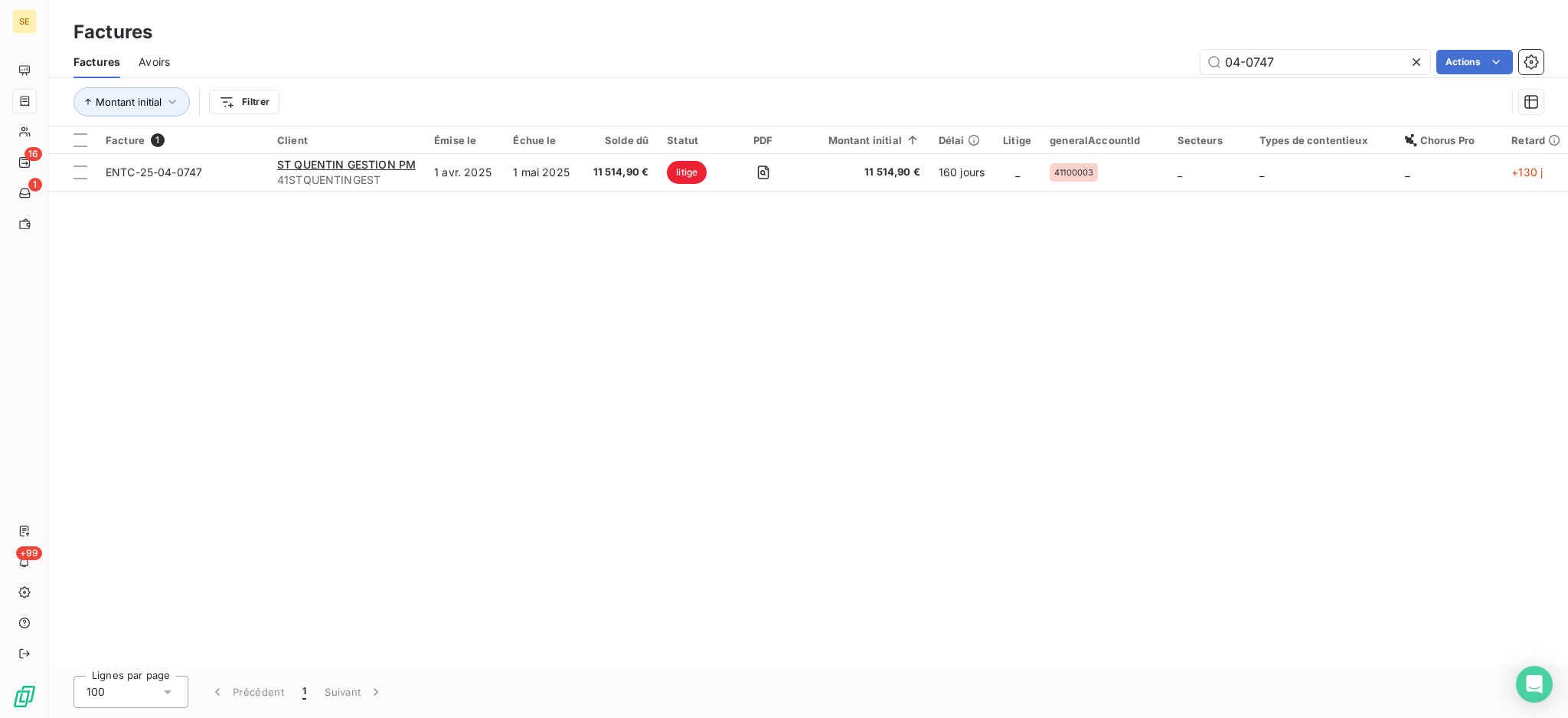
drag, startPoint x: 1303, startPoint y: 45, endPoint x: 862, endPoint y: 48, distance: 441.0
click at [910, 26] on div "Factures Factures Avoirs 04-0747 Actions Montant initial Filtrer" at bounding box center [809, 63] width 1519 height 127
click at [1306, 59] on input "04-0747" at bounding box center [1316, 62] width 230 height 25
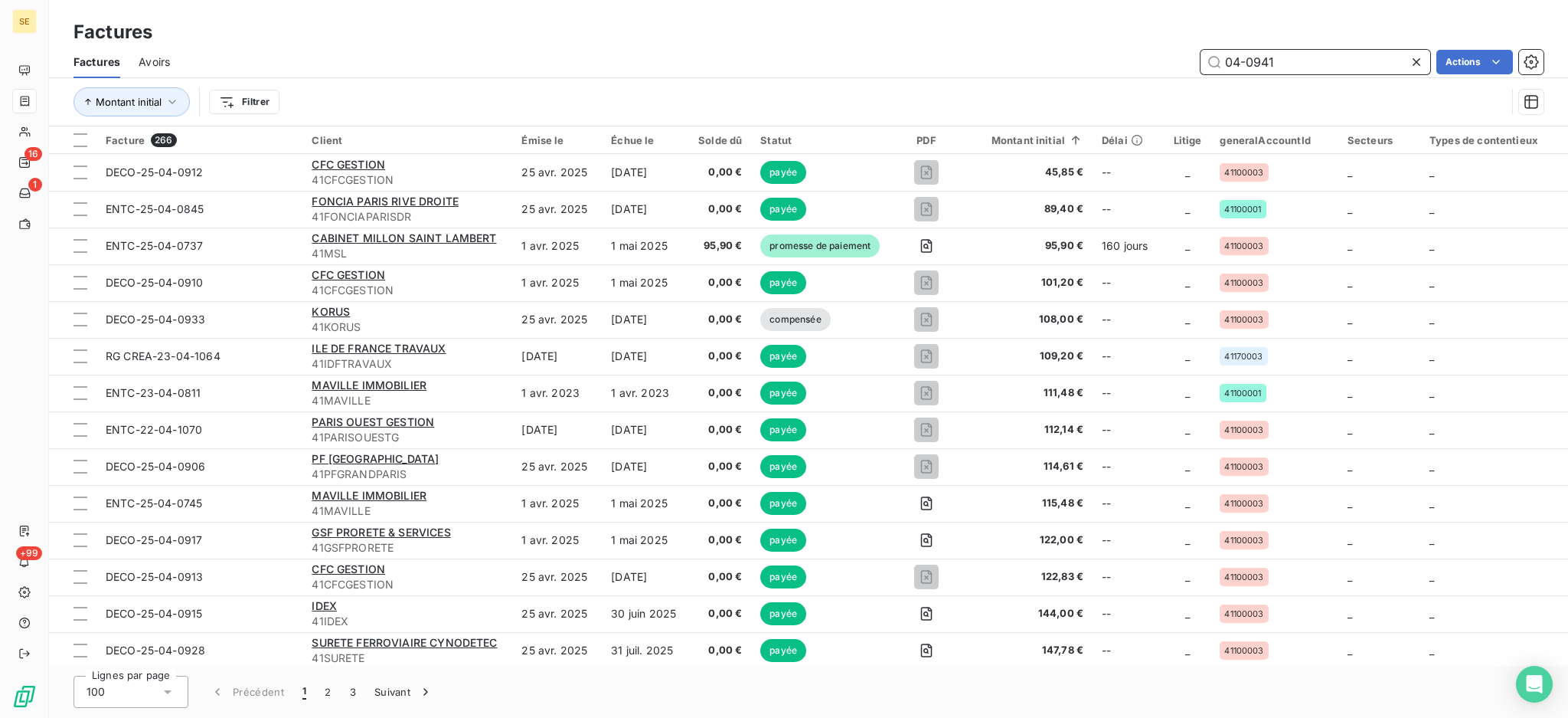
type input "04-0941"
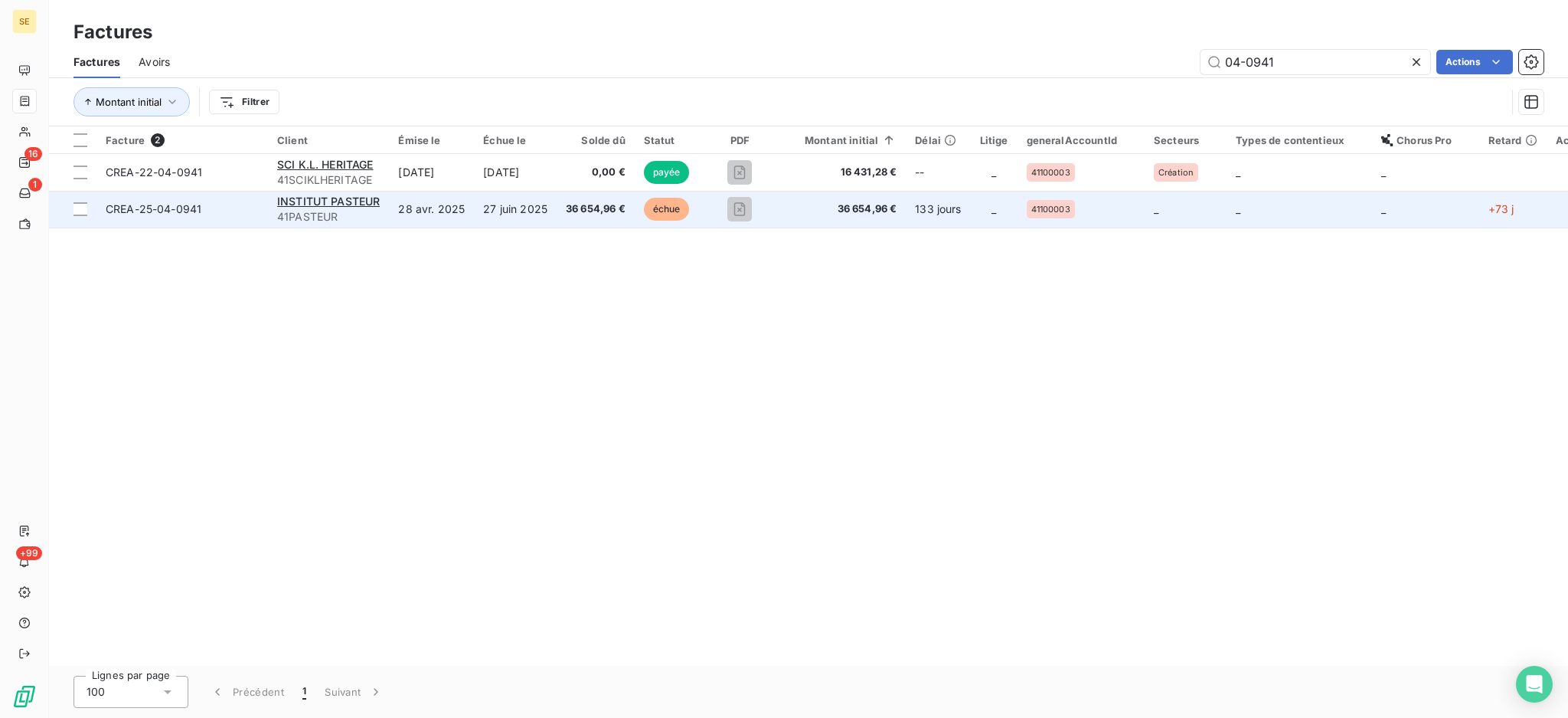
click at [492, 208] on td "27 juin 2025" at bounding box center [515, 209] width 83 height 37
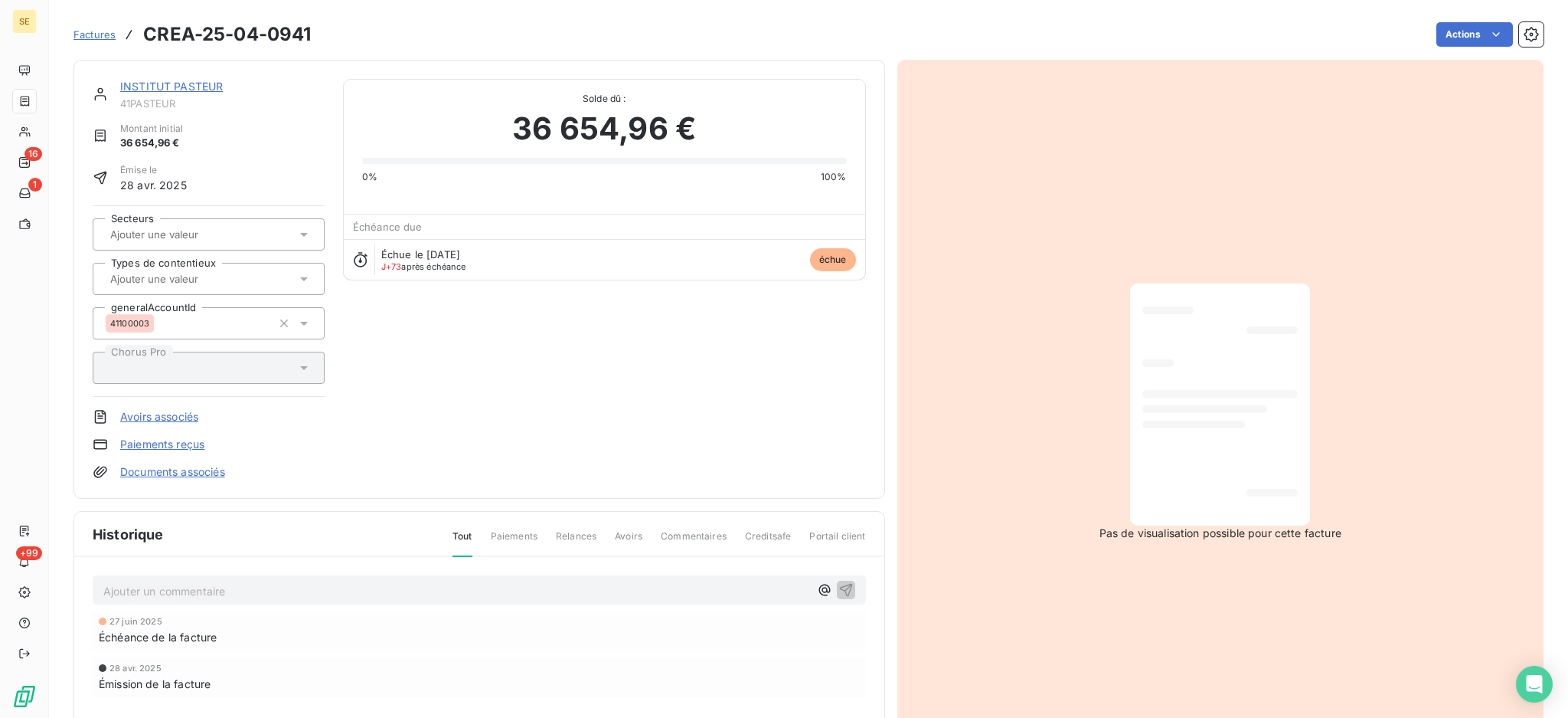
click at [180, 86] on link "INSTITUT PASTEUR" at bounding box center [171, 86] width 103 height 13
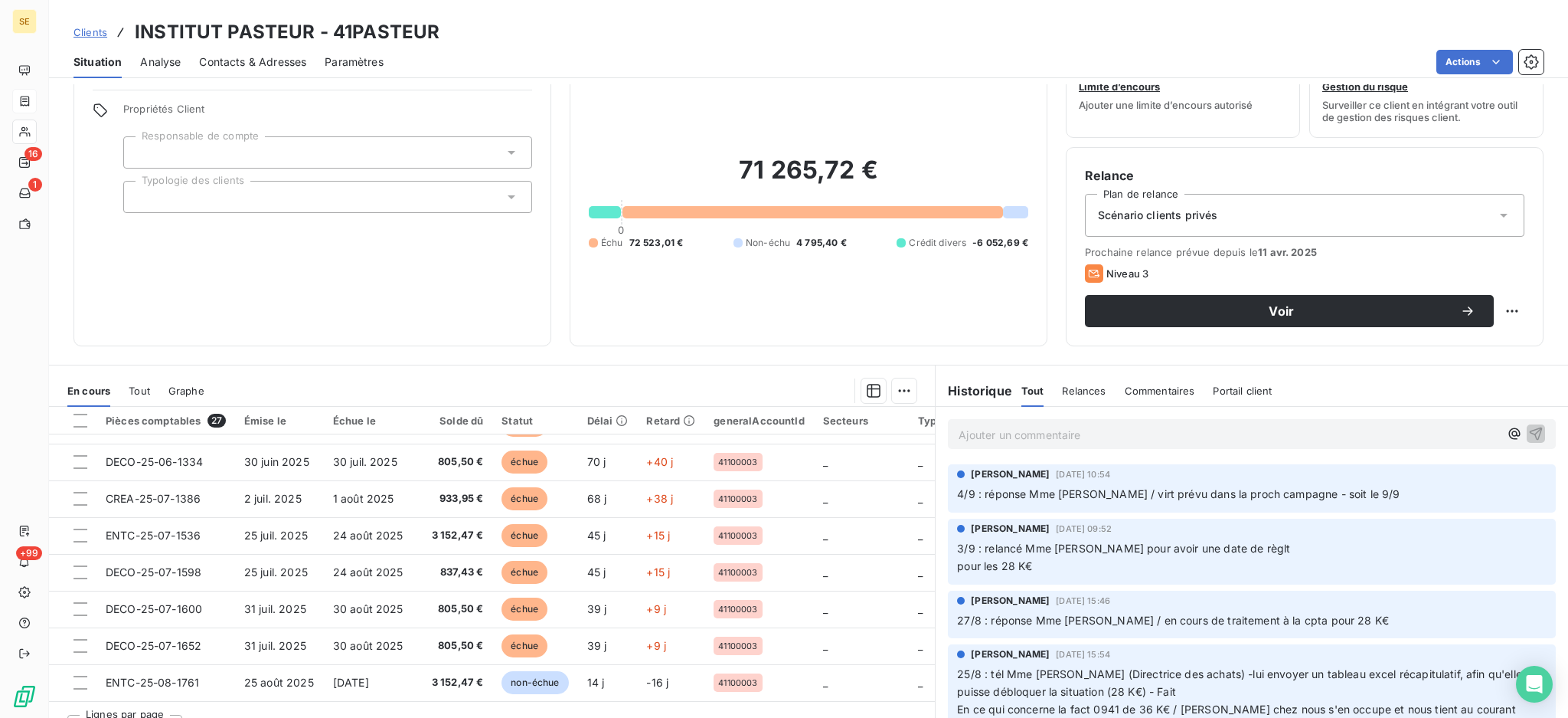
scroll to position [83, 0]
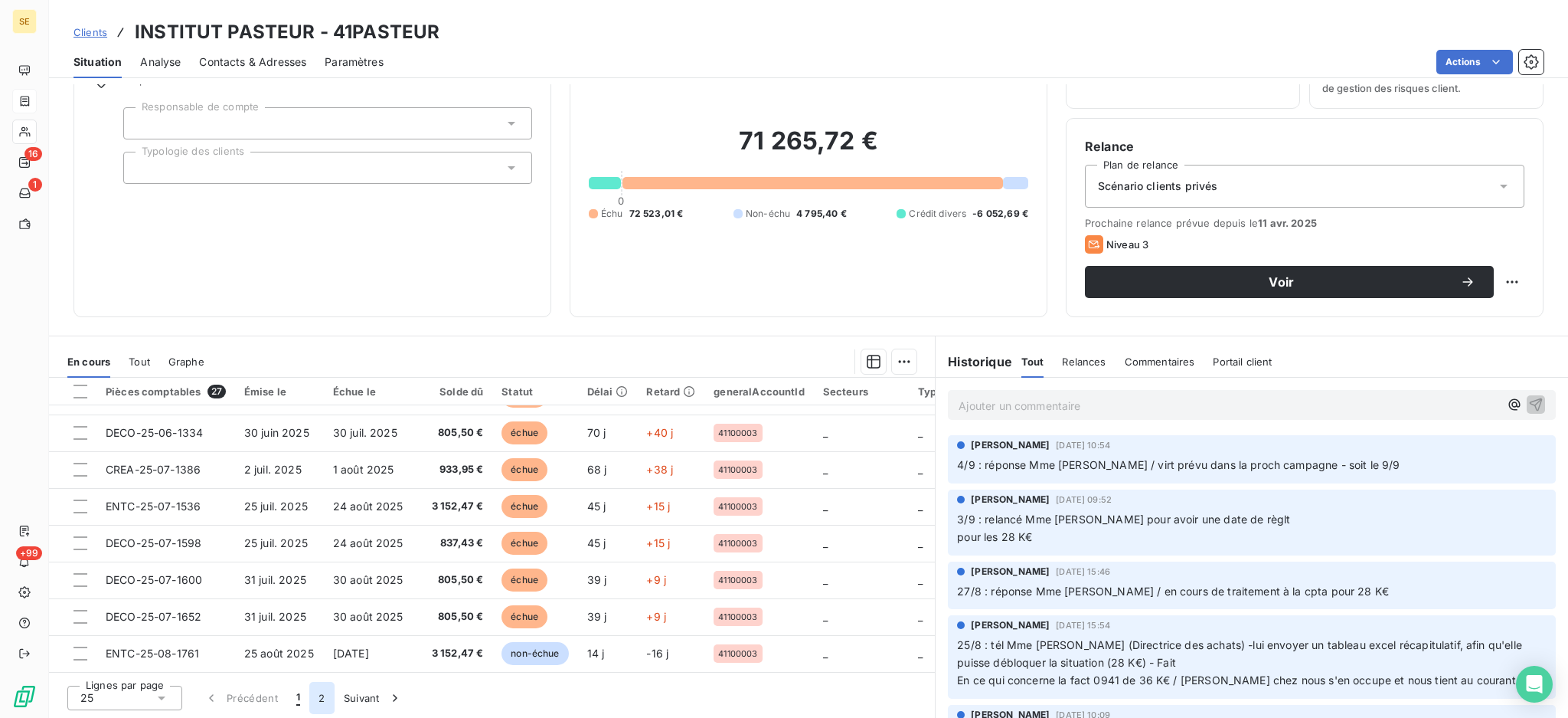
click at [317, 699] on button "2" at bounding box center [322, 698] width 25 height 32
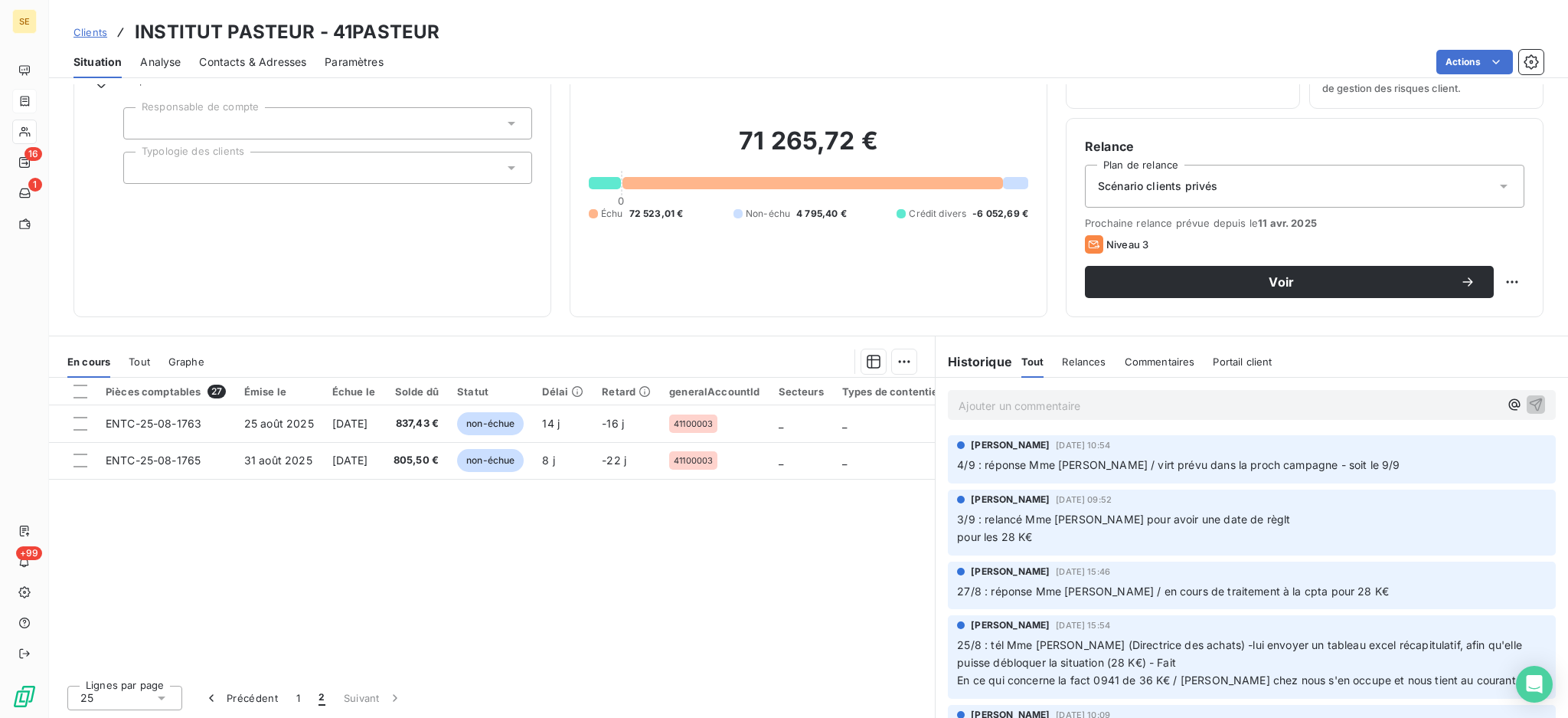
click at [161, 700] on icon at bounding box center [161, 698] width 15 height 15
click at [130, 669] on li "100" at bounding box center [124, 669] width 115 height 28
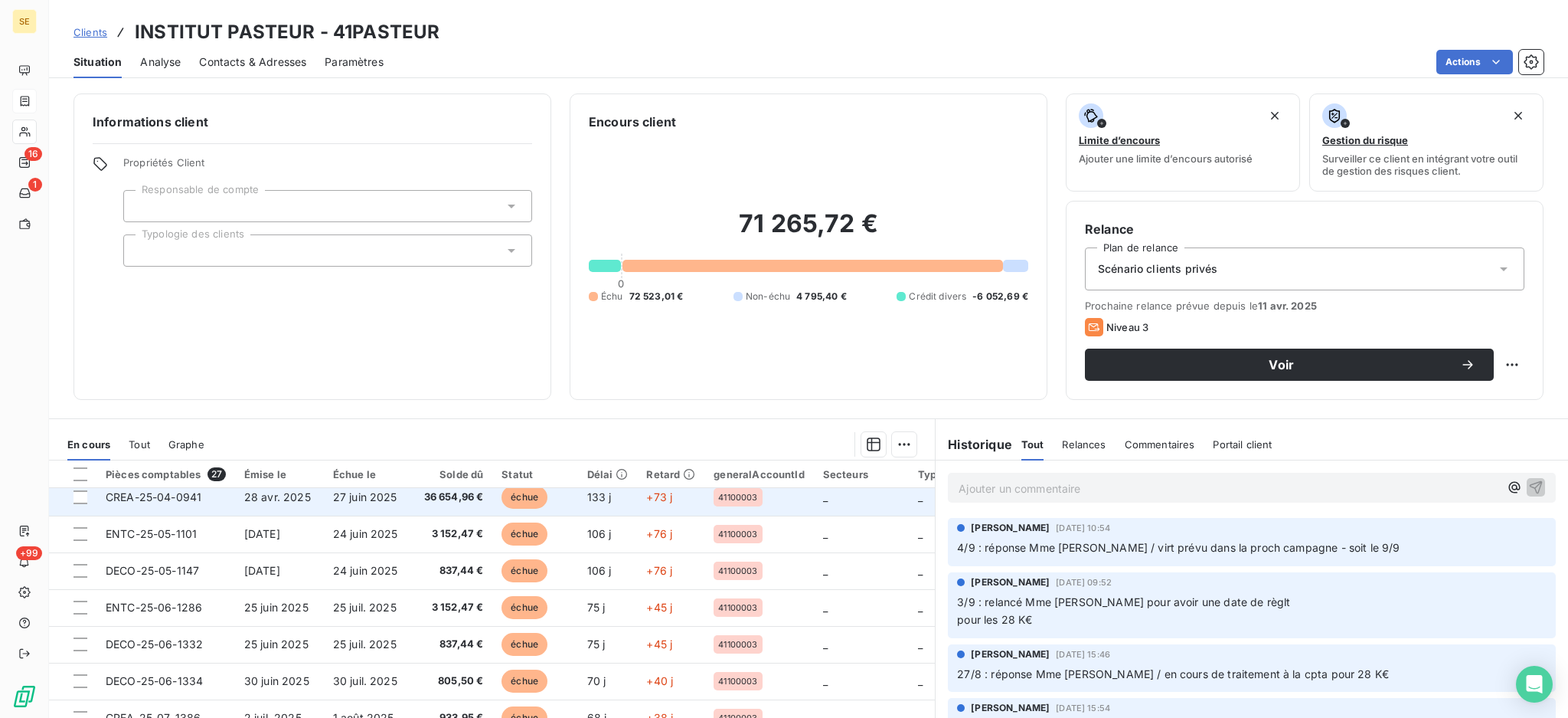
scroll to position [425, 0]
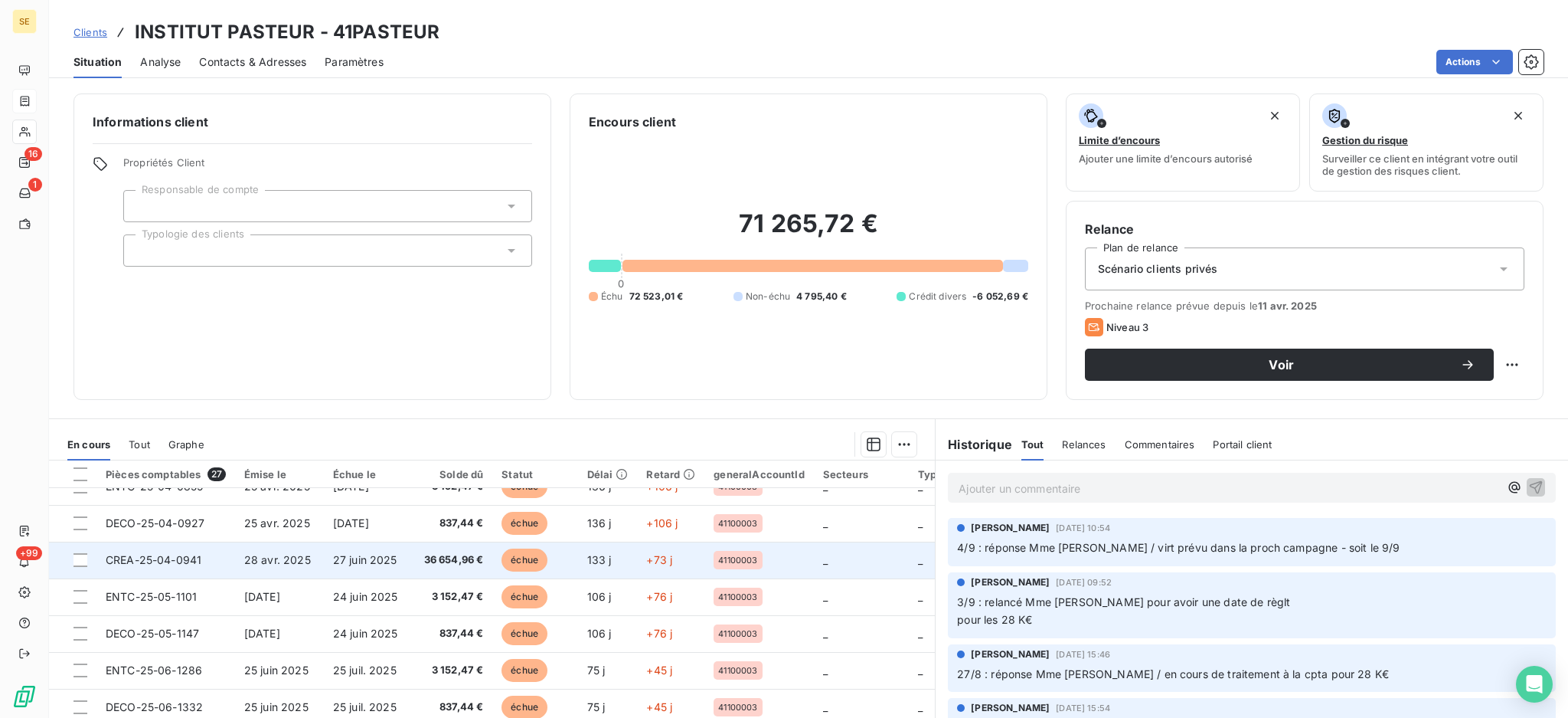
click at [484, 558] on span "36 654,96 €" at bounding box center [454, 560] width 59 height 15
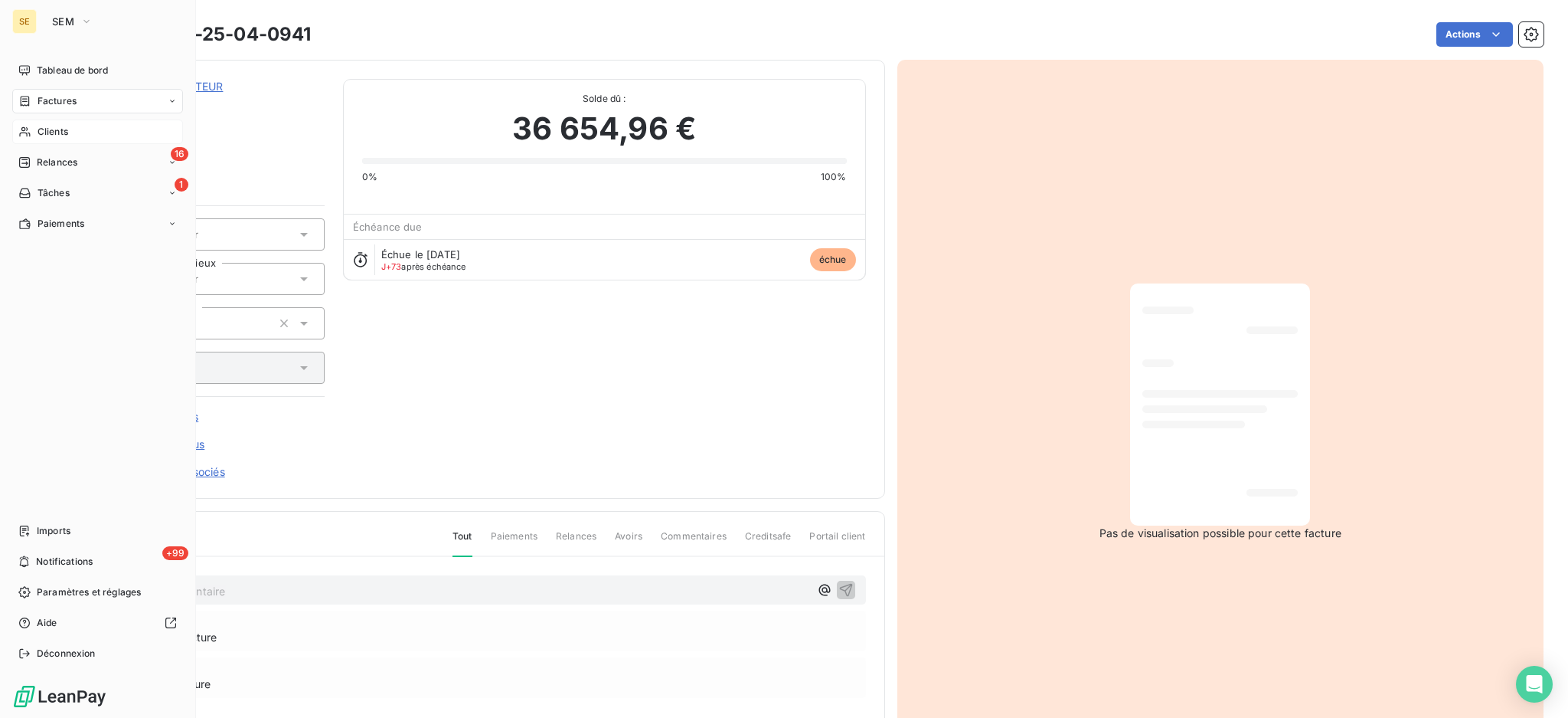
click at [52, 130] on span "Clients" at bounding box center [53, 132] width 31 height 14
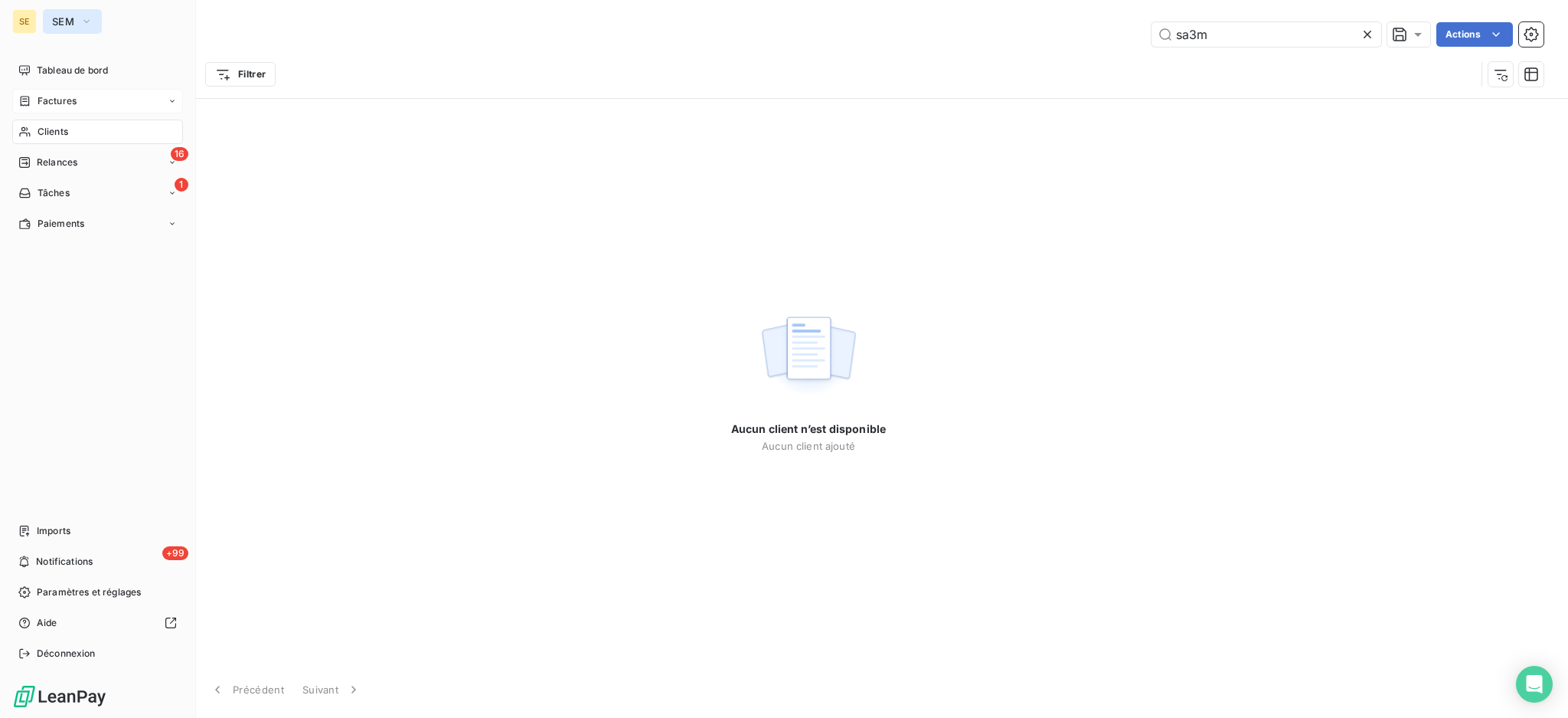
click at [86, 24] on icon "button" at bounding box center [86, 22] width 12 height 15
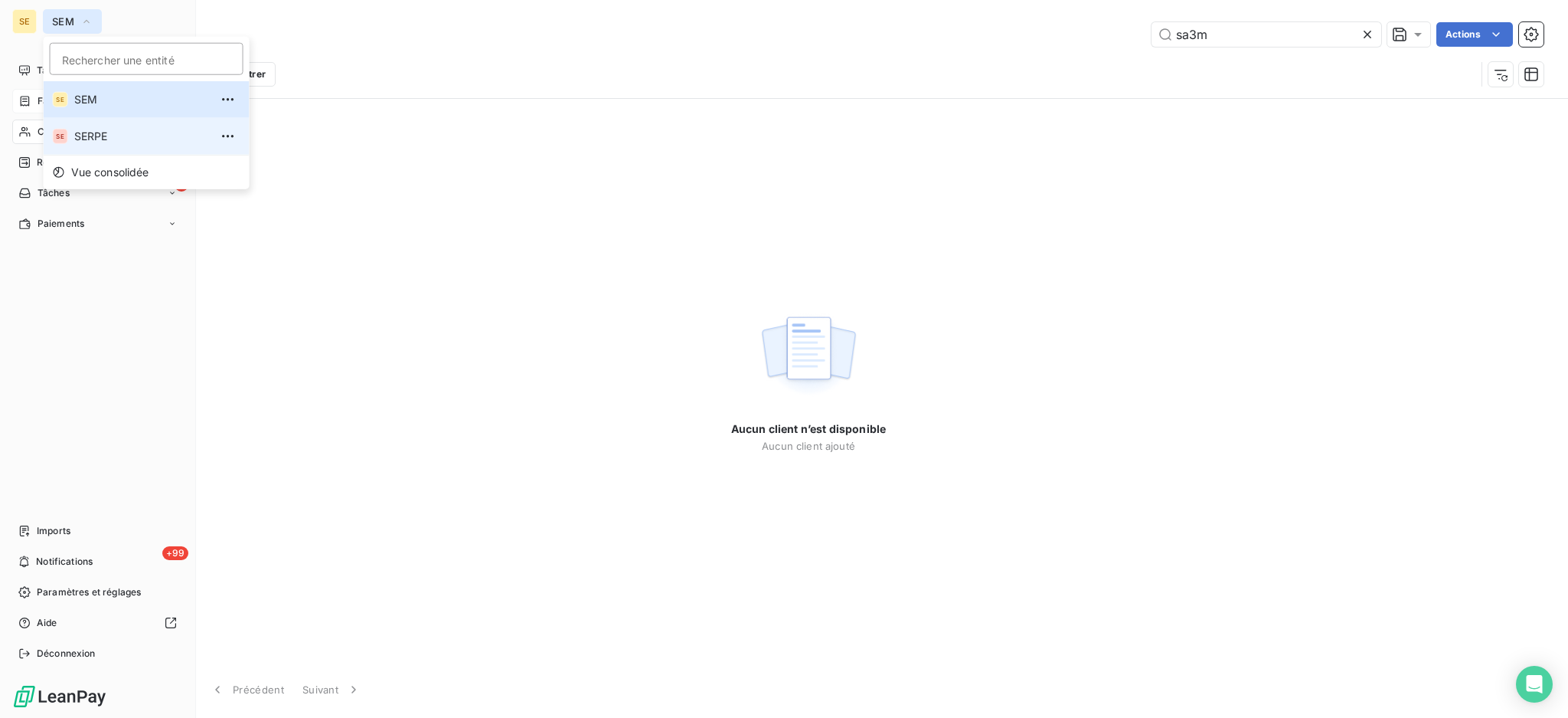
click at [79, 133] on span "SERPE" at bounding box center [142, 137] width 136 height 15
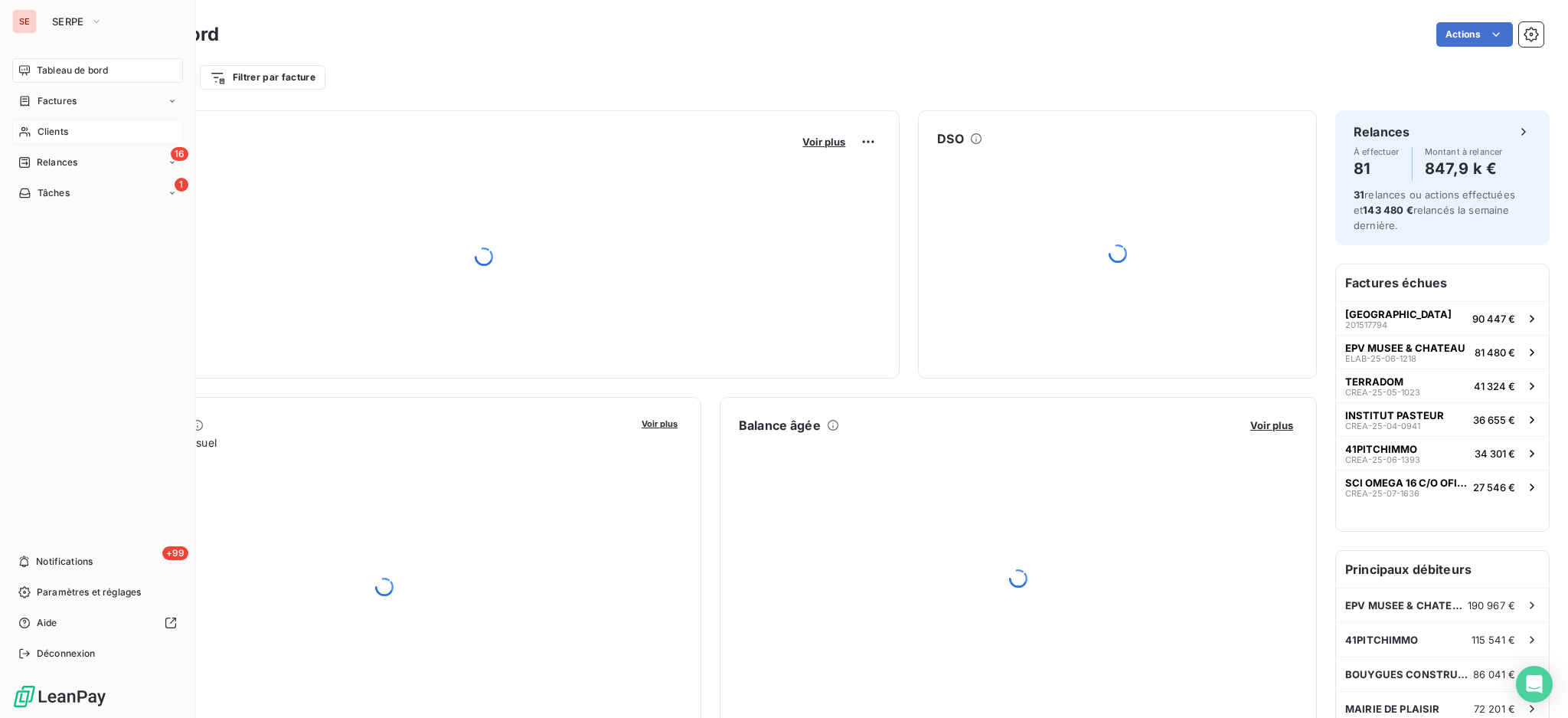
click at [55, 135] on span "Clients" at bounding box center [53, 132] width 31 height 14
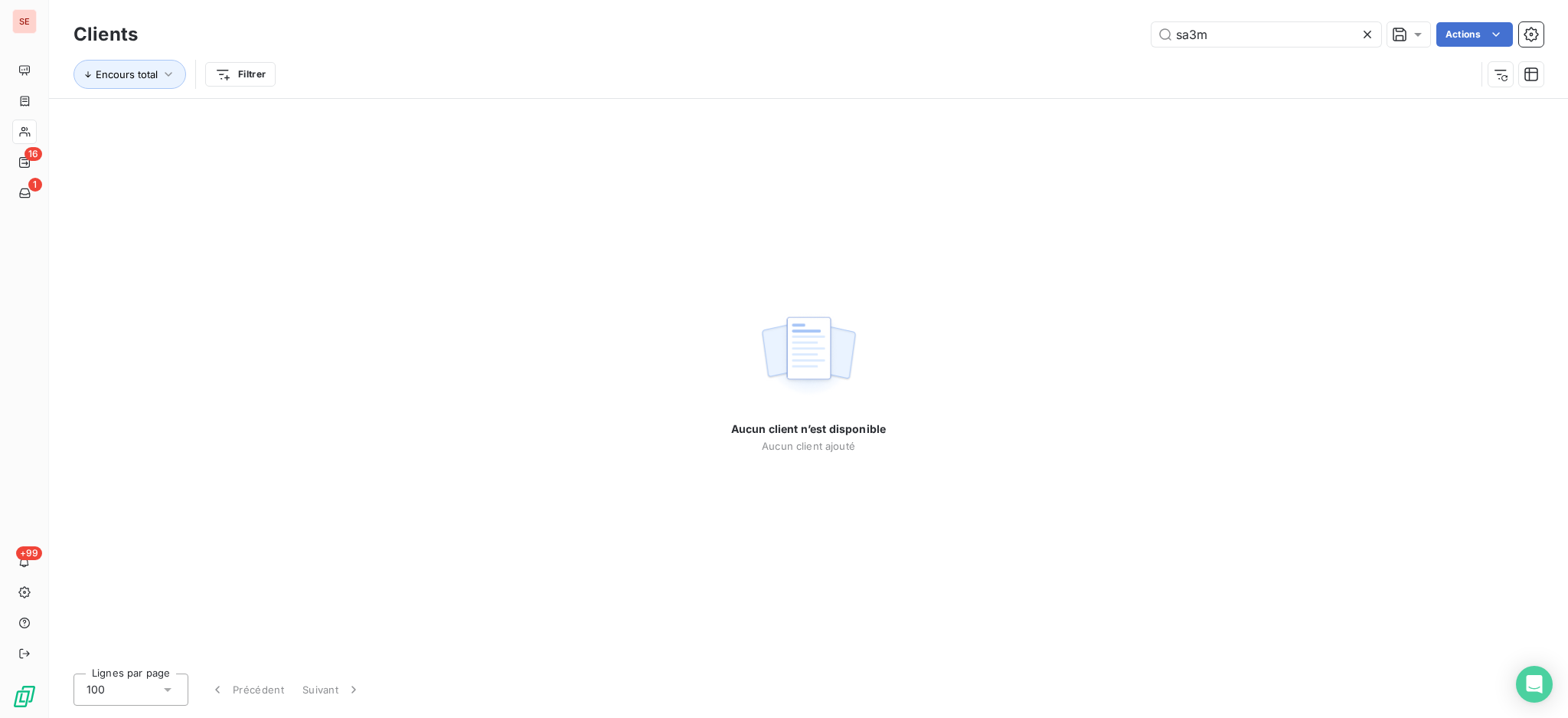
drag, startPoint x: 1242, startPoint y: 45, endPoint x: 1103, endPoint y: 16, distance: 142.0
click at [1103, 16] on div "Clients sa3m Actions Encours total Filtrer" at bounding box center [809, 49] width 1519 height 98
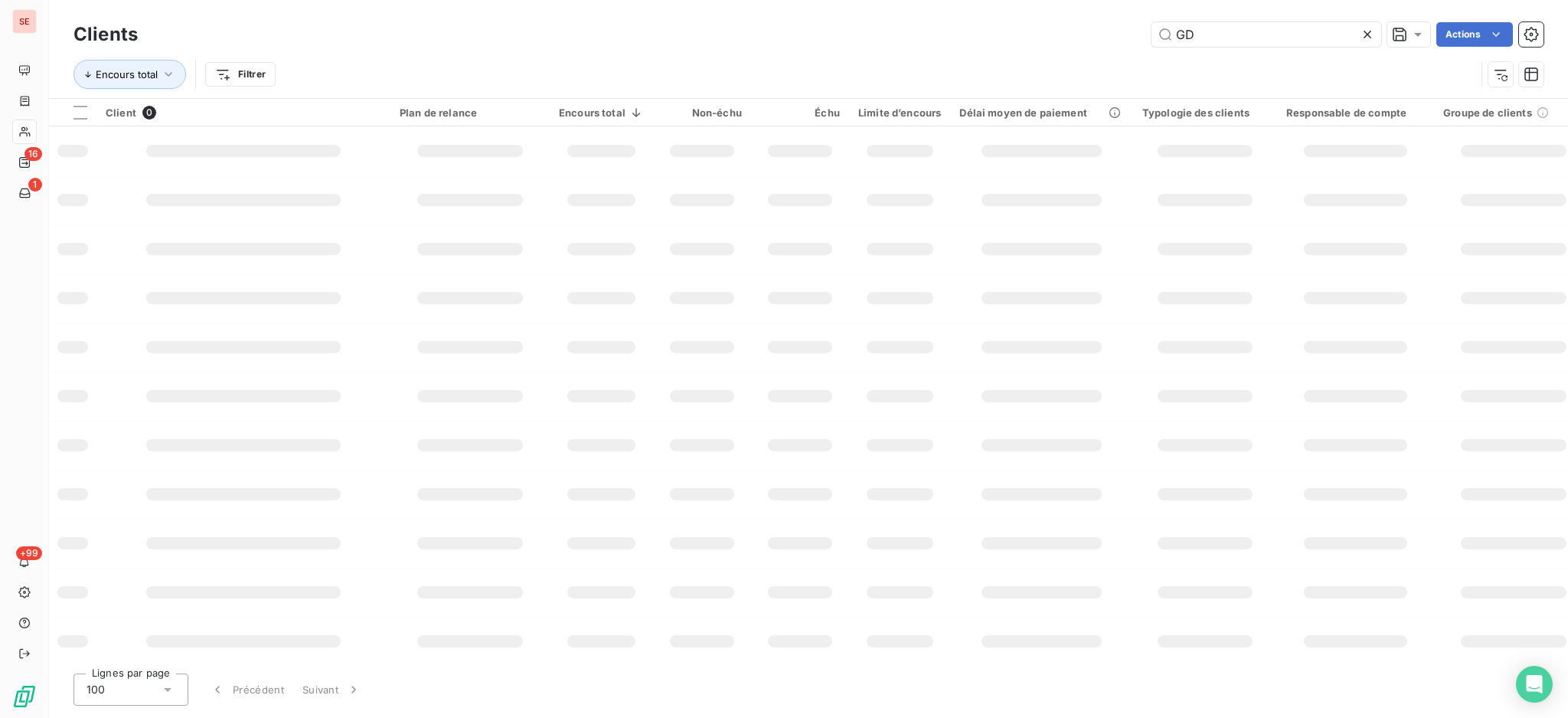
type input "GDH"
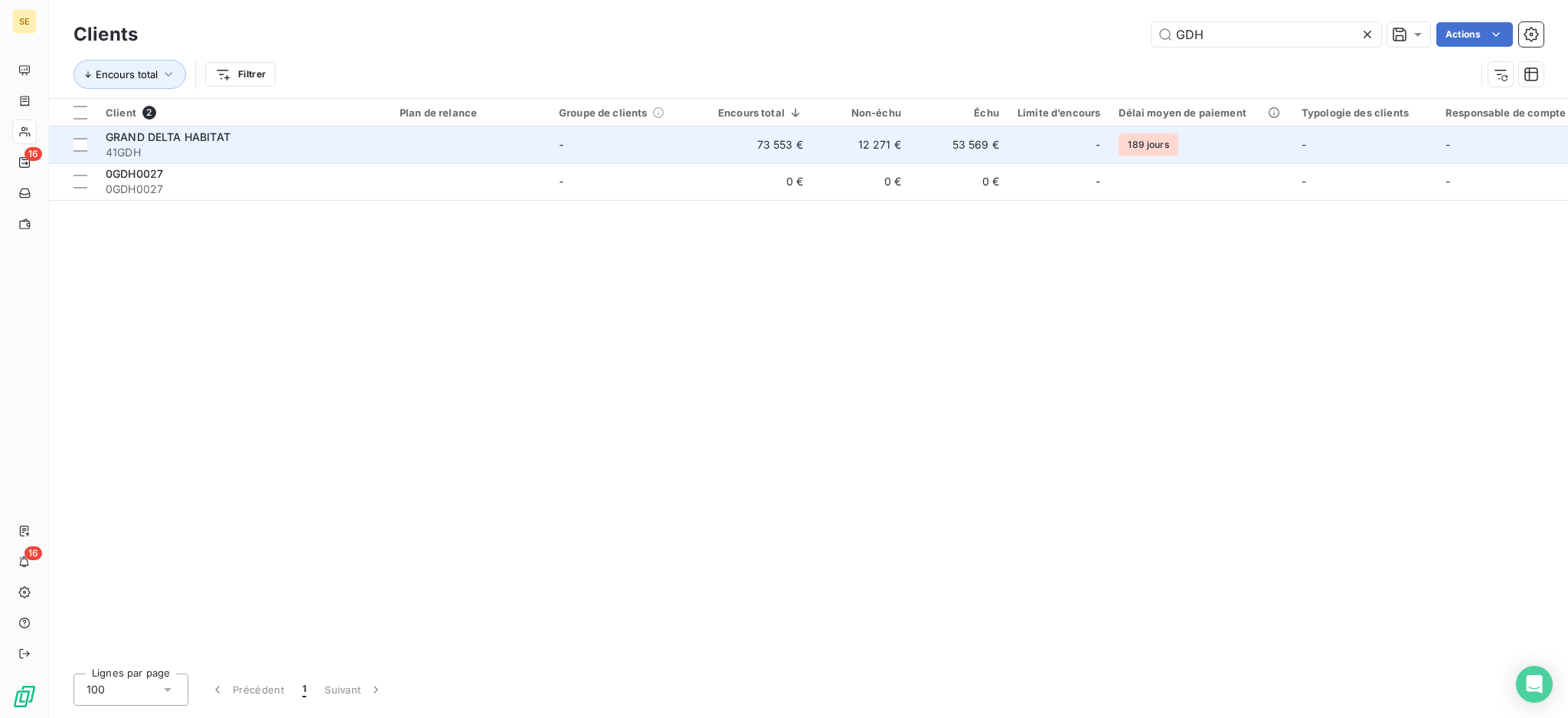
click at [213, 139] on span "GRAND DELTA HABITAT" at bounding box center [168, 137] width 125 height 13
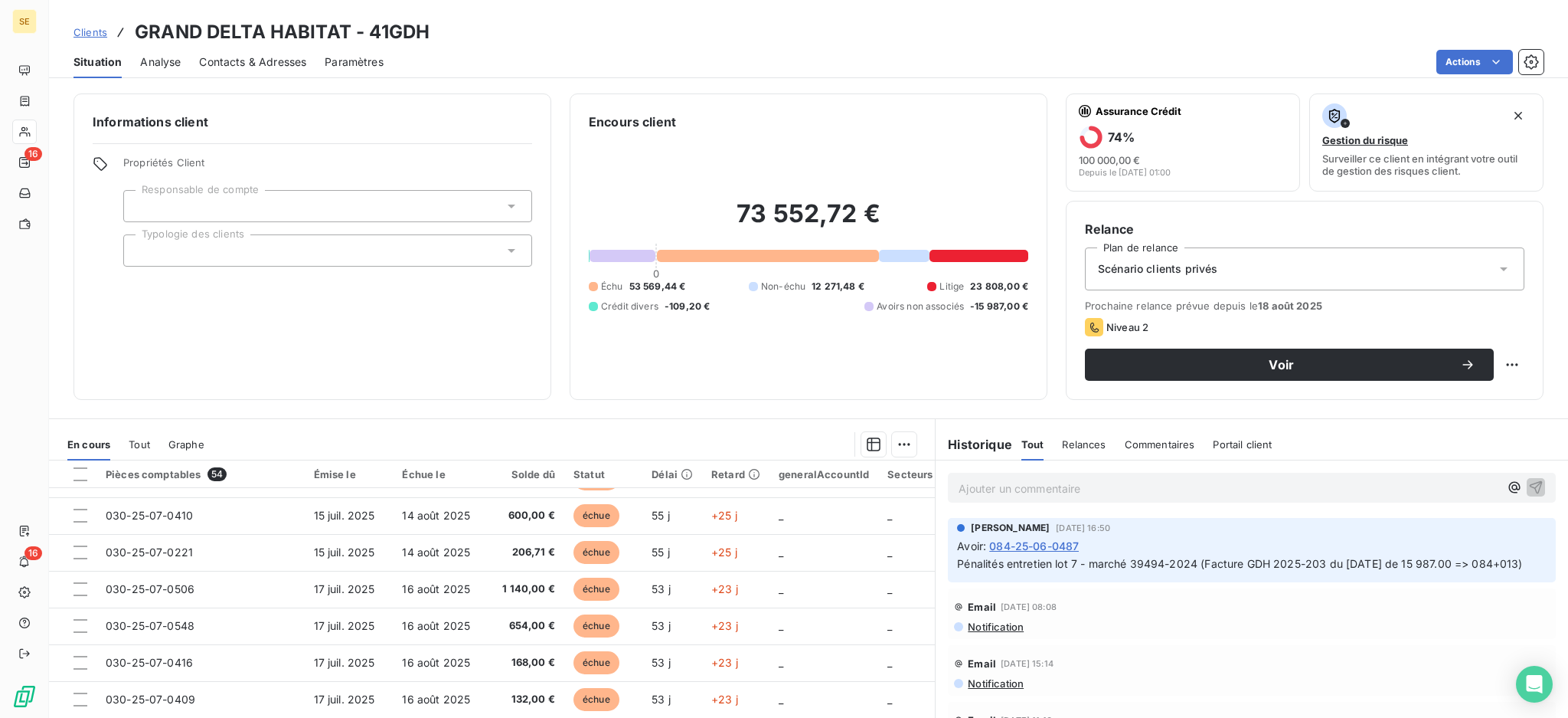
scroll to position [83, 0]
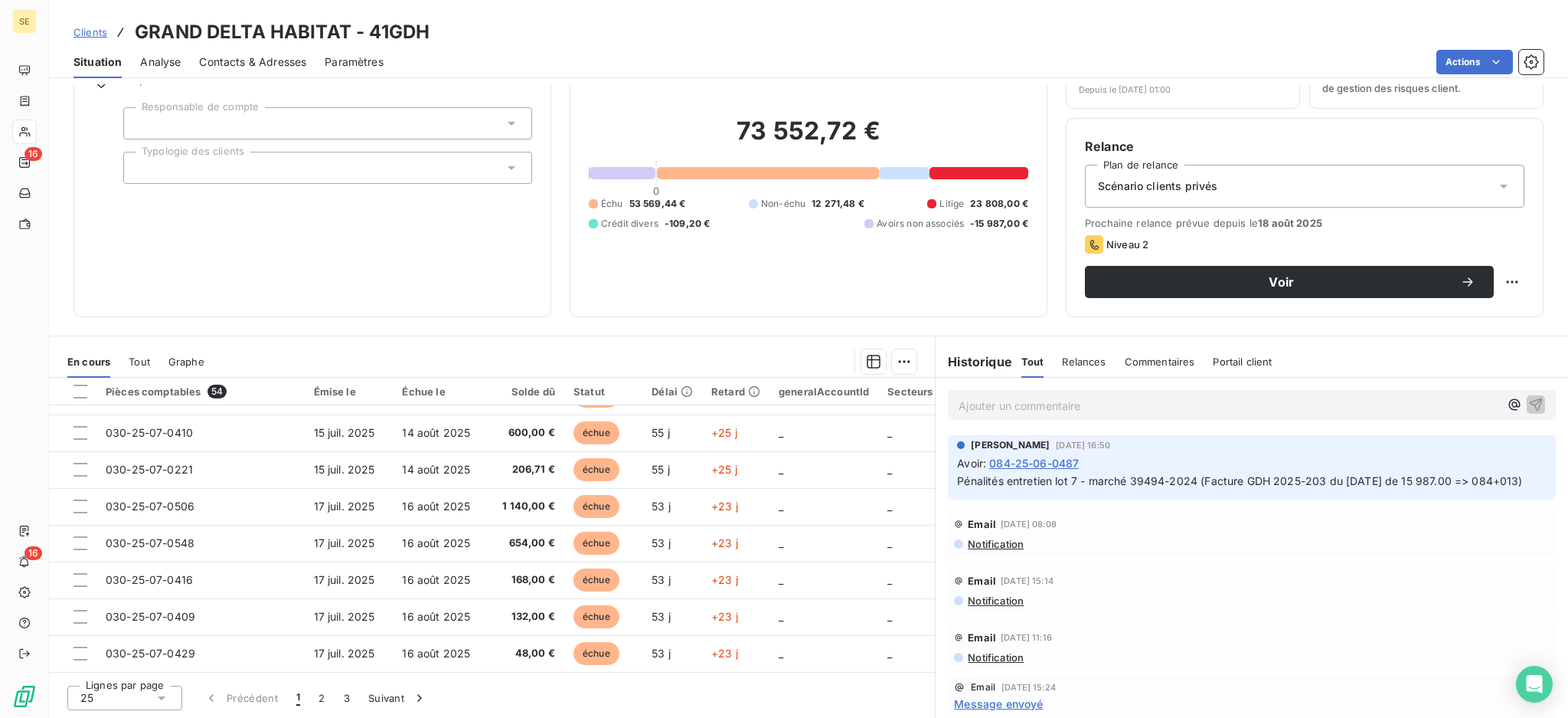
click at [161, 696] on icon at bounding box center [161, 698] width 8 height 4
click at [91, 670] on div at bounding box center [84, 669] width 15 height 15
click at [165, 698] on icon at bounding box center [161, 698] width 15 height 15
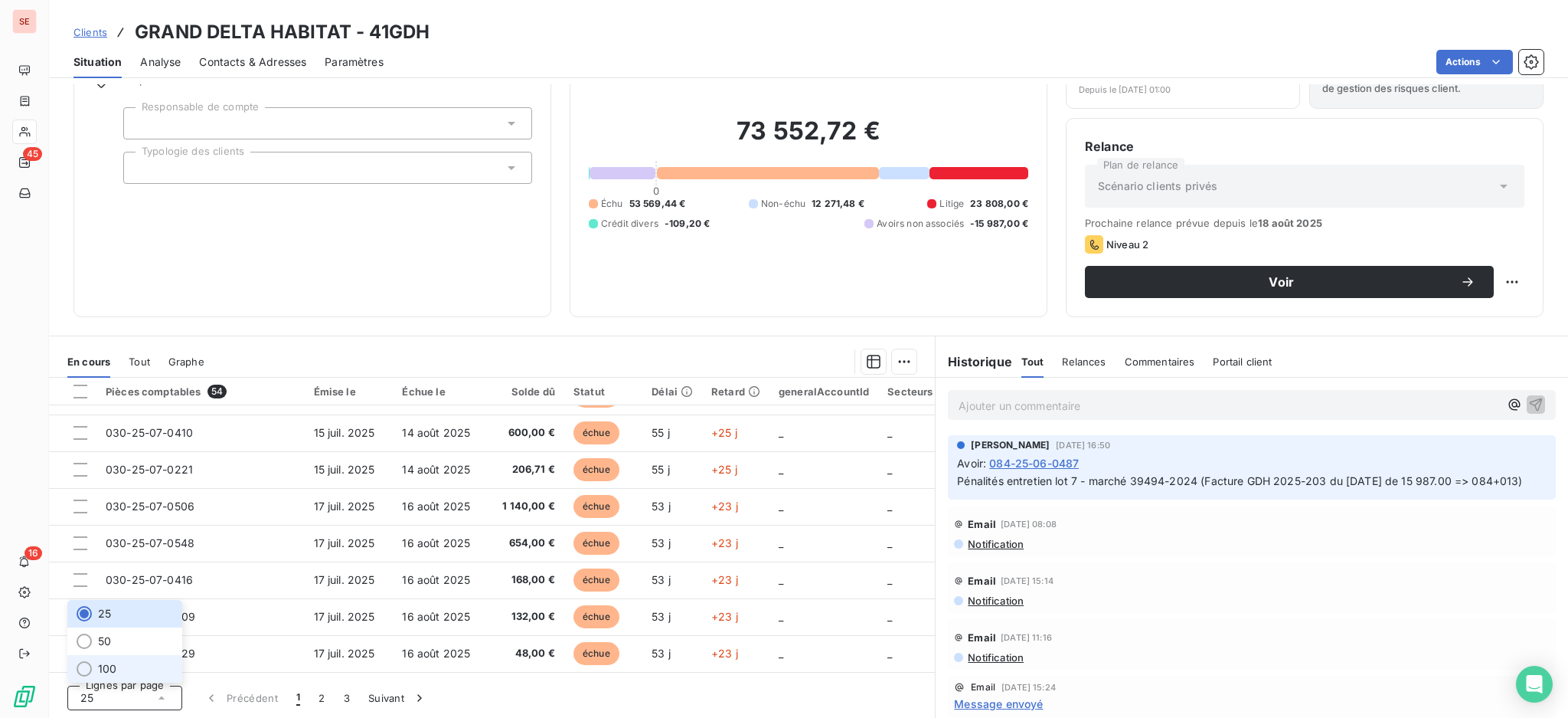
click at [104, 663] on span "100" at bounding box center [107, 669] width 19 height 15
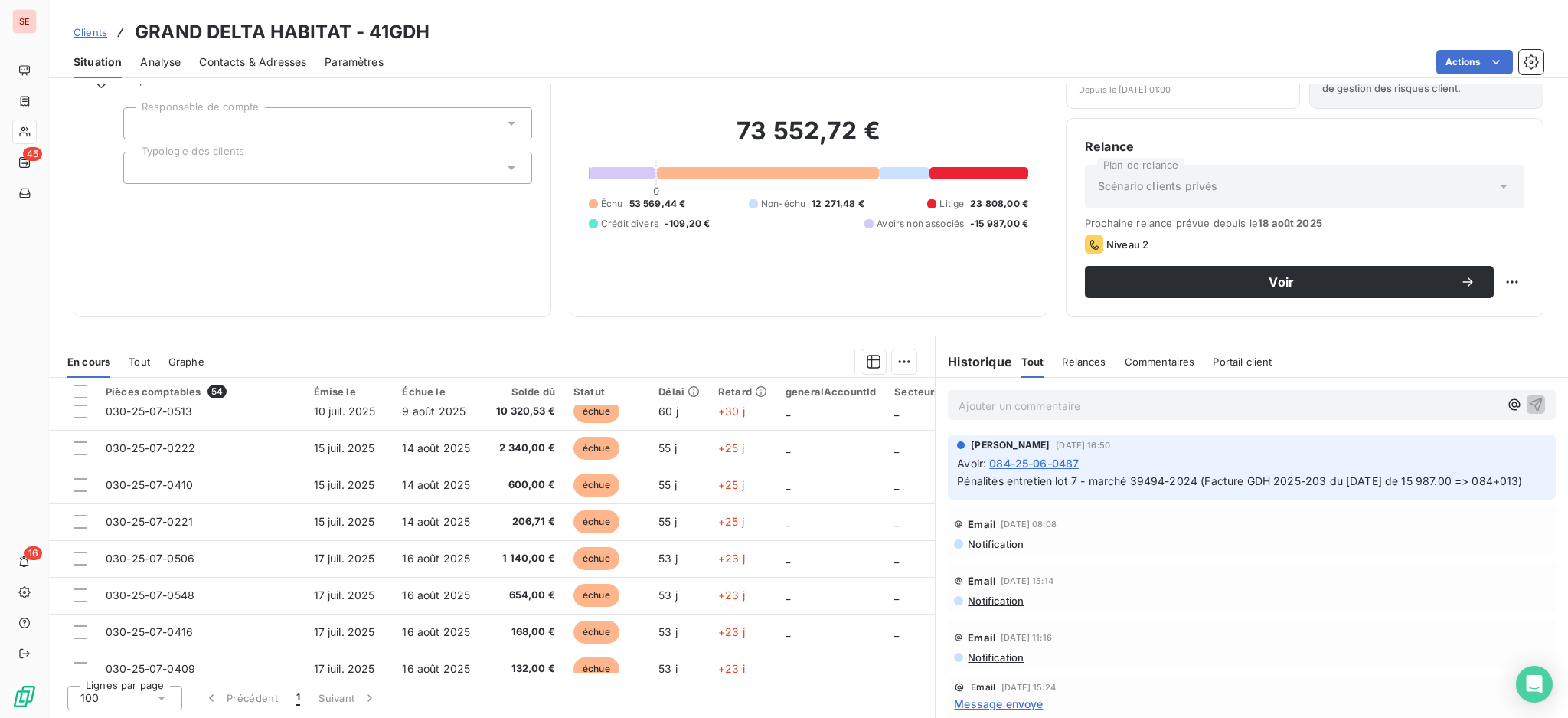
scroll to position [498, 0]
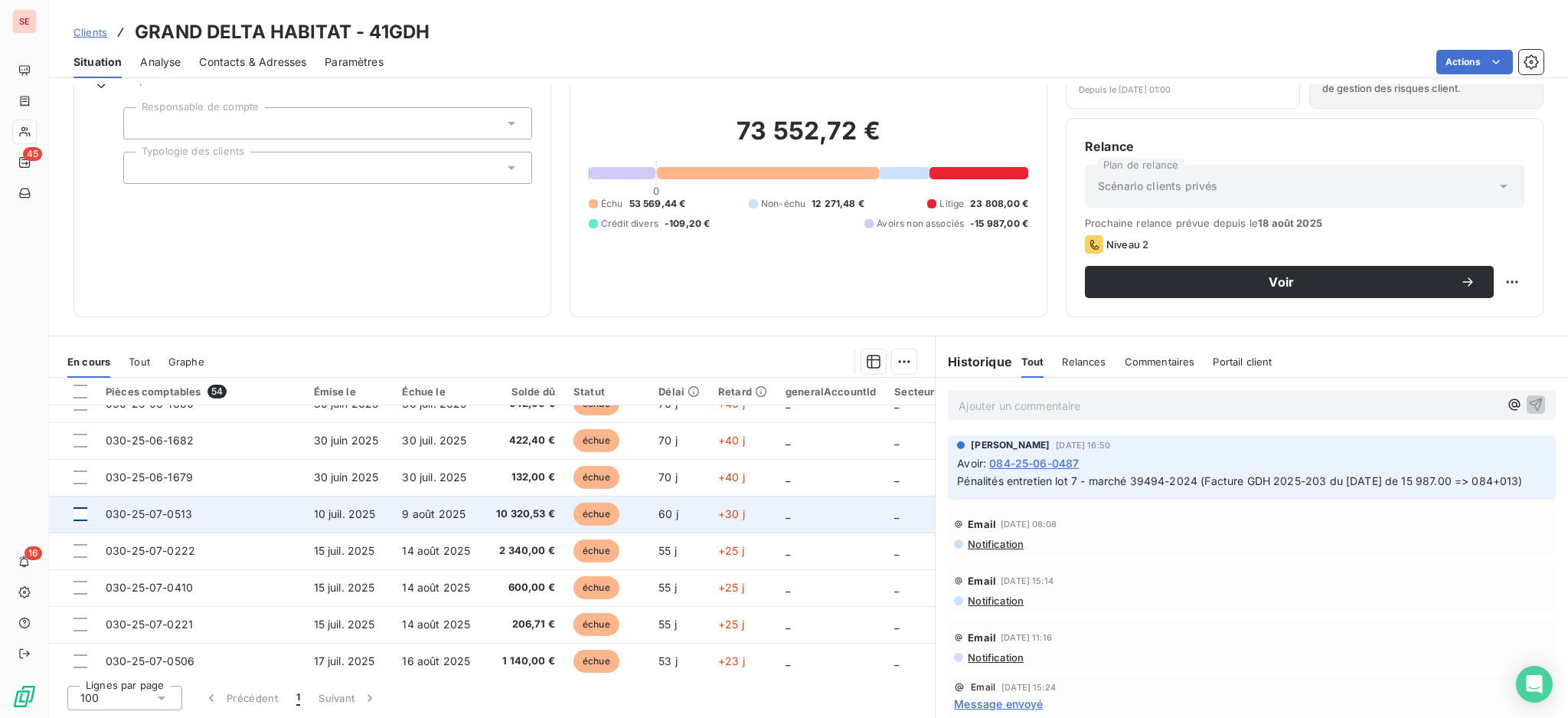
click at [79, 509] on div at bounding box center [80, 514] width 14 height 14
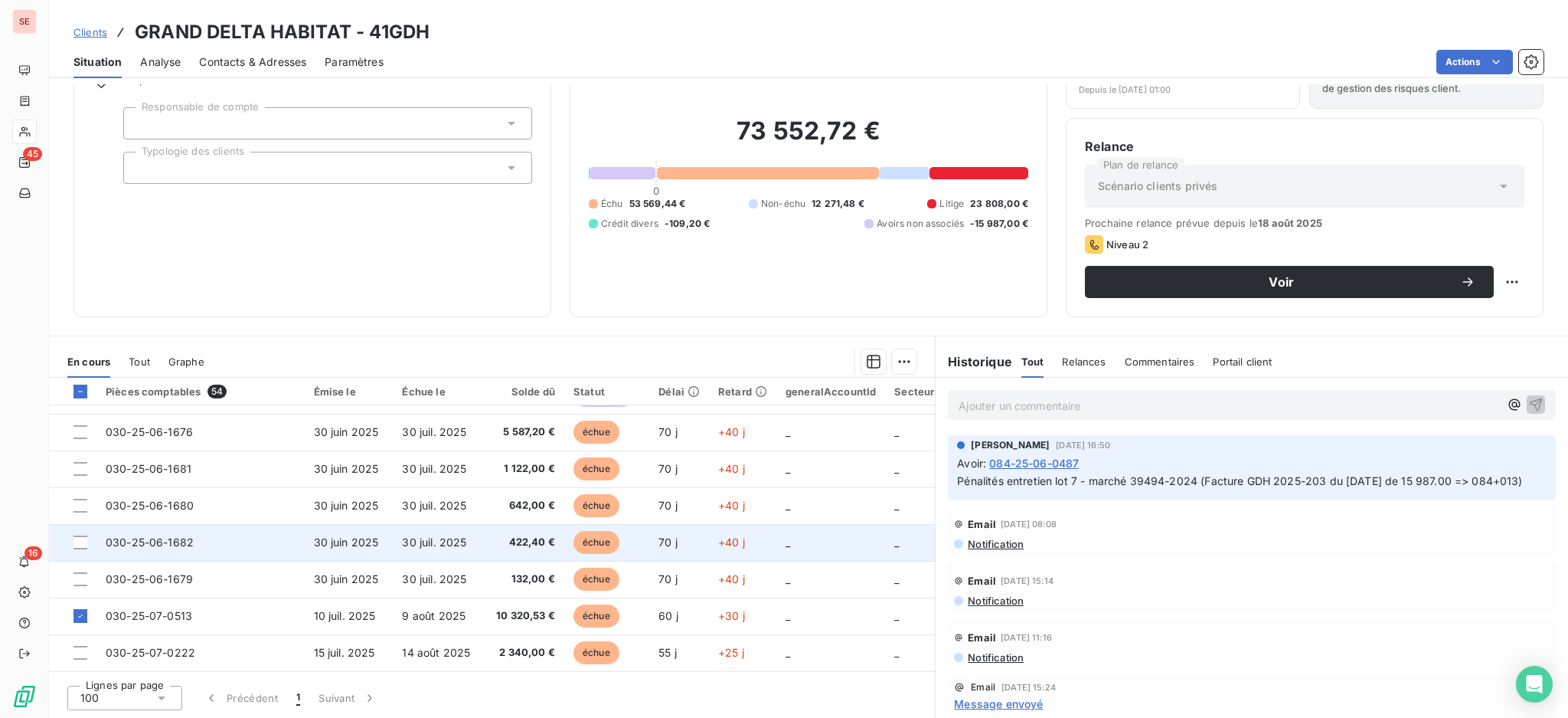
scroll to position [191, 0]
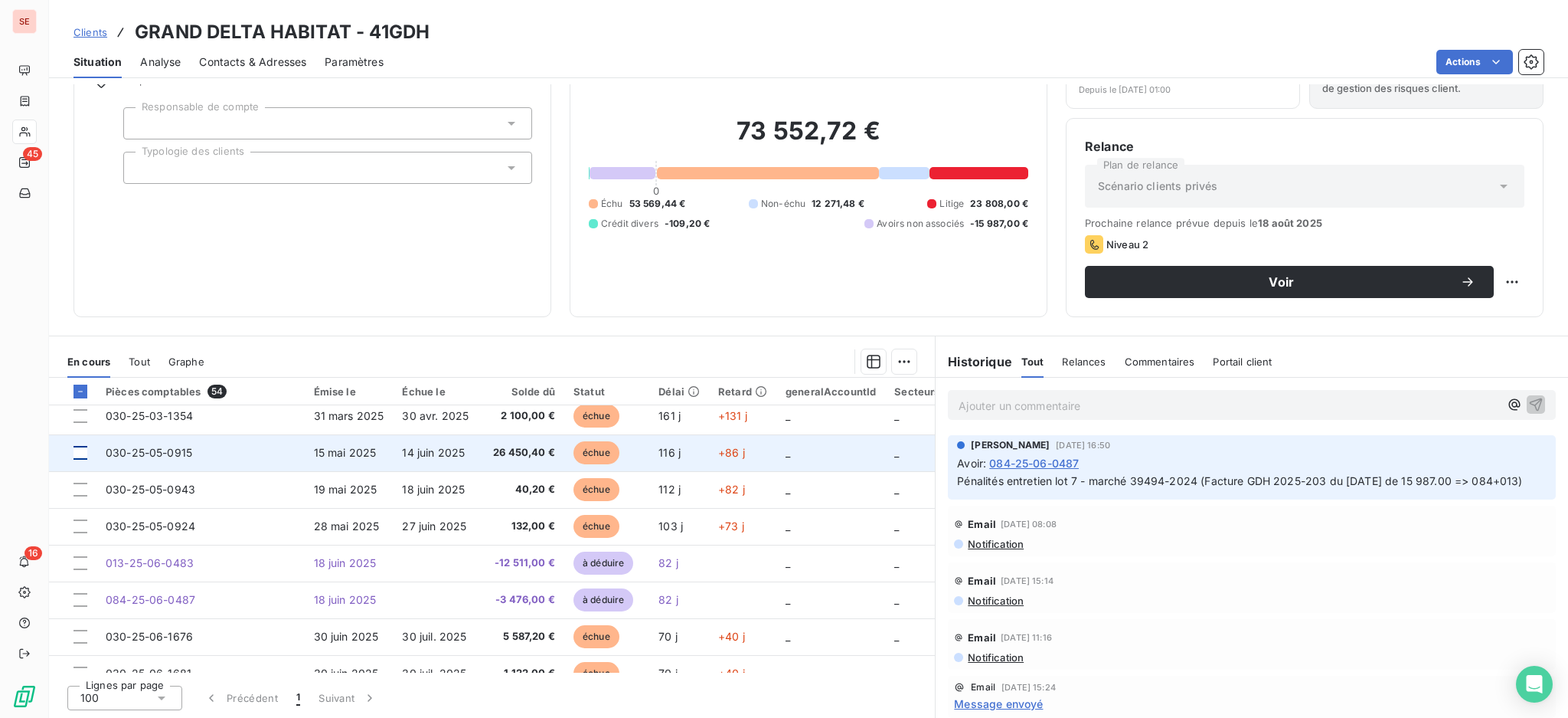
click at [81, 449] on div at bounding box center [80, 453] width 14 height 14
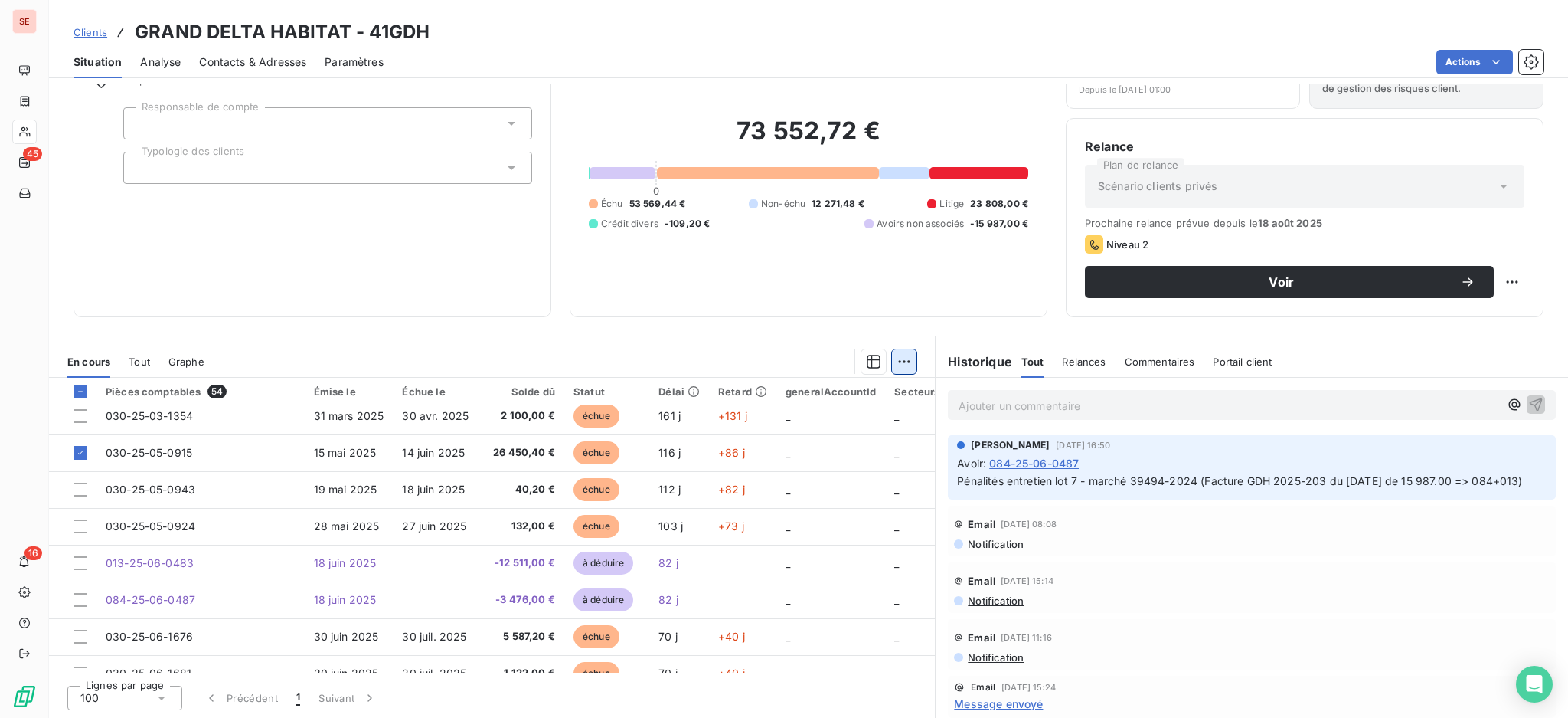
click at [892, 354] on html "SE 45 16 Clients GRAND DELTA HABITAT - 41GDH Situation Analyse Contacts & Adres…" at bounding box center [784, 359] width 1568 height 718
click at [755, 417] on div "Ajouter une promesse de paiement (2 factures)" at bounding box center [761, 422] width 278 height 25
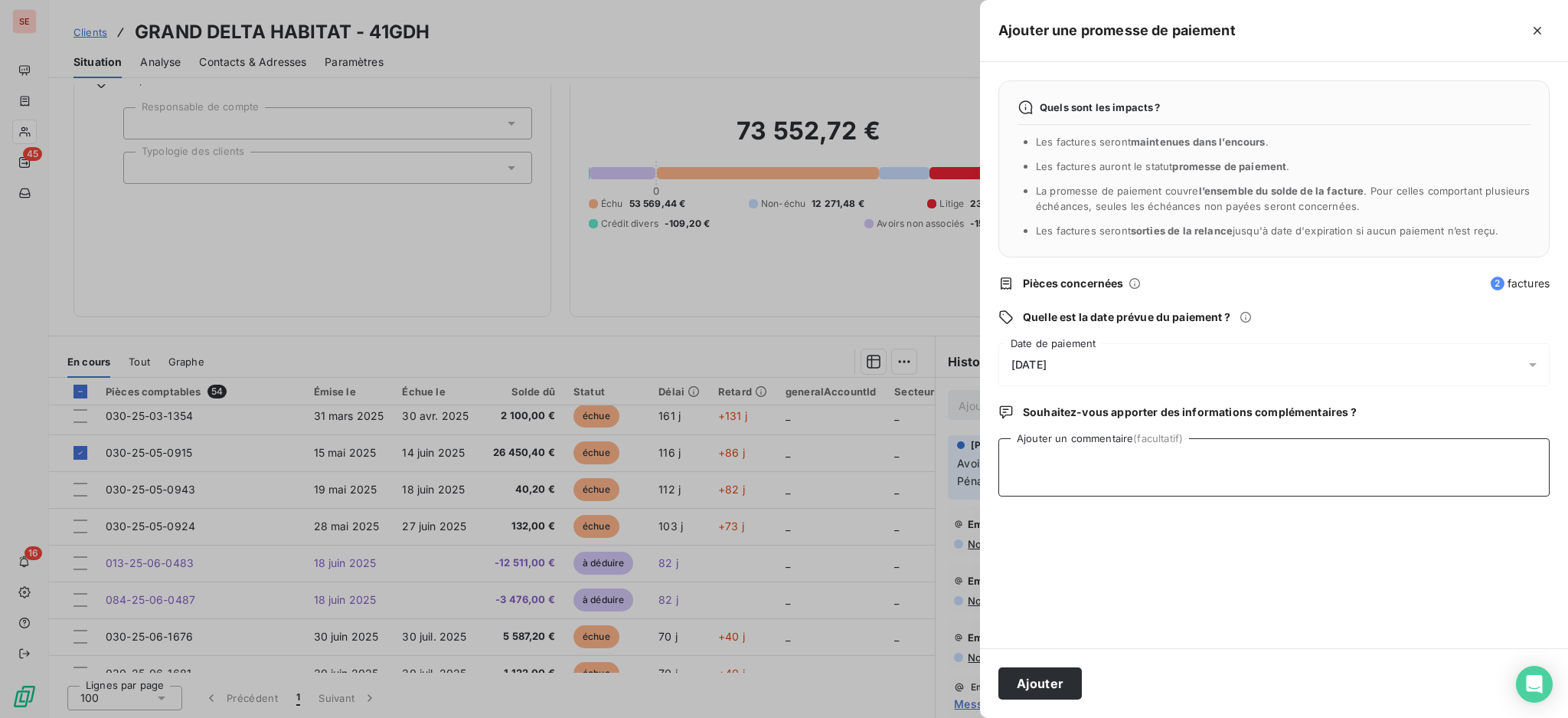
click at [1050, 462] on textarea "Ajouter un commentaire (facultatif)" at bounding box center [1274, 467] width 551 height 58
click at [1066, 470] on textarea "Ajouter un commentaire (facultatif)" at bounding box center [1274, 467] width 551 height 58
paste textarea "[PERSON_NAME][EMAIL_ADDRESS][DOMAIN_NAME]"
click at [1028, 476] on textarea "[PERSON_NAME][EMAIL_ADDRESS][DOMAIN_NAME]" at bounding box center [1274, 467] width 551 height 58
paste textarea "Je vous confirme la mise en paiement de vos 2 situations."
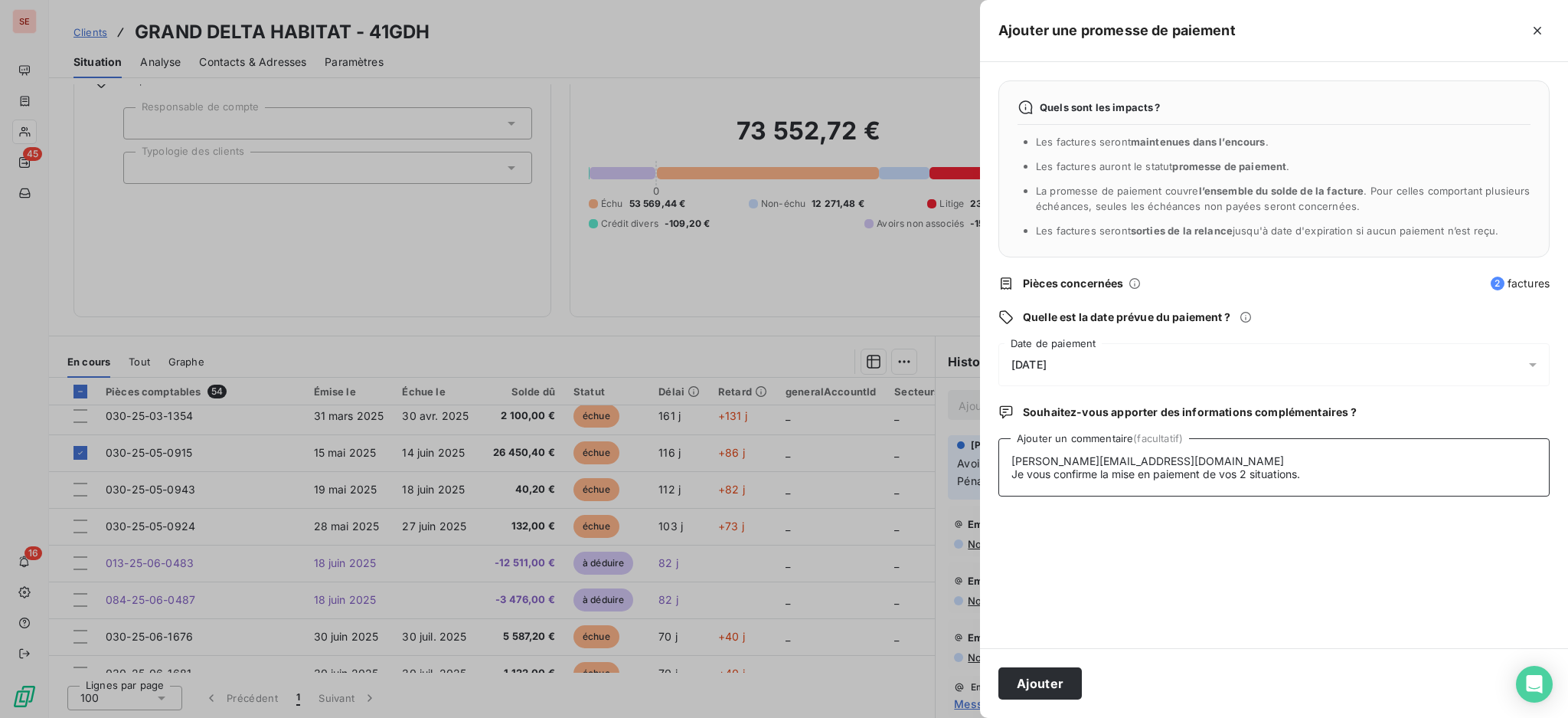
click at [1007, 457] on textarea "[PERSON_NAME][EMAIL_ADDRESS][DOMAIN_NAME] Je vous confirme la mise en paiement …" at bounding box center [1274, 467] width 551 height 58
type textarea "08/09 [PERSON_NAME][EMAIL_ADDRESS][DOMAIN_NAME] Je vous confirme la mise en pai…"
click at [1052, 676] on button "Ajouter" at bounding box center [1040, 683] width 83 height 32
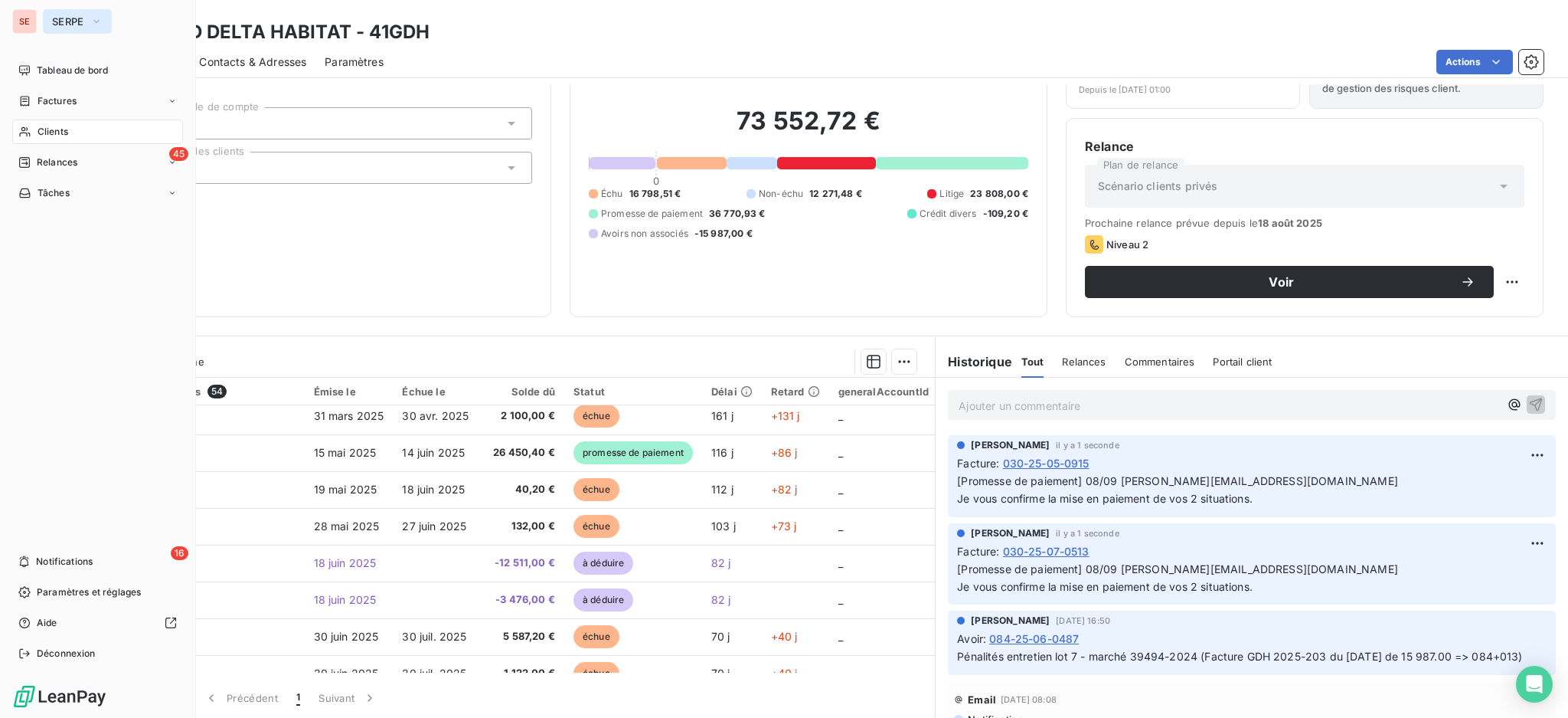
click at [67, 19] on span "SERPE" at bounding box center [68, 22] width 32 height 12
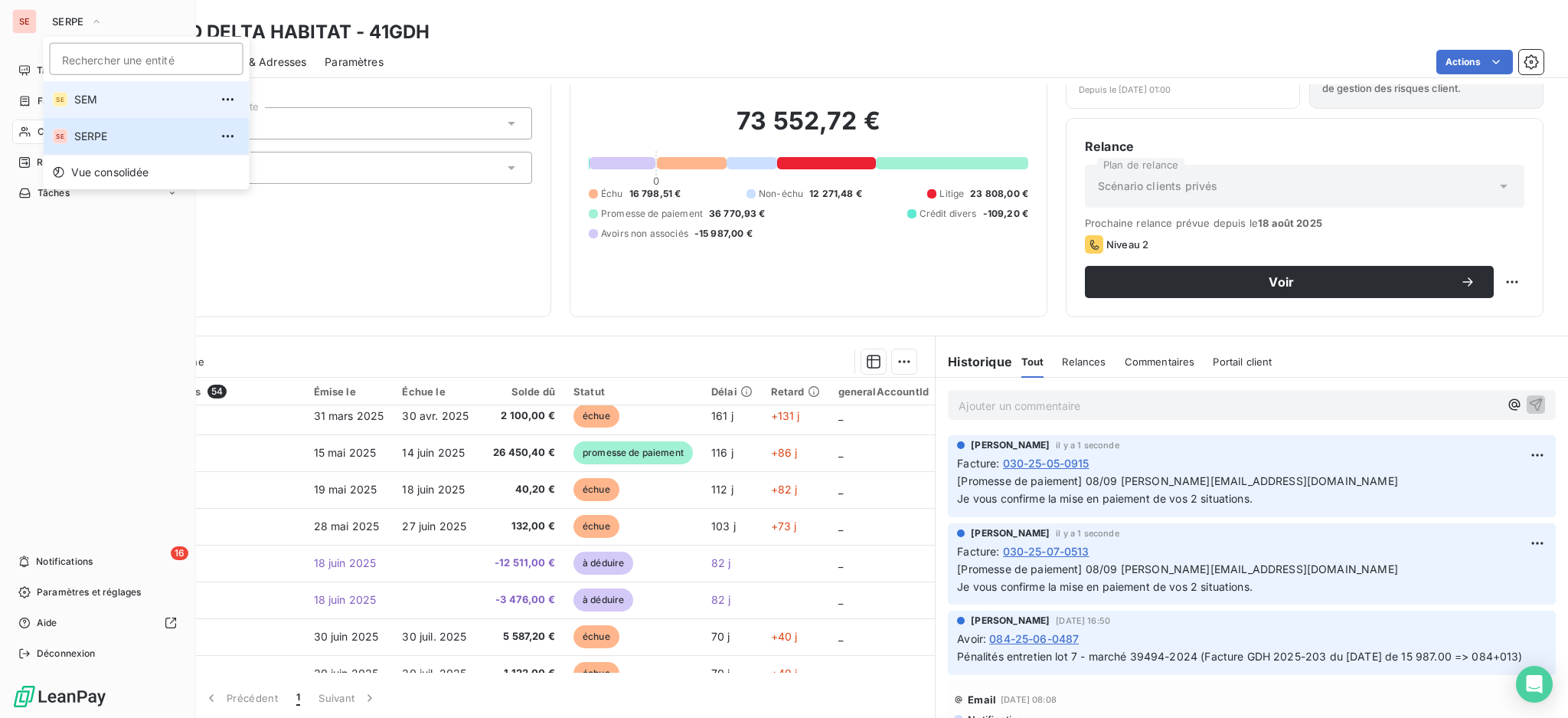
click at [90, 87] on li "SE SEM" at bounding box center [147, 100] width 206 height 37
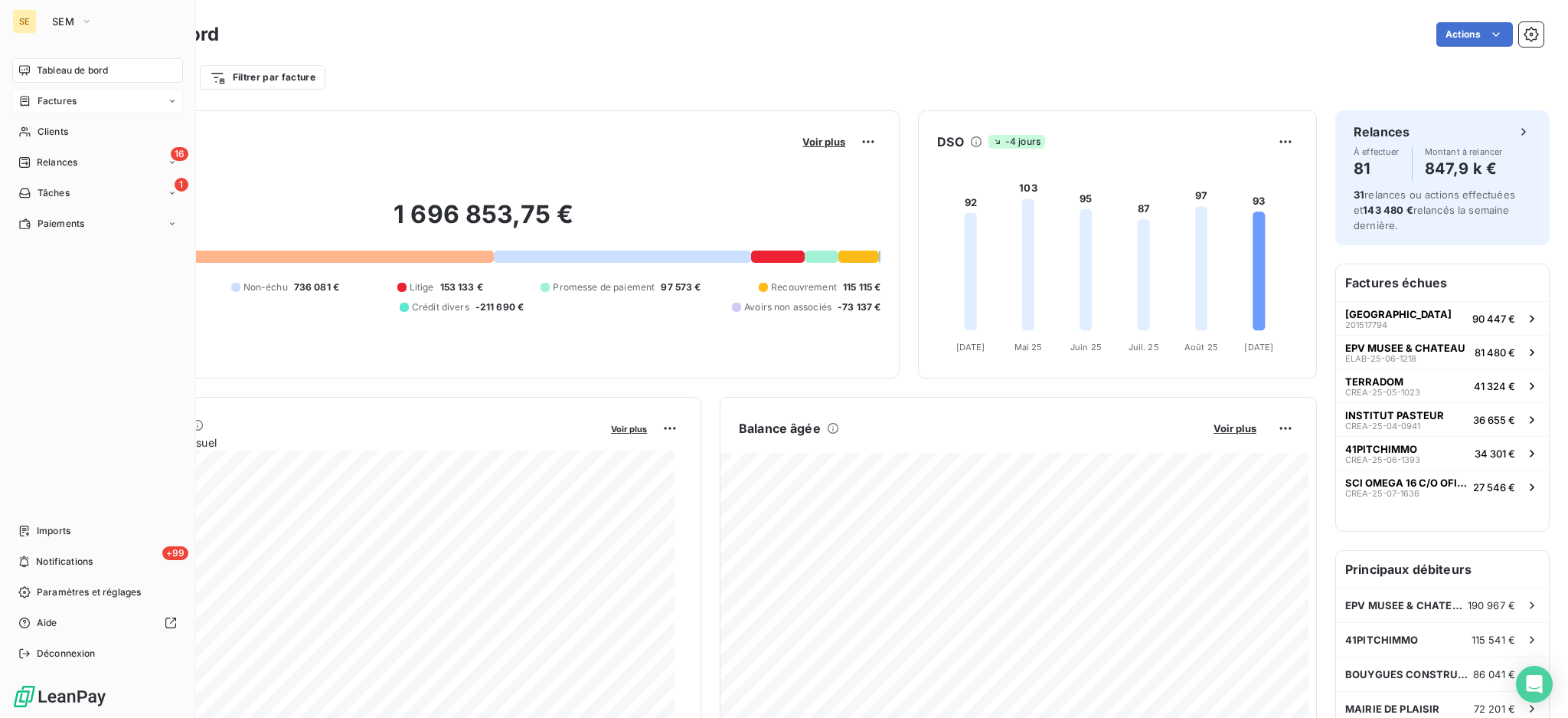
click at [54, 102] on span "Factures" at bounding box center [57, 101] width 39 height 14
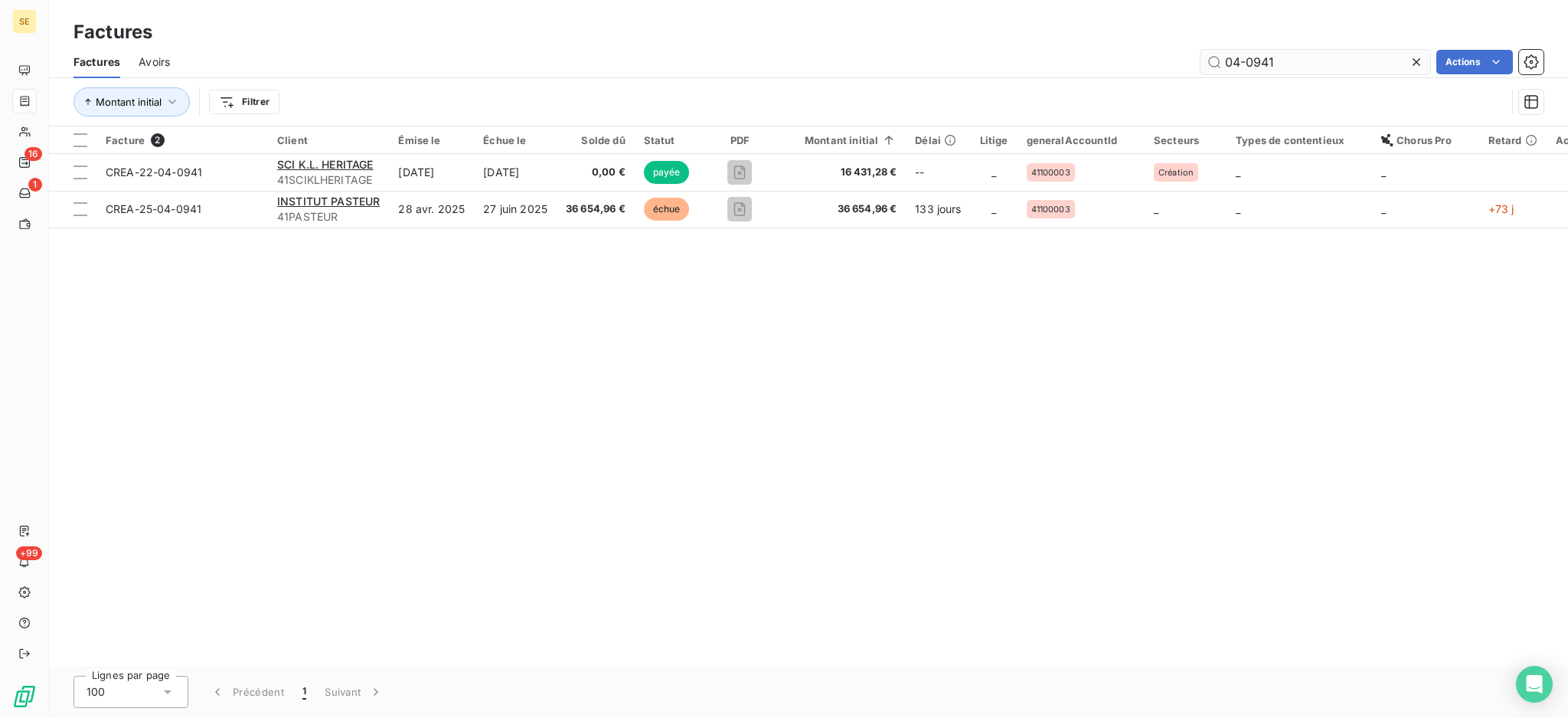
drag, startPoint x: 1306, startPoint y: 61, endPoint x: 1219, endPoint y: 53, distance: 87.4
click at [1219, 53] on input "04-0941" at bounding box center [1316, 62] width 230 height 25
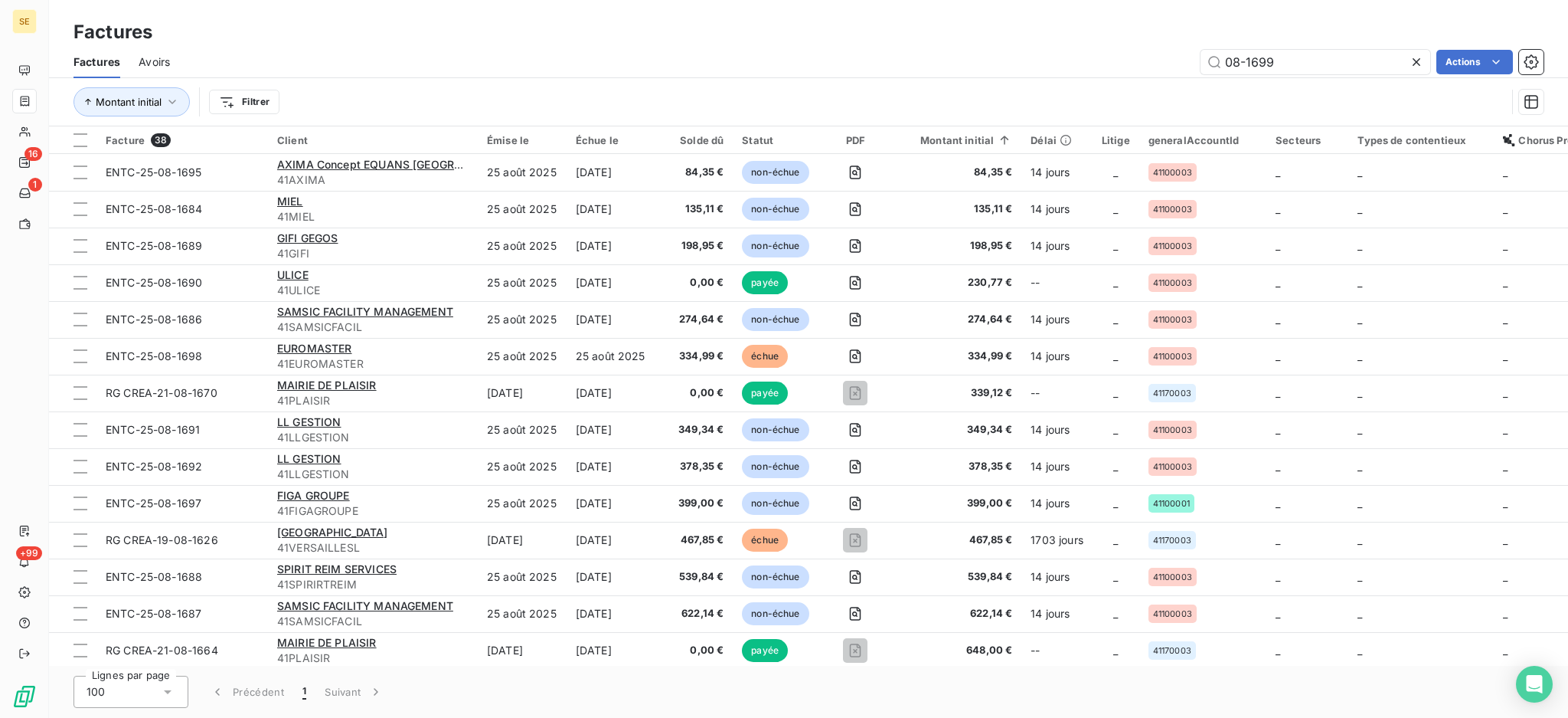
type input "08-1699"
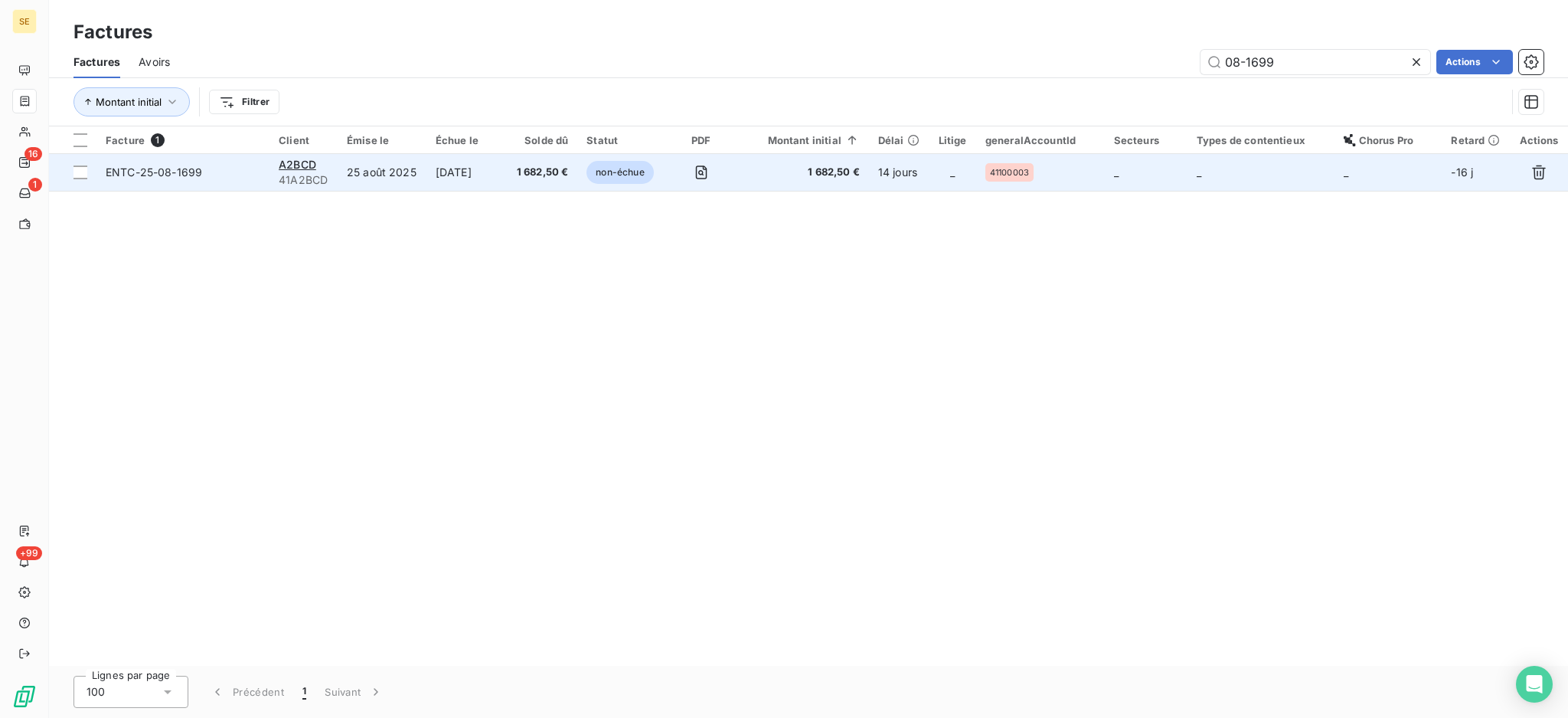
click at [350, 169] on td "25 août 2025" at bounding box center [382, 172] width 89 height 37
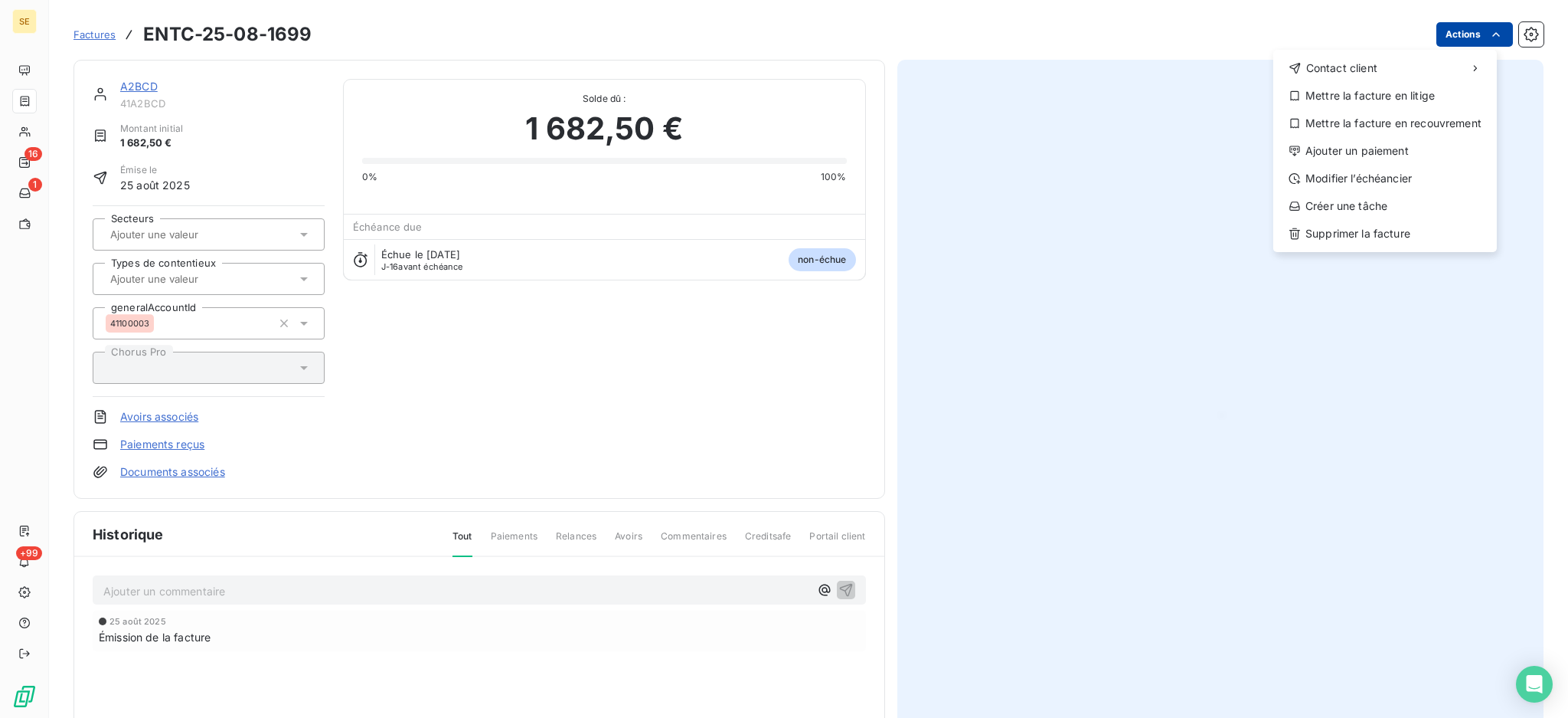
click at [1446, 35] on html "SE 16 1 +99 Factures ENTC-25-08-1699 Actions Contact client Mettre la facture e…" at bounding box center [784, 359] width 1568 height 718
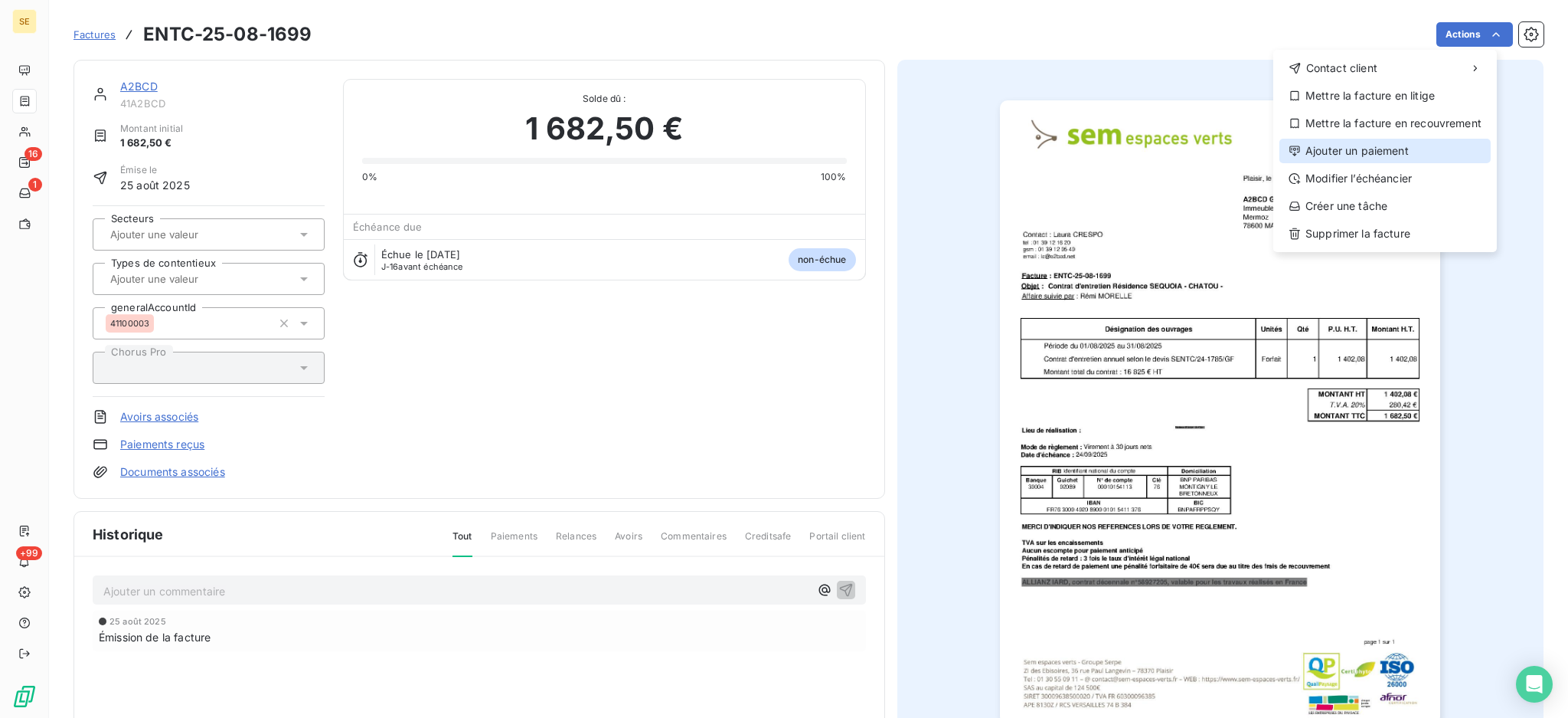
click at [1395, 149] on div "Ajouter un paiement" at bounding box center [1385, 151] width 211 height 25
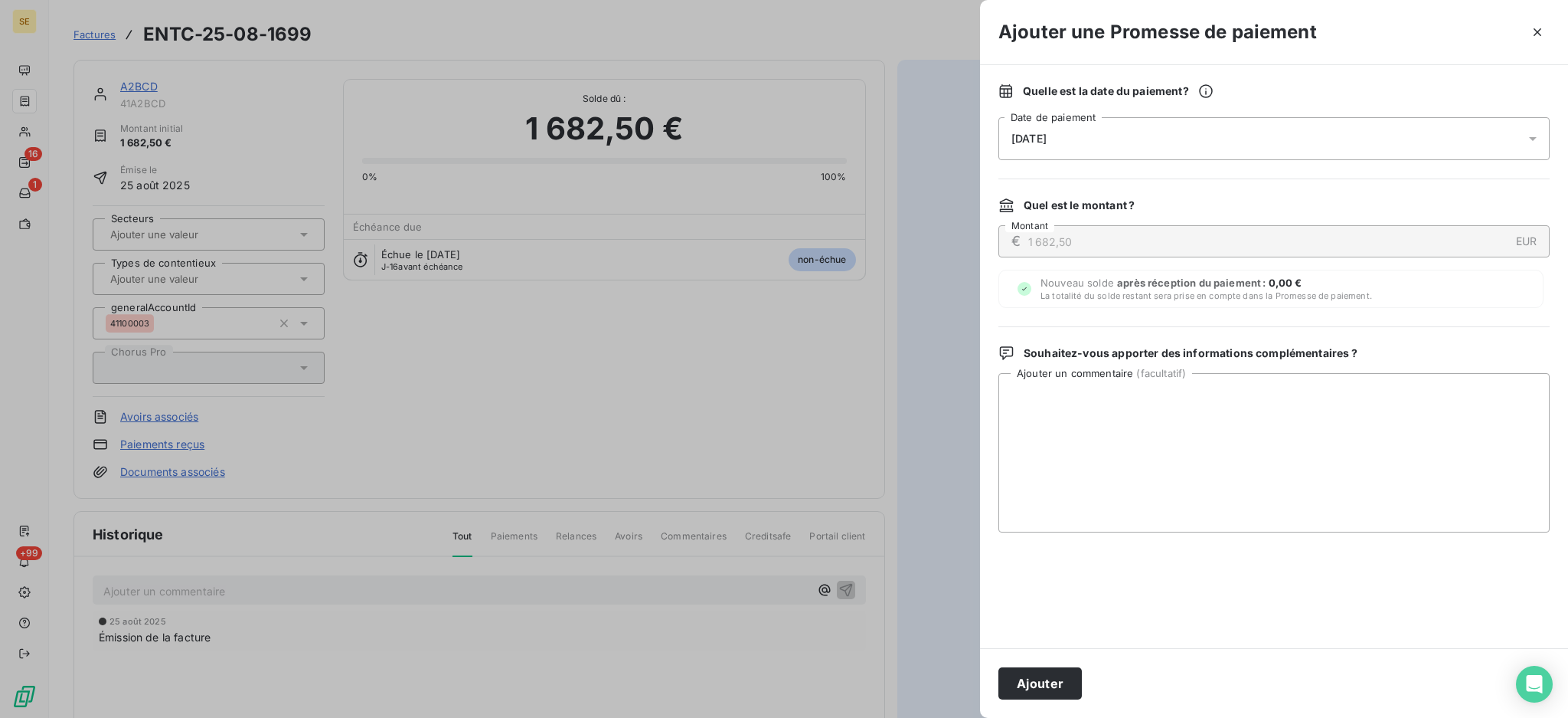
click at [1530, 134] on icon at bounding box center [1533, 139] width 15 height 15
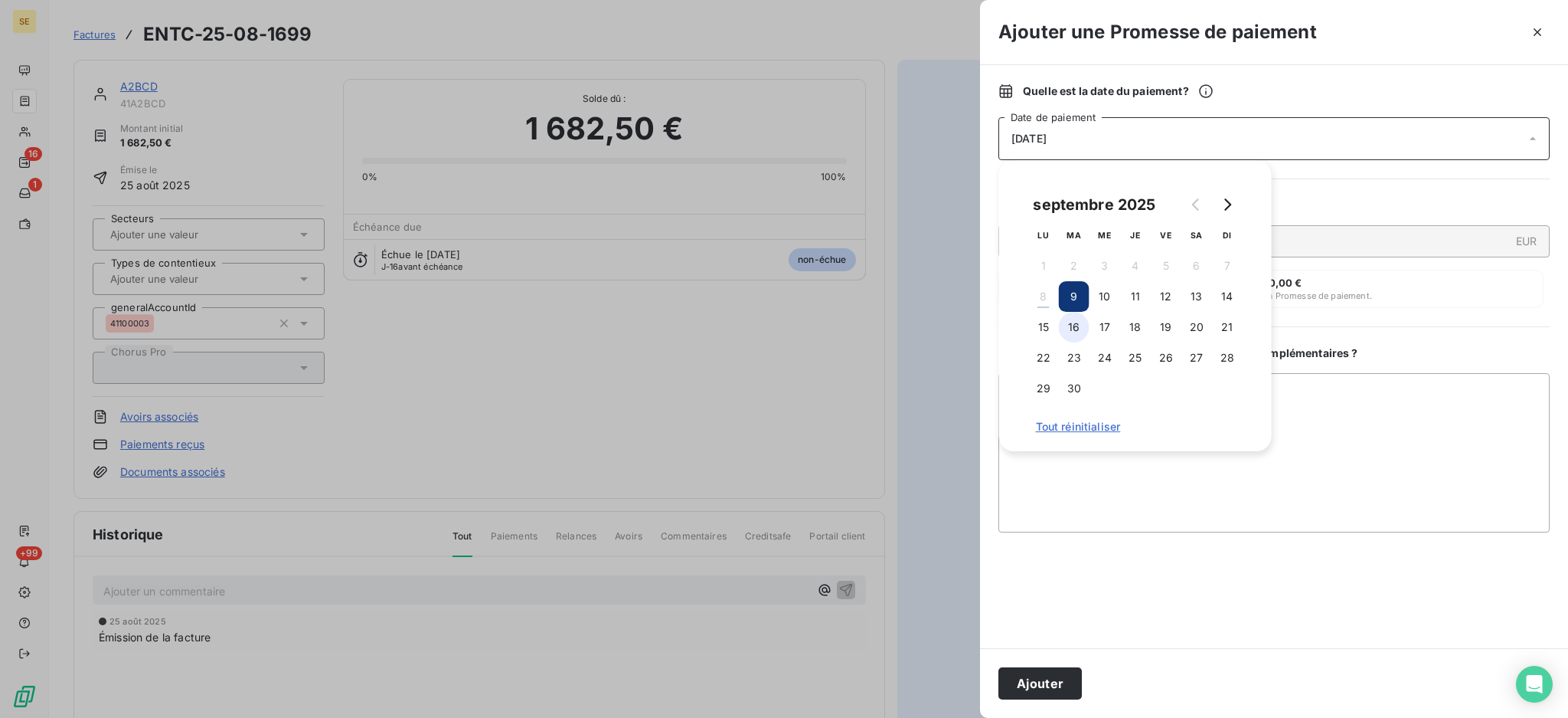
click at [1074, 330] on button "16" at bounding box center [1074, 327] width 31 height 31
click at [1323, 424] on textarea "Ajouter un commentaire ( facultatif )" at bounding box center [1274, 452] width 551 height 159
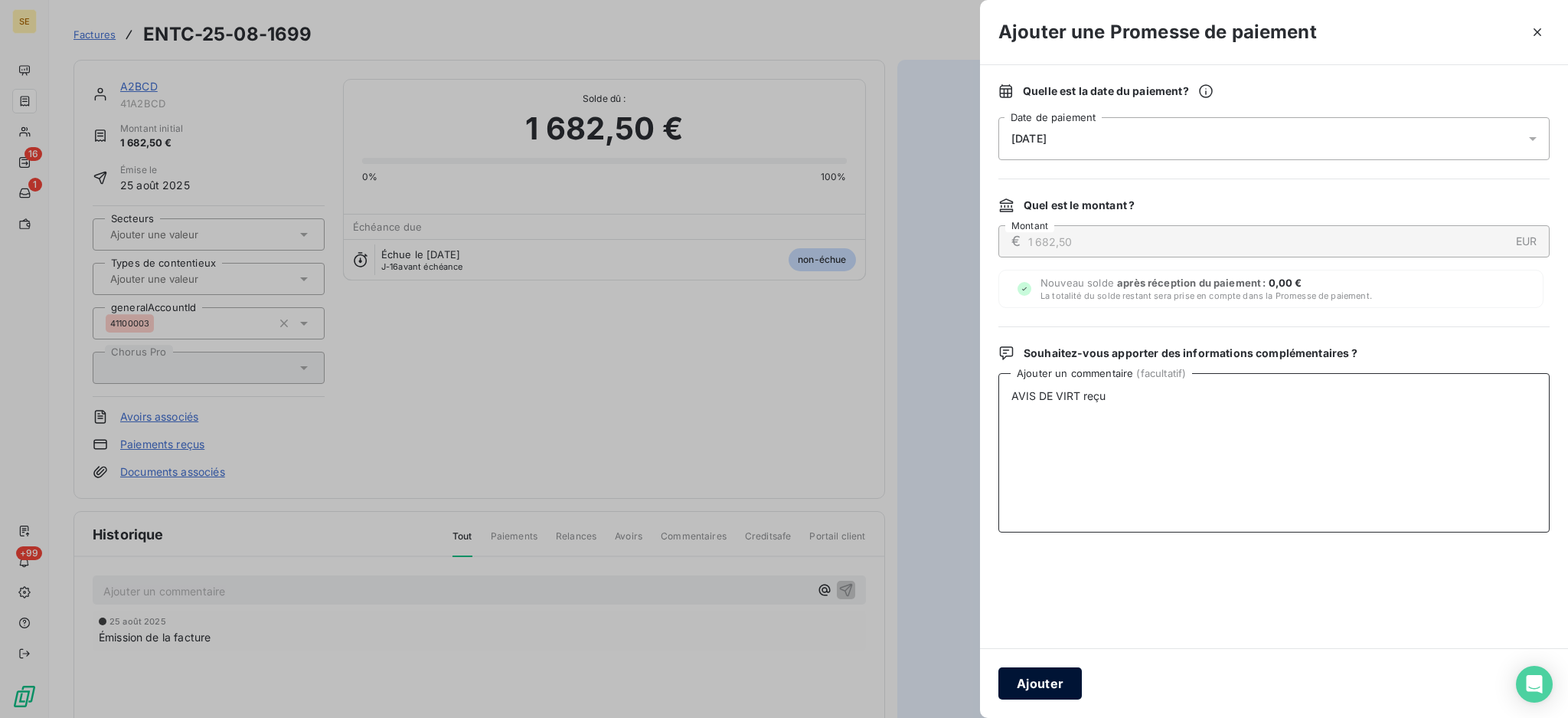
type textarea "AVIS DE VIRT reçu"
click at [1047, 683] on button "Ajouter" at bounding box center [1040, 683] width 83 height 32
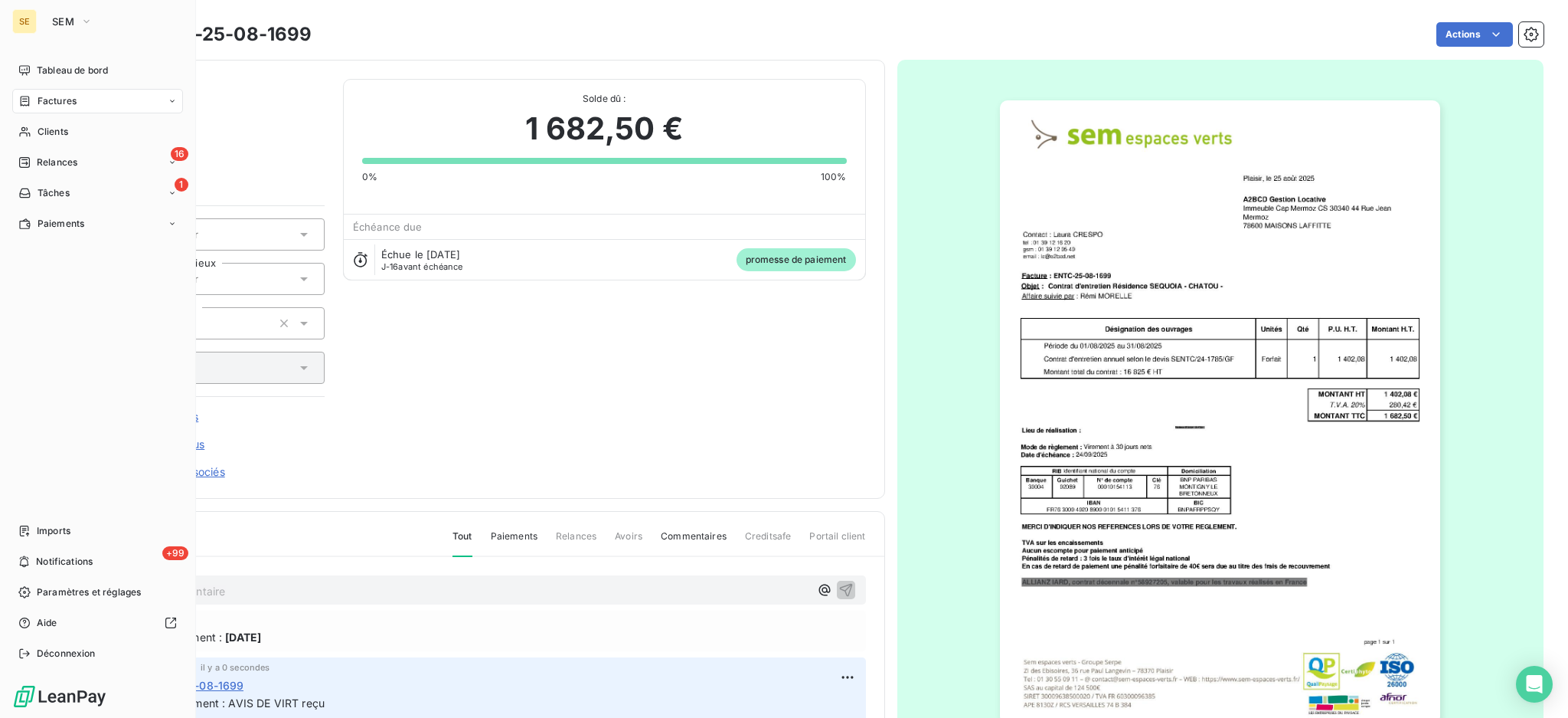
click at [45, 97] on span "Factures" at bounding box center [57, 101] width 39 height 14
click at [55, 97] on span "Factures" at bounding box center [57, 101] width 39 height 14
click at [49, 95] on span "Factures" at bounding box center [57, 101] width 39 height 14
click at [51, 97] on span "Factures" at bounding box center [57, 101] width 39 height 14
click at [69, 147] on nav "Factures Avoirs" at bounding box center [106, 147] width 152 height 55
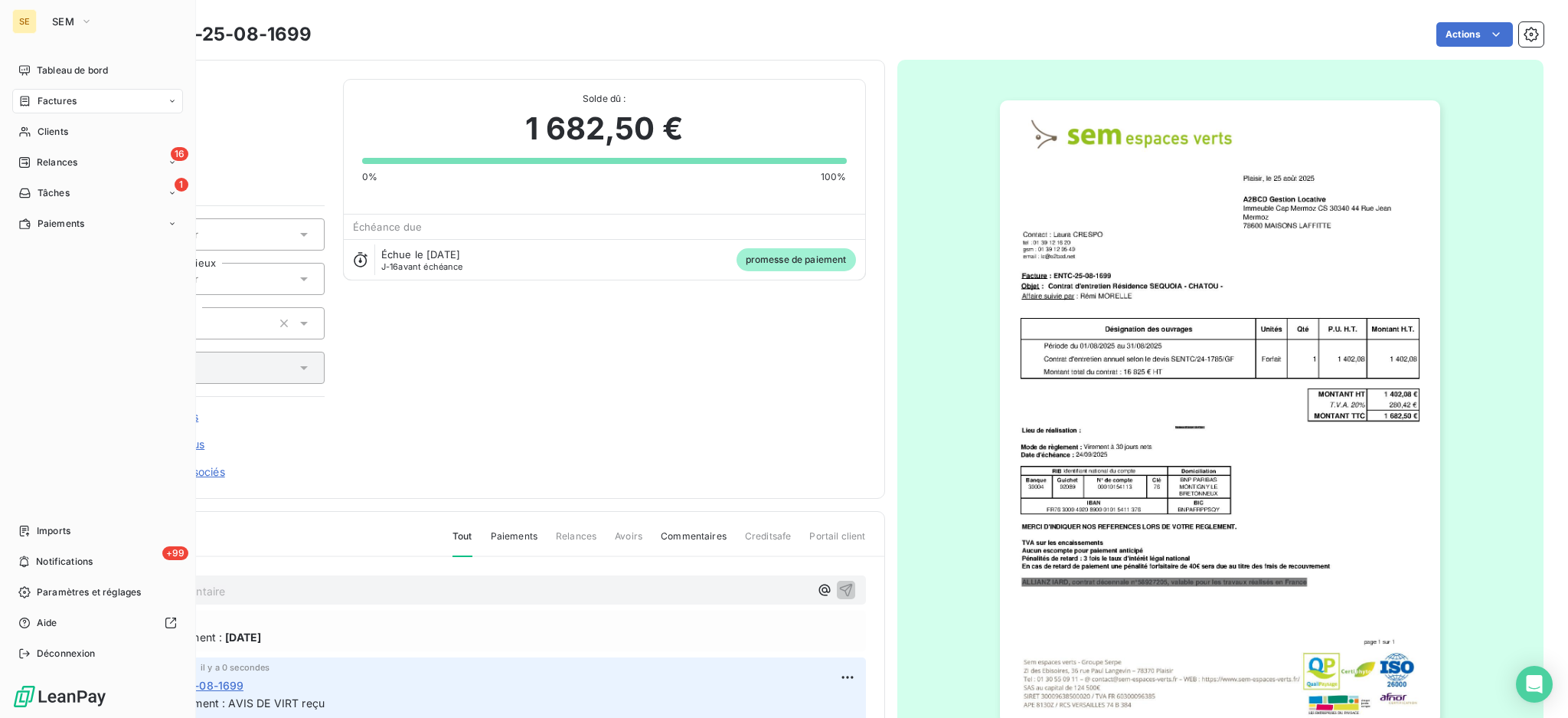
click at [58, 96] on span "Factures" at bounding box center [57, 101] width 39 height 14
click at [54, 134] on span "Factures" at bounding box center [56, 132] width 39 height 14
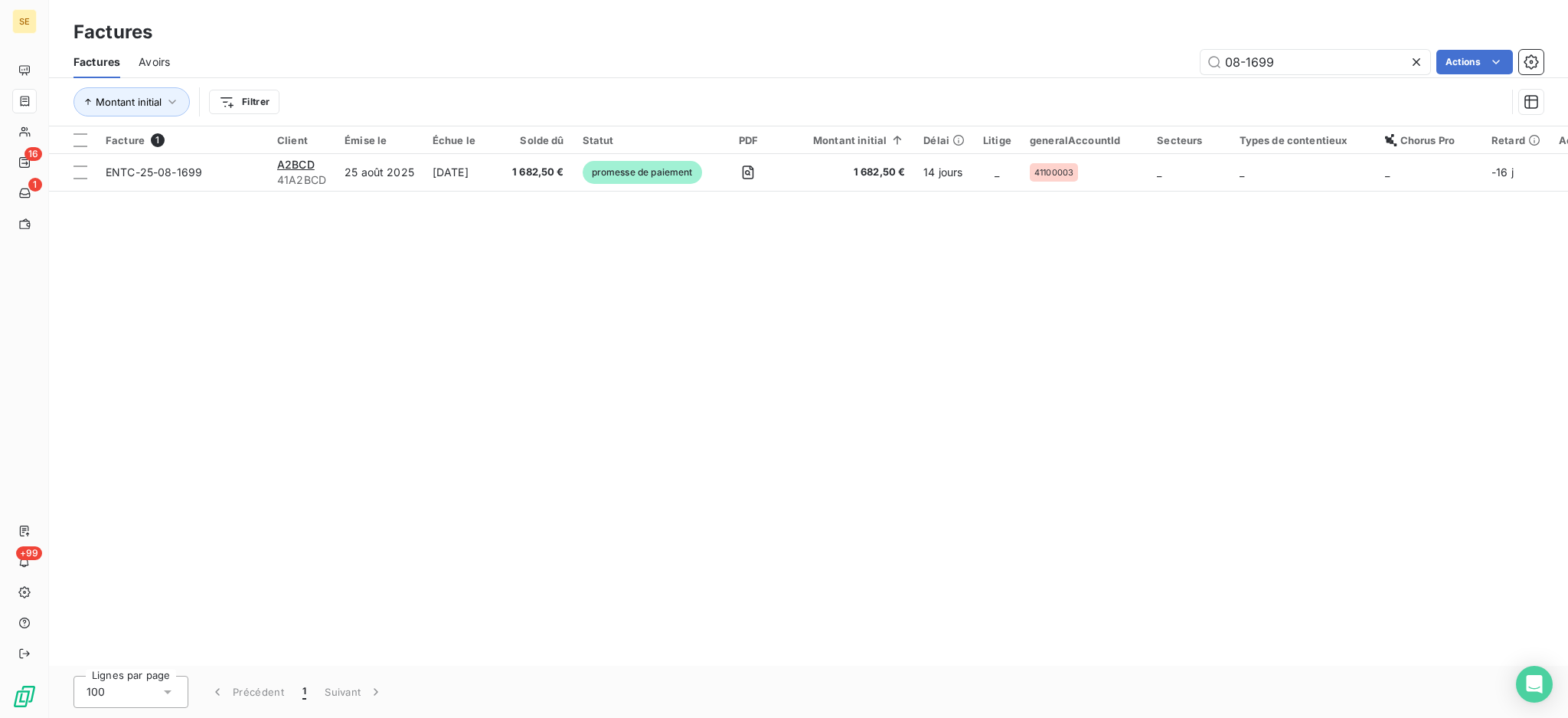
drag, startPoint x: 1302, startPoint y: 69, endPoint x: 1013, endPoint y: 44, distance: 290.1
click at [1013, 44] on div "Factures Factures Avoirs 08-1699 Actions Montant initial Filtrer" at bounding box center [809, 63] width 1519 height 127
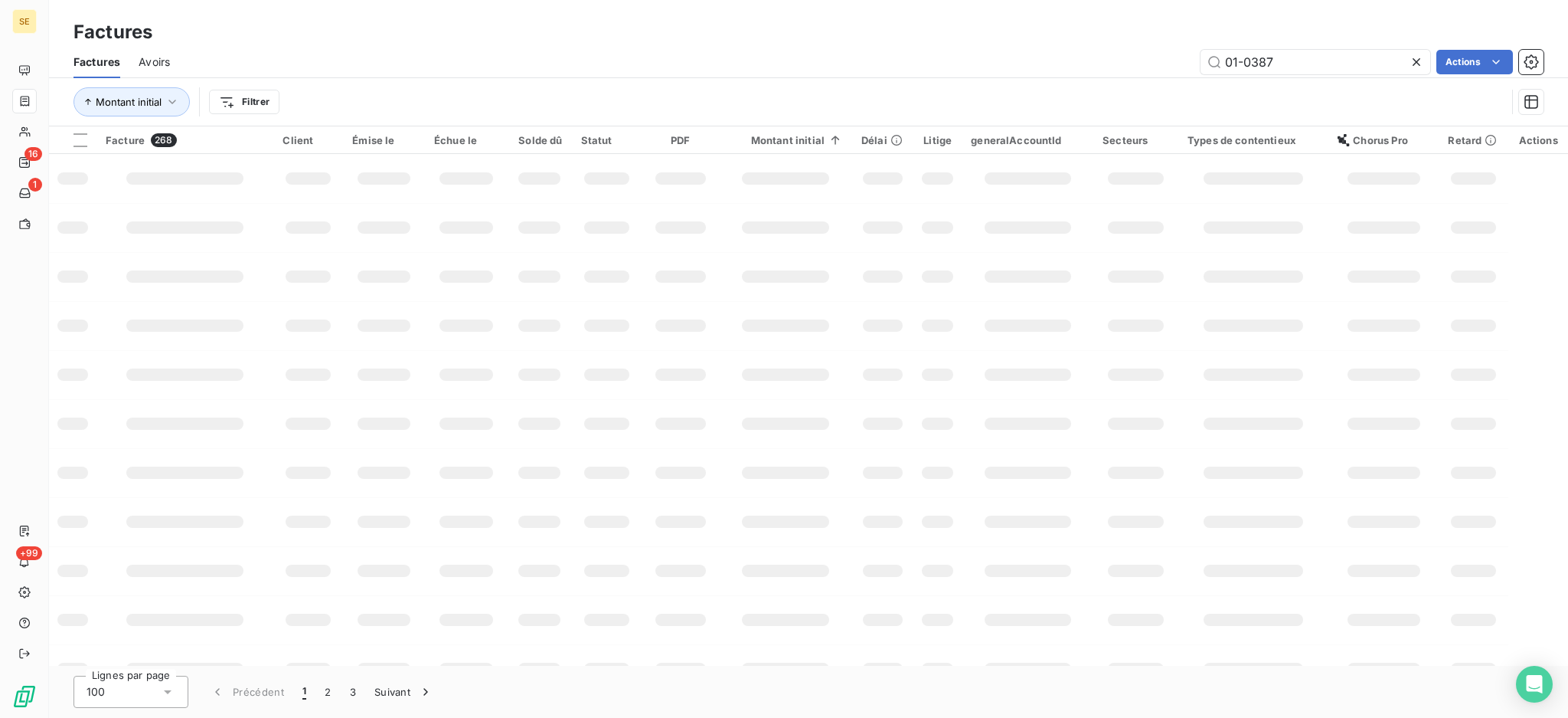
type input "01-0387"
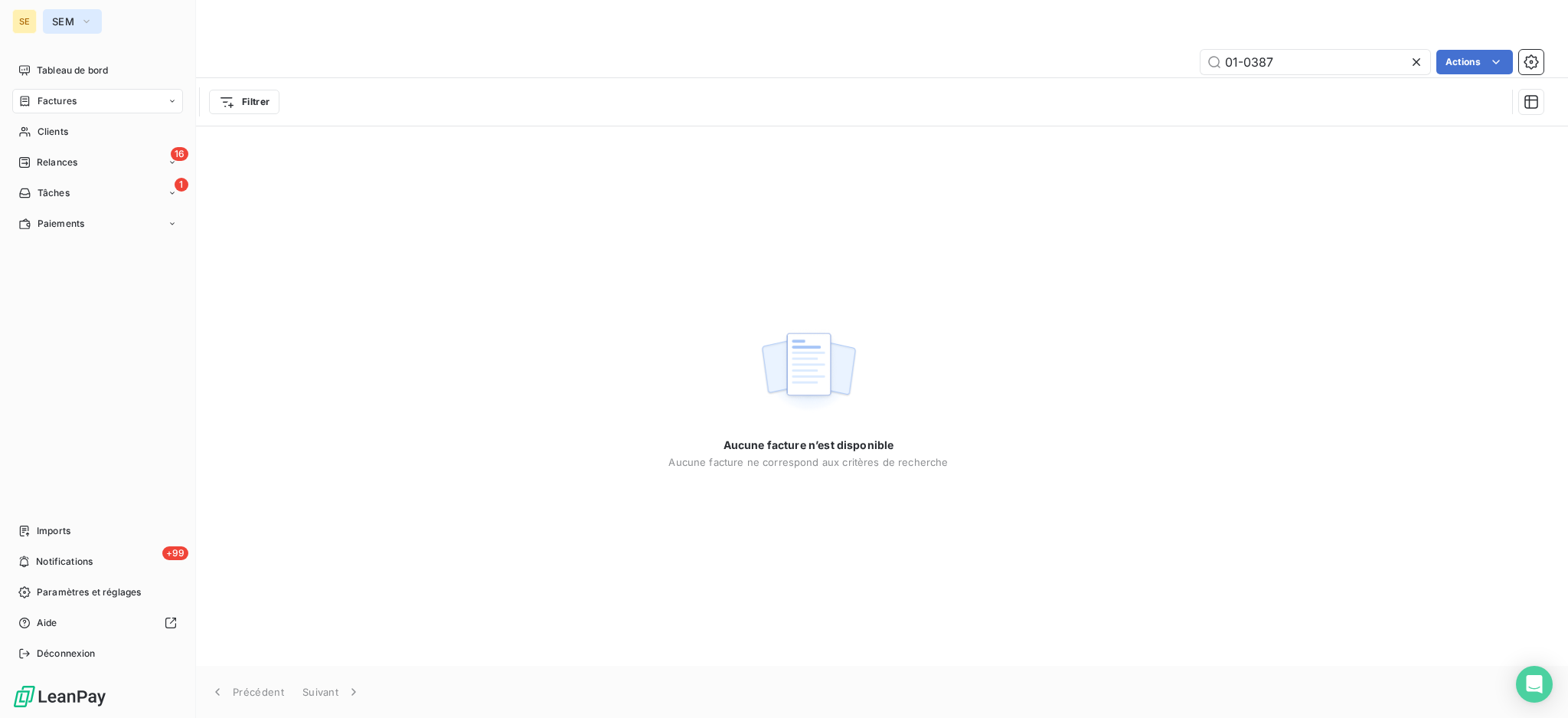
click at [59, 19] on span "SEM" at bounding box center [63, 22] width 22 height 12
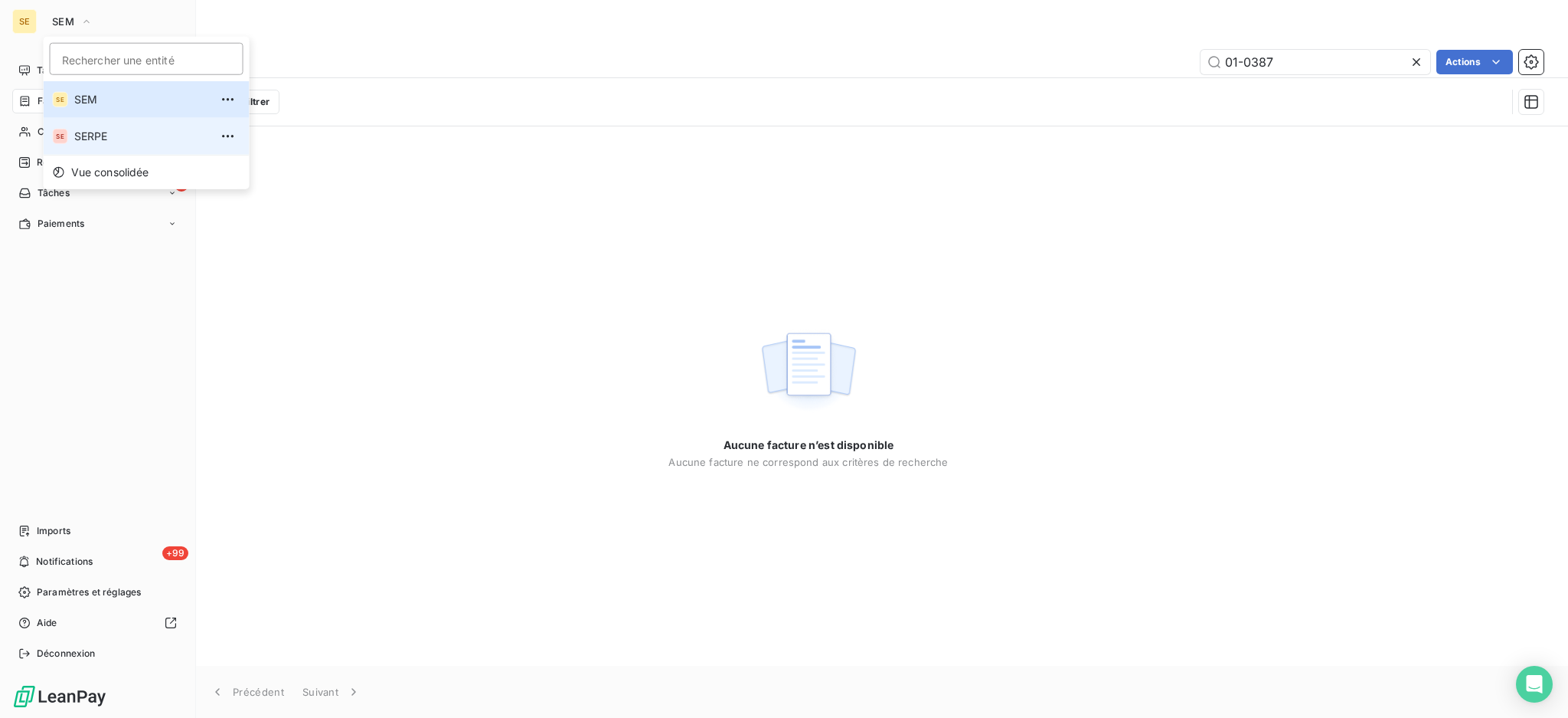
click at [75, 138] on span "SERPE" at bounding box center [142, 137] width 136 height 15
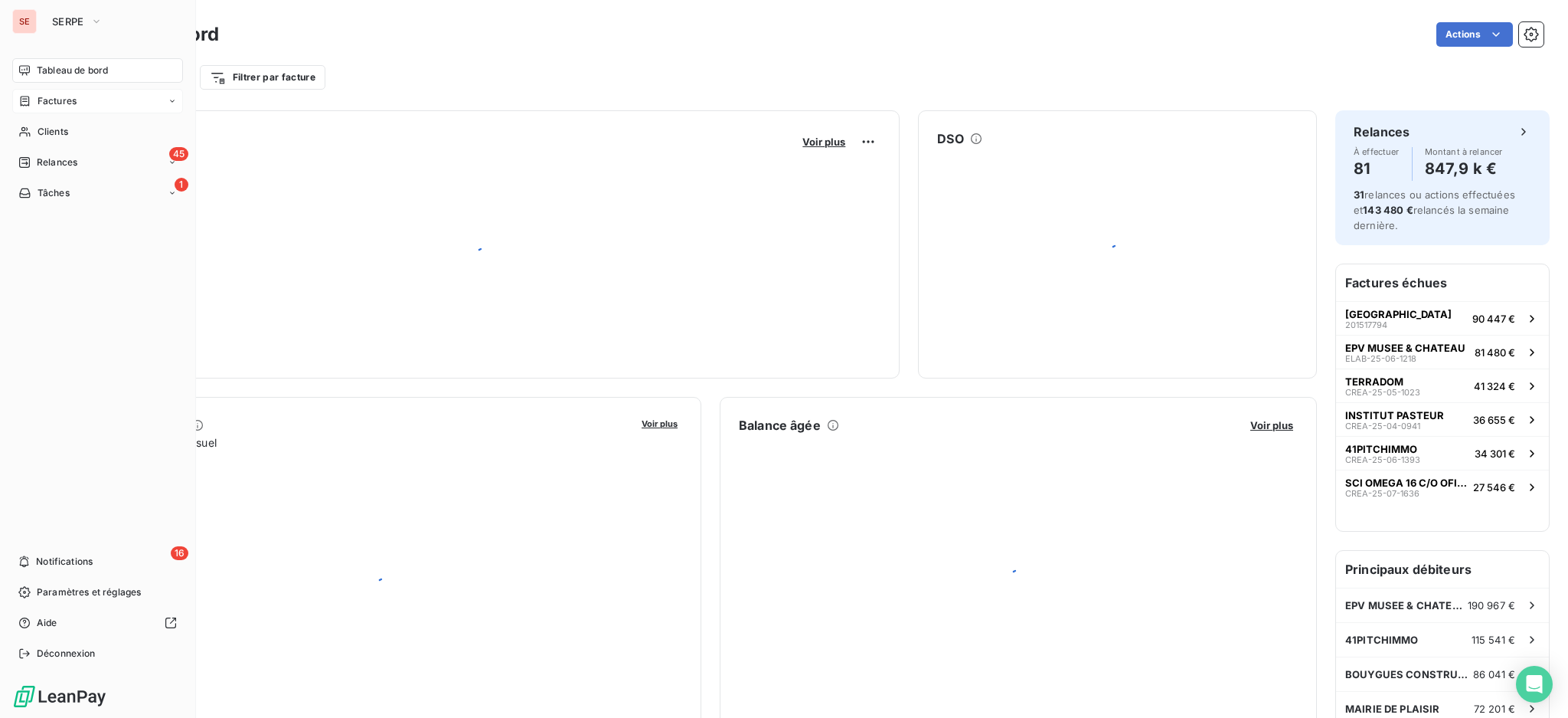
click at [53, 106] on span "Factures" at bounding box center [57, 101] width 39 height 14
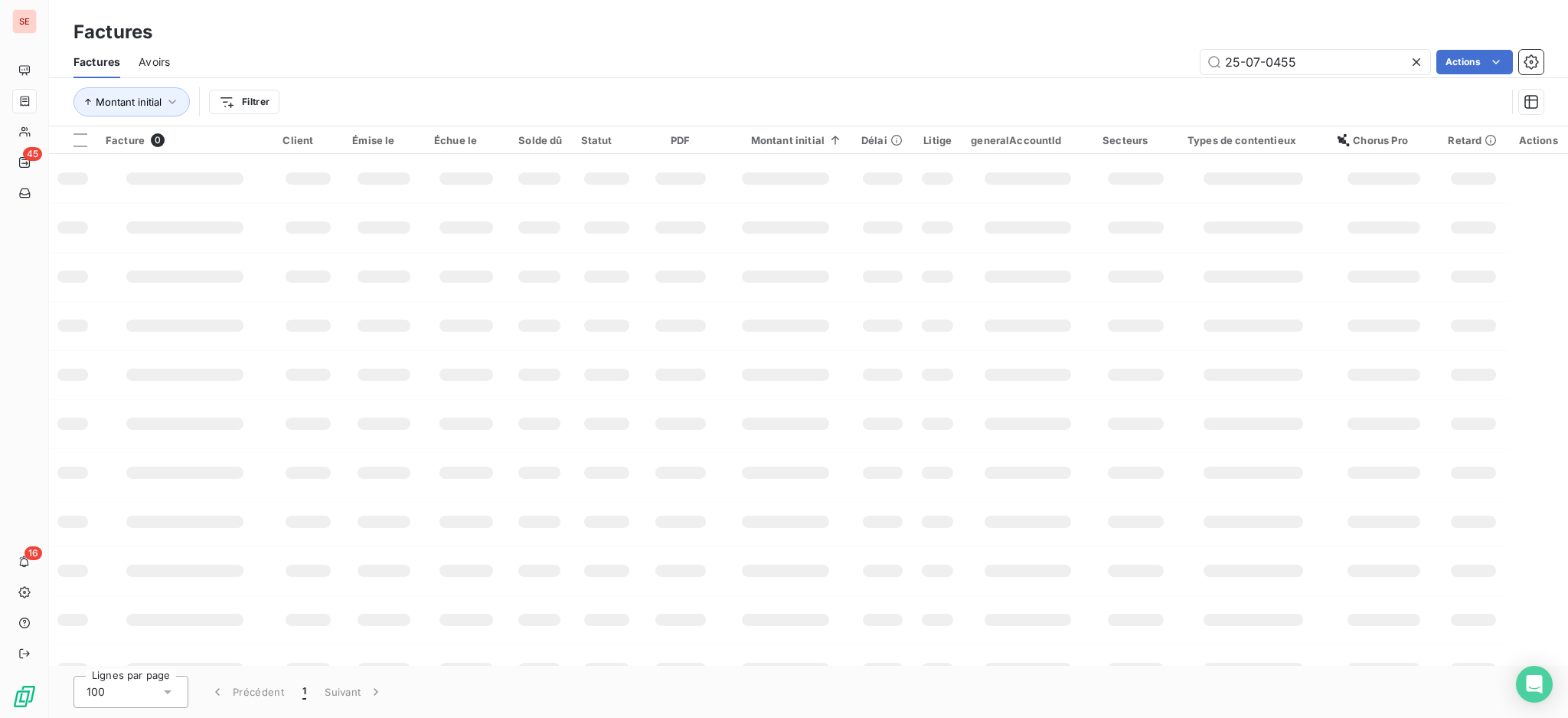
drag, startPoint x: 1311, startPoint y: 52, endPoint x: 1154, endPoint y: 52, distance: 157.0
click at [1154, 52] on div "25-07-0455 Actions" at bounding box center [866, 62] width 1355 height 25
type input "01-0387"
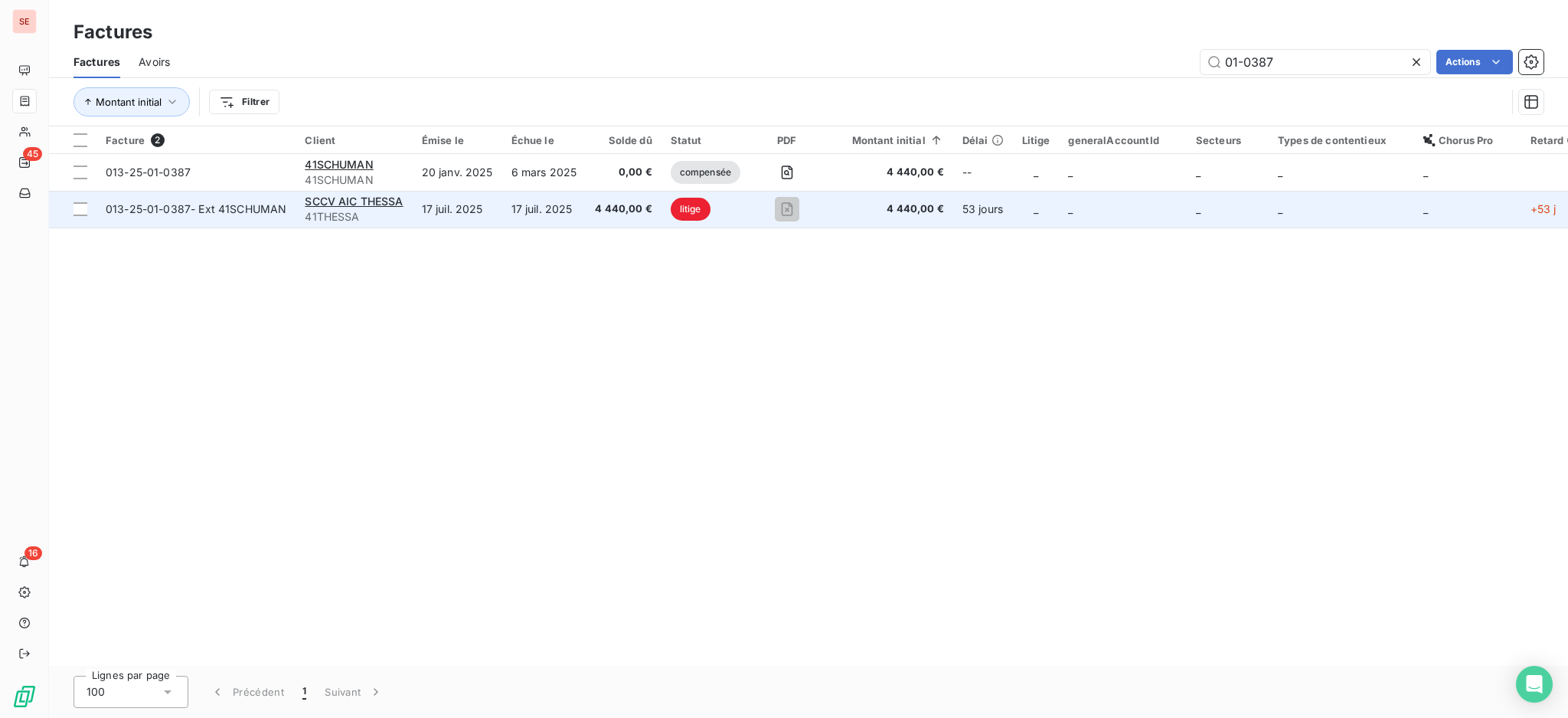
click at [358, 208] on div "SCCV AIC THESSA" at bounding box center [353, 202] width 98 height 15
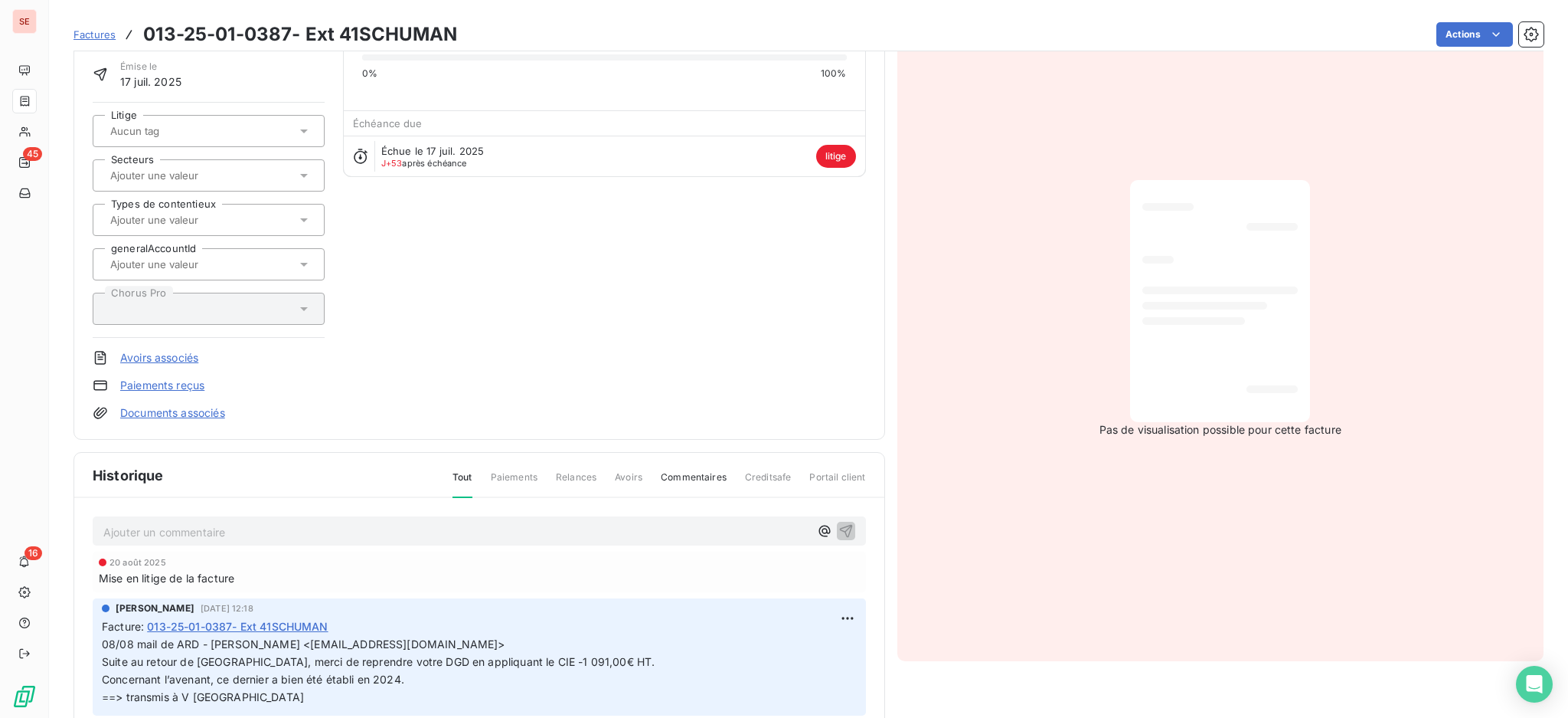
click at [233, 527] on p "Ajouter un commentaire ﻿" at bounding box center [456, 532] width 706 height 19
click at [215, 532] on p "08/09 DGD de" at bounding box center [456, 531] width 706 height 18
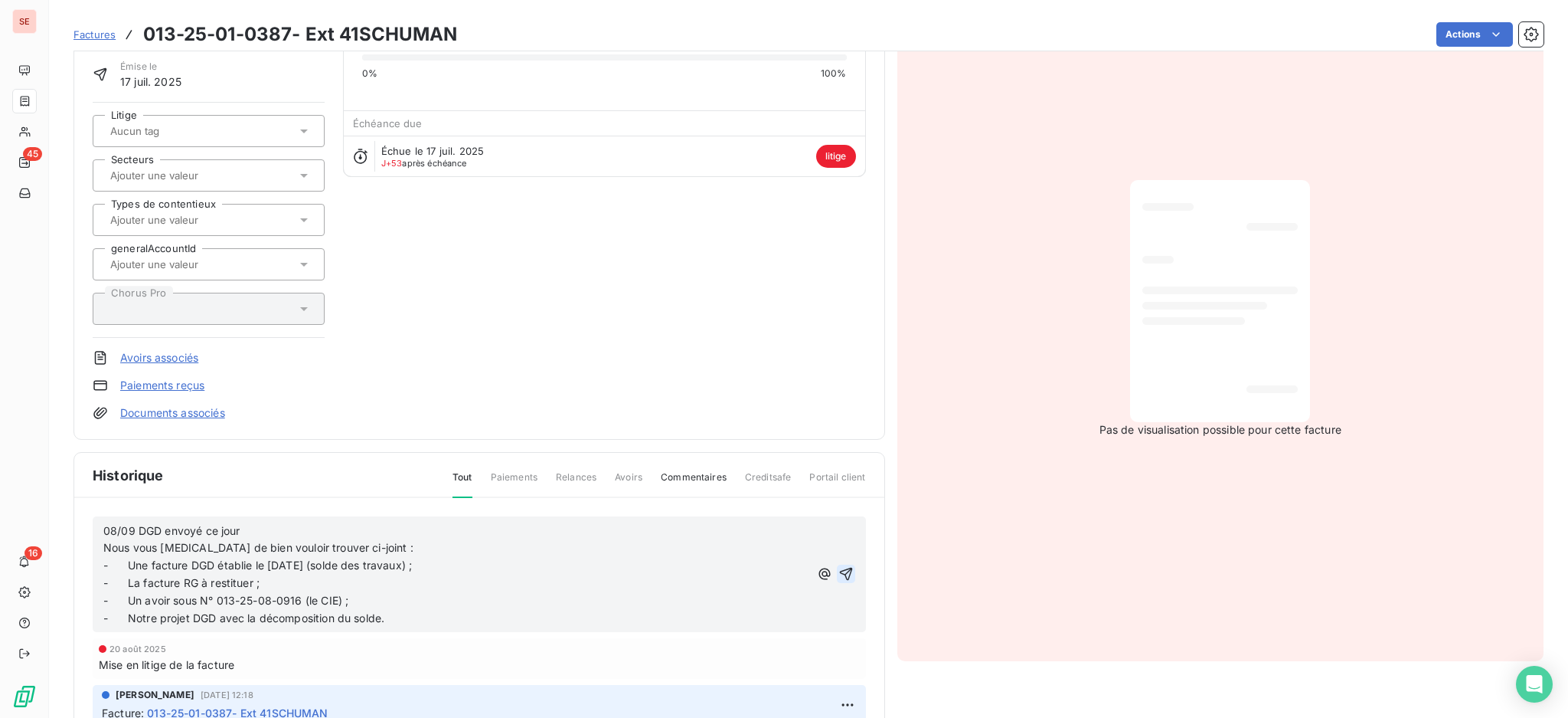
click at [840, 567] on icon "button" at bounding box center [846, 574] width 13 height 13
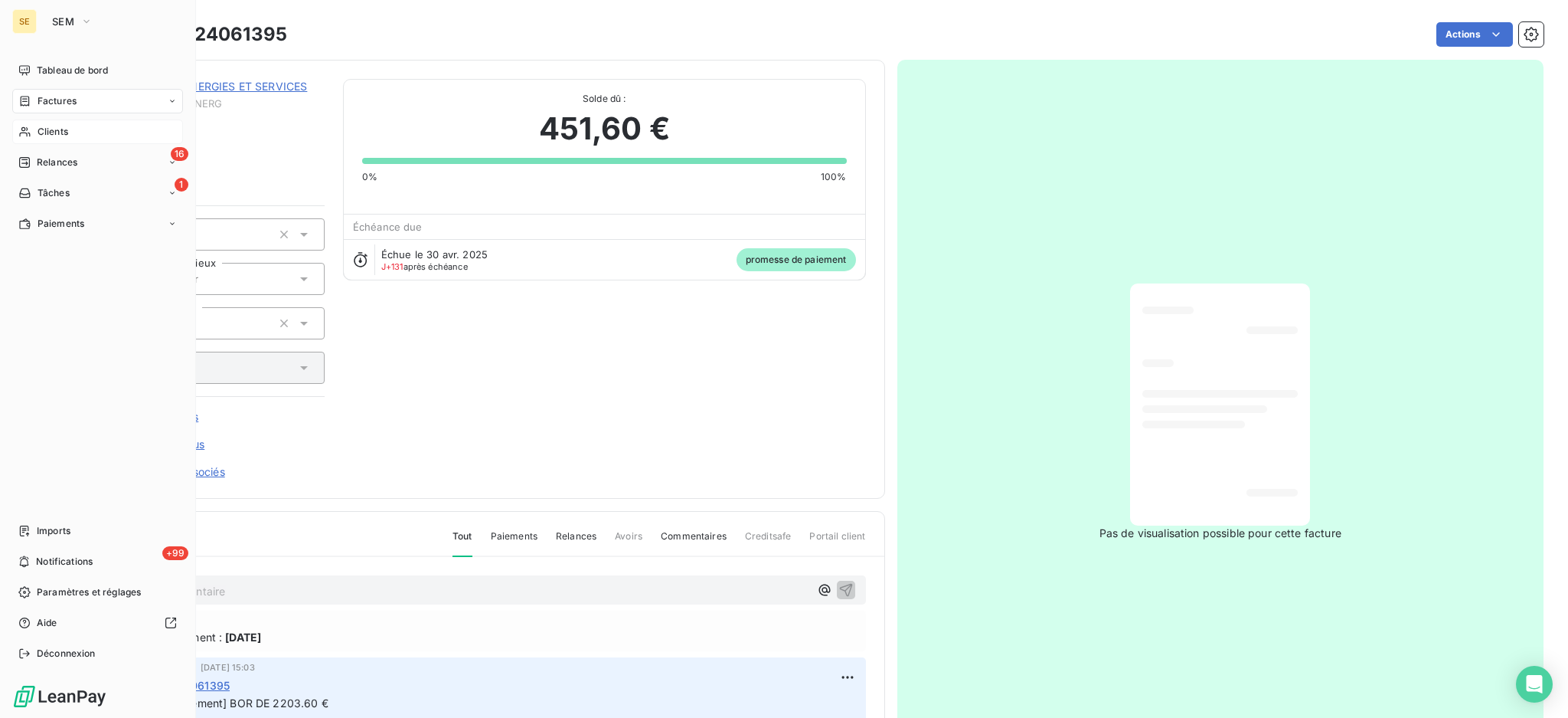
click at [49, 129] on span "Clients" at bounding box center [53, 132] width 31 height 14
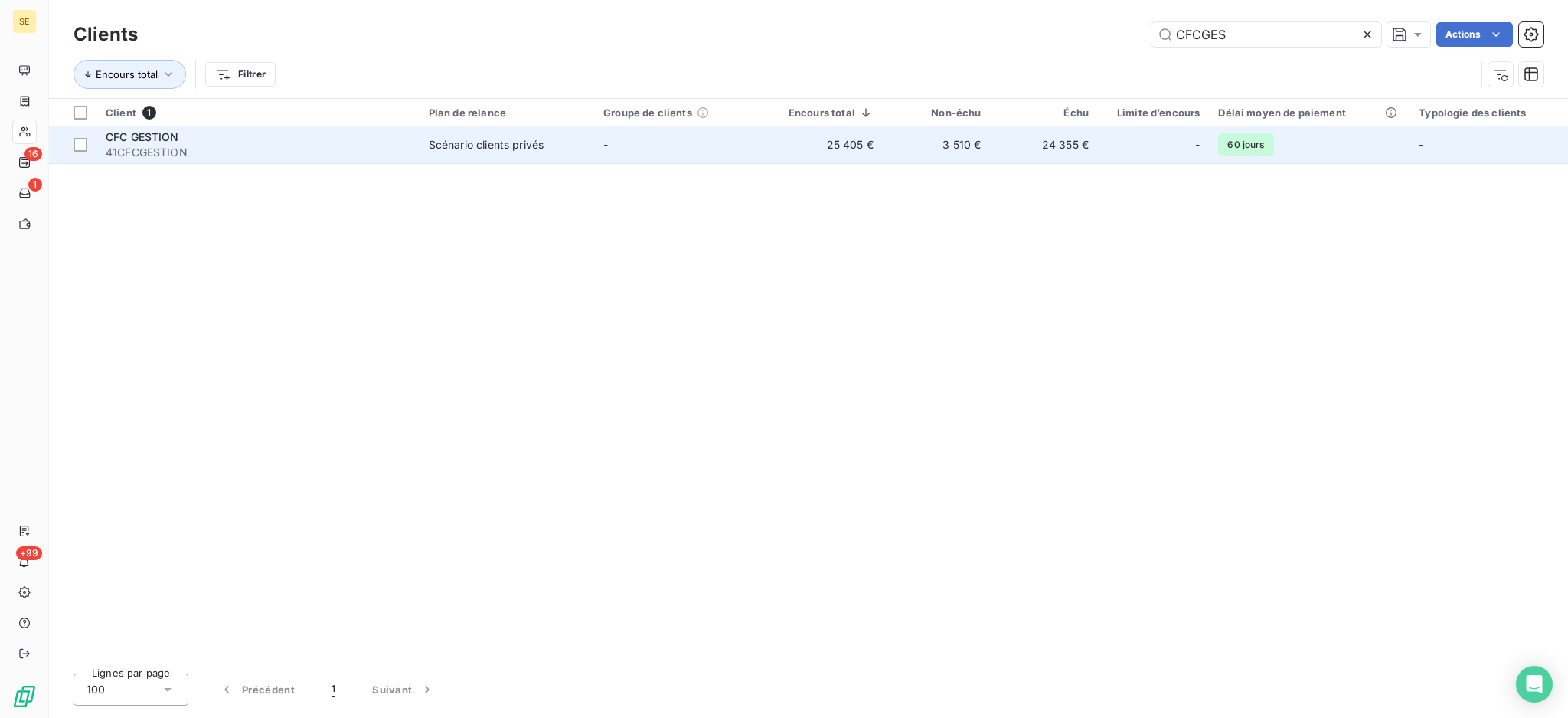
type input "CFCGES"
click at [458, 136] on td "Scénario clients privés" at bounding box center [507, 145] width 174 height 37
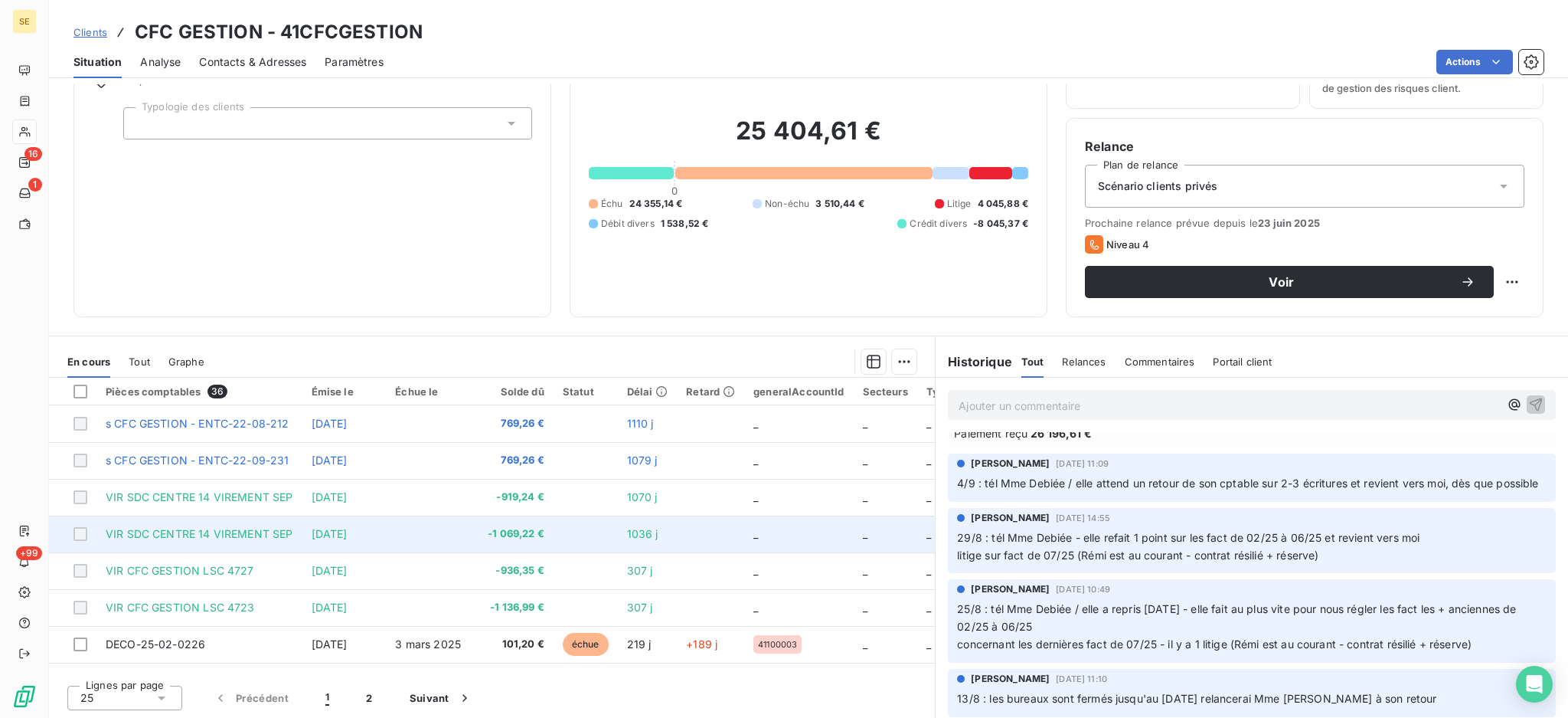
scroll to position [204, 0]
